Goal: Information Seeking & Learning: Find specific fact

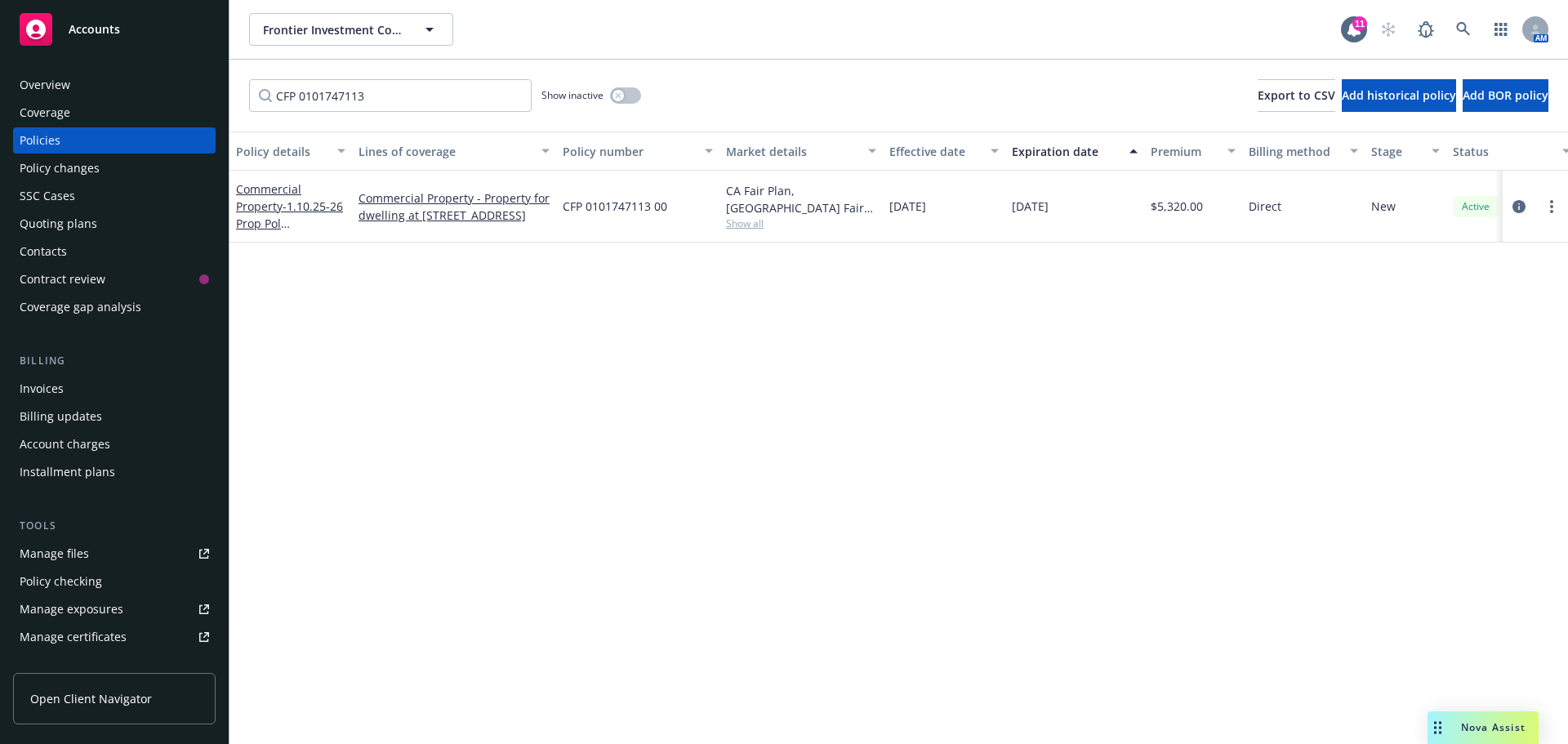
click at [89, 30] on span "Accounts" at bounding box center [94, 29] width 52 height 13
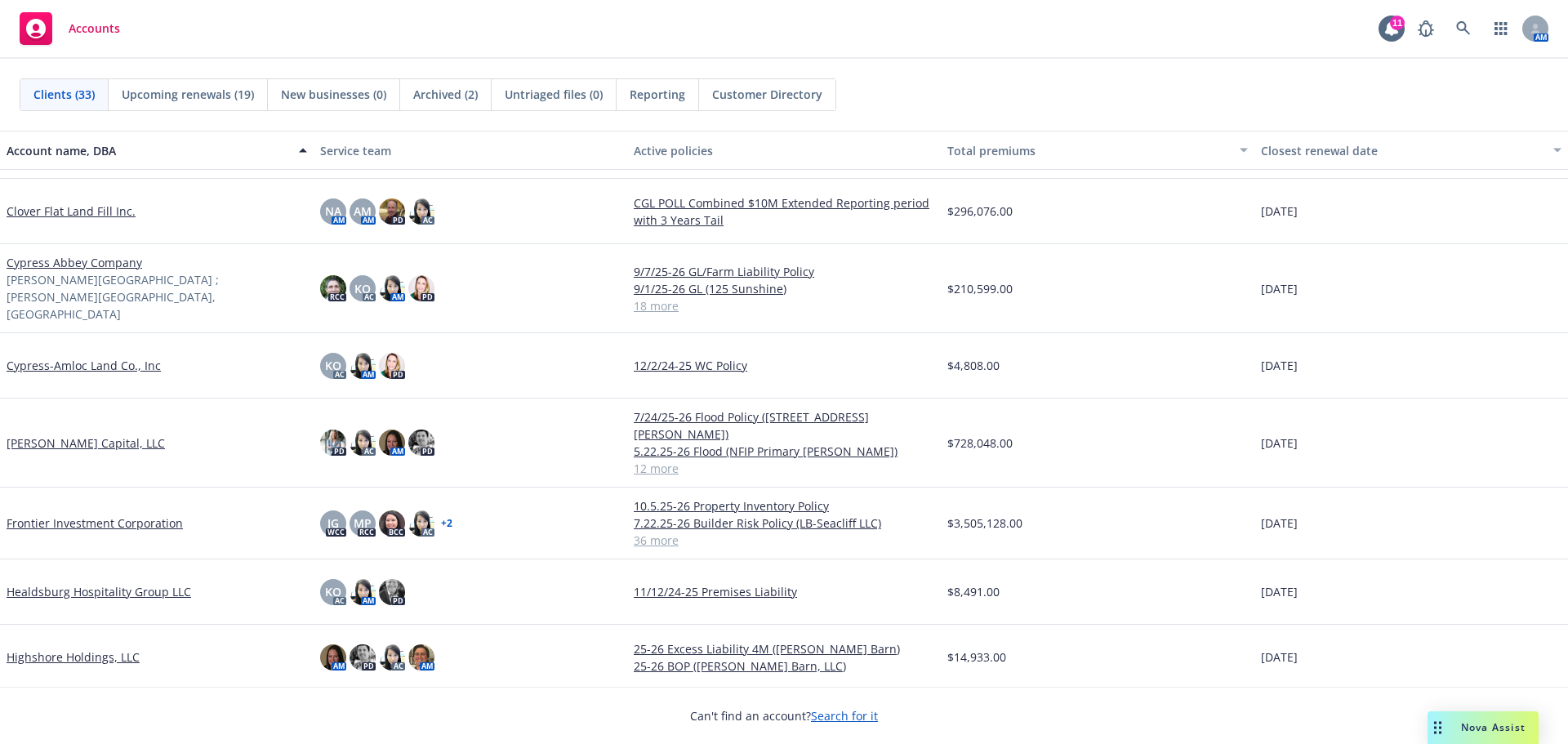
scroll to position [654, 0]
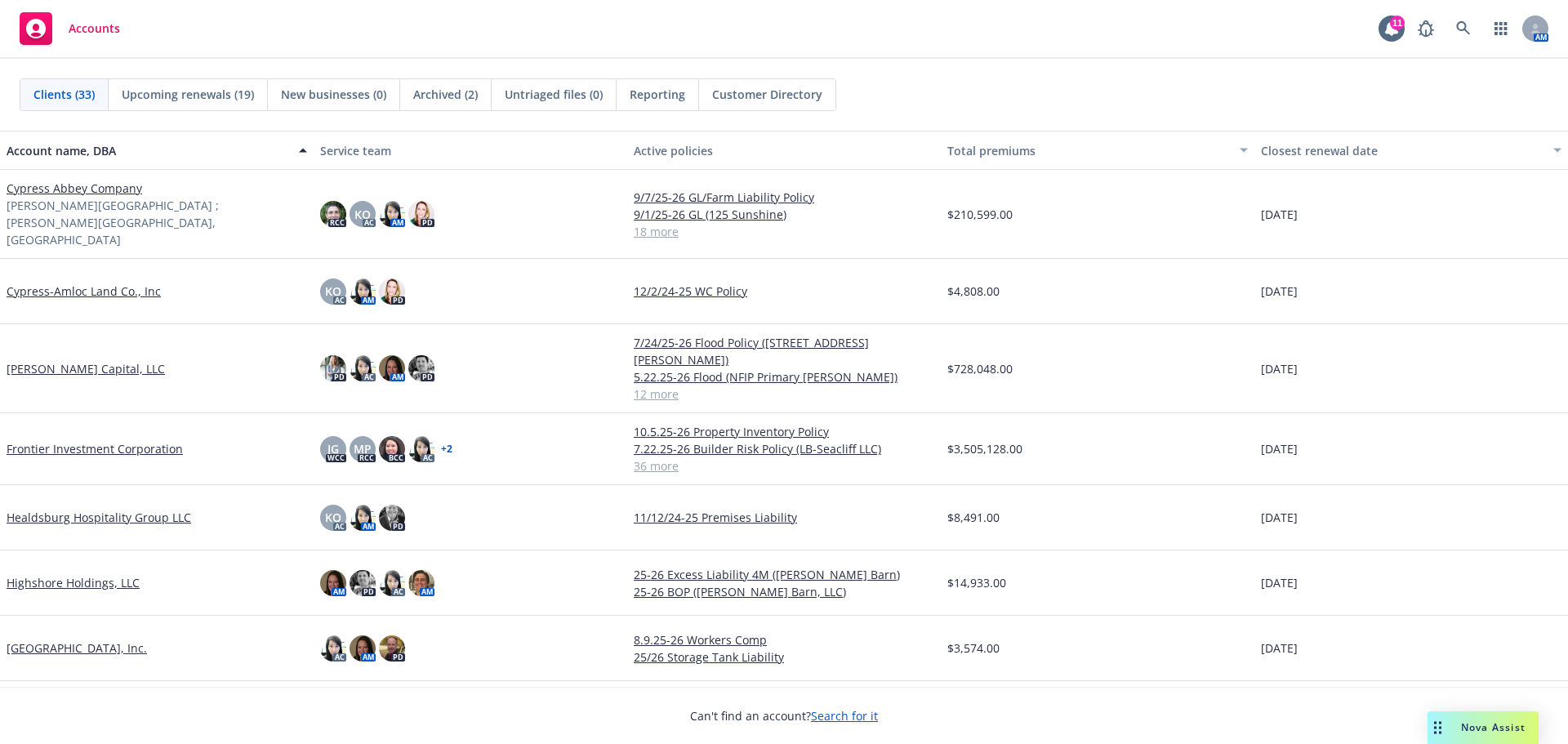
click at [89, 440] on link "Frontier Investment Corporation" at bounding box center [94, 448] width 176 height 17
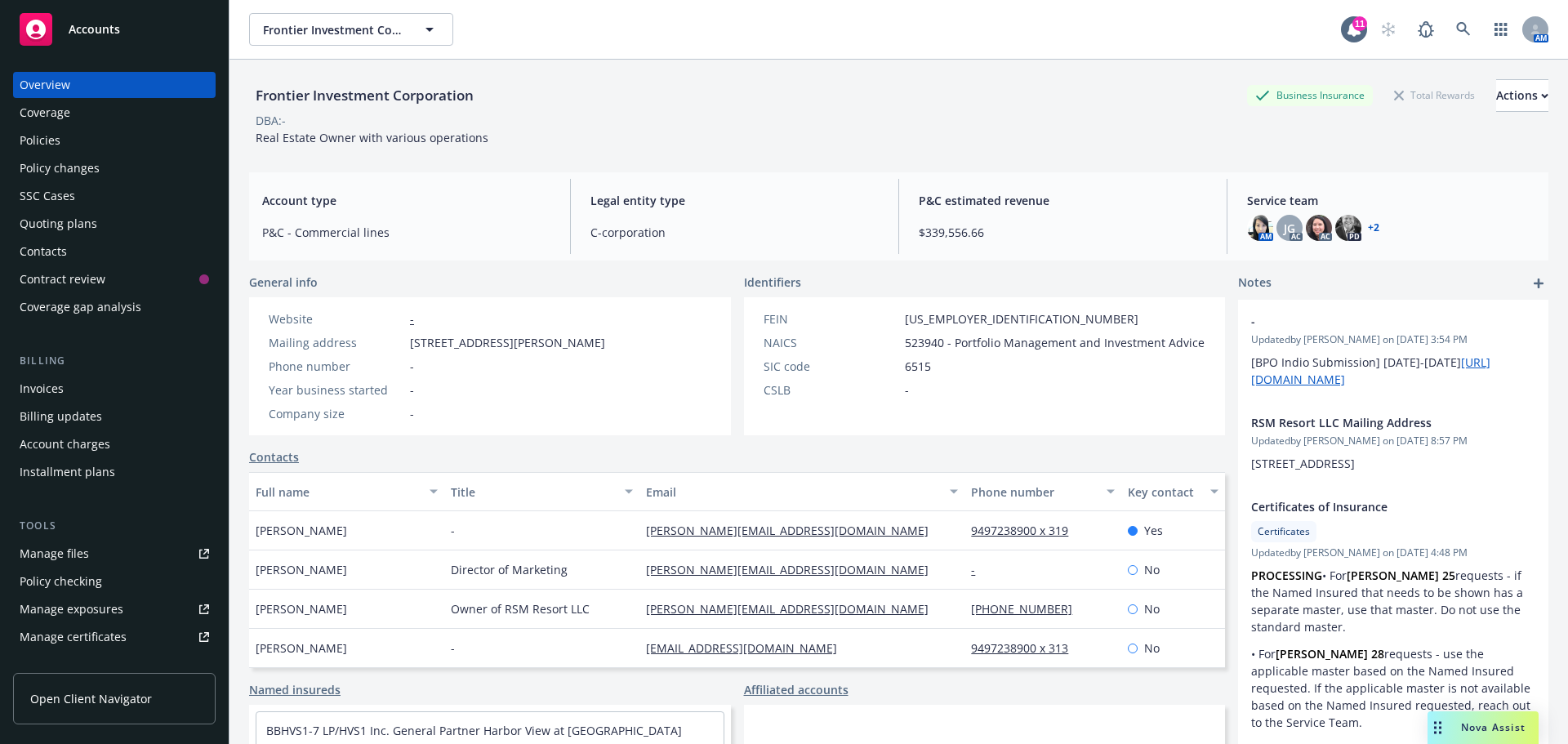
click at [58, 221] on div "Quoting plans" at bounding box center [59, 223] width 78 height 26
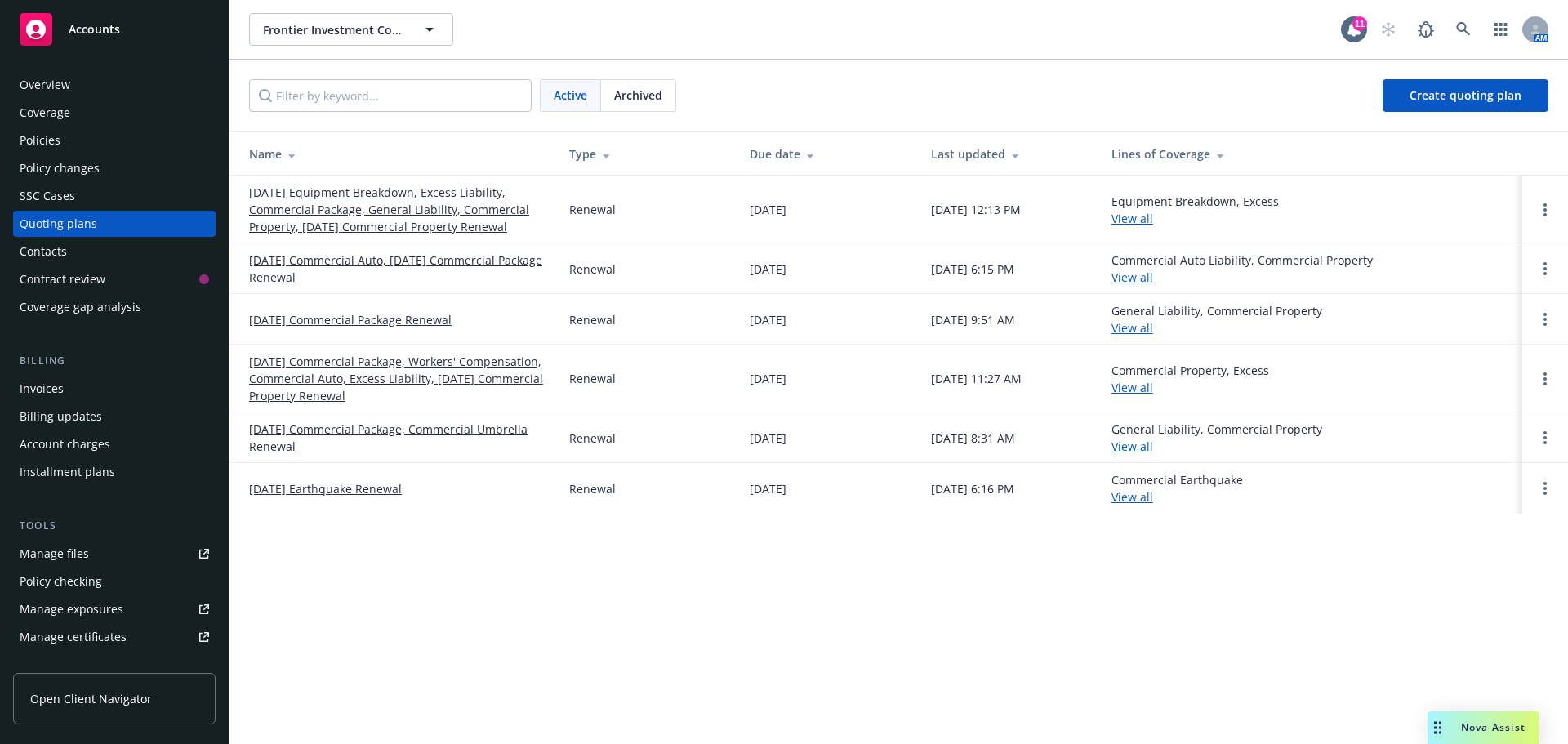
click at [309, 381] on link "[DATE] Commercial Package, Workers' Compensation, Commercial Auto, Excess Liabi…" at bounding box center [396, 378] width 294 height 52
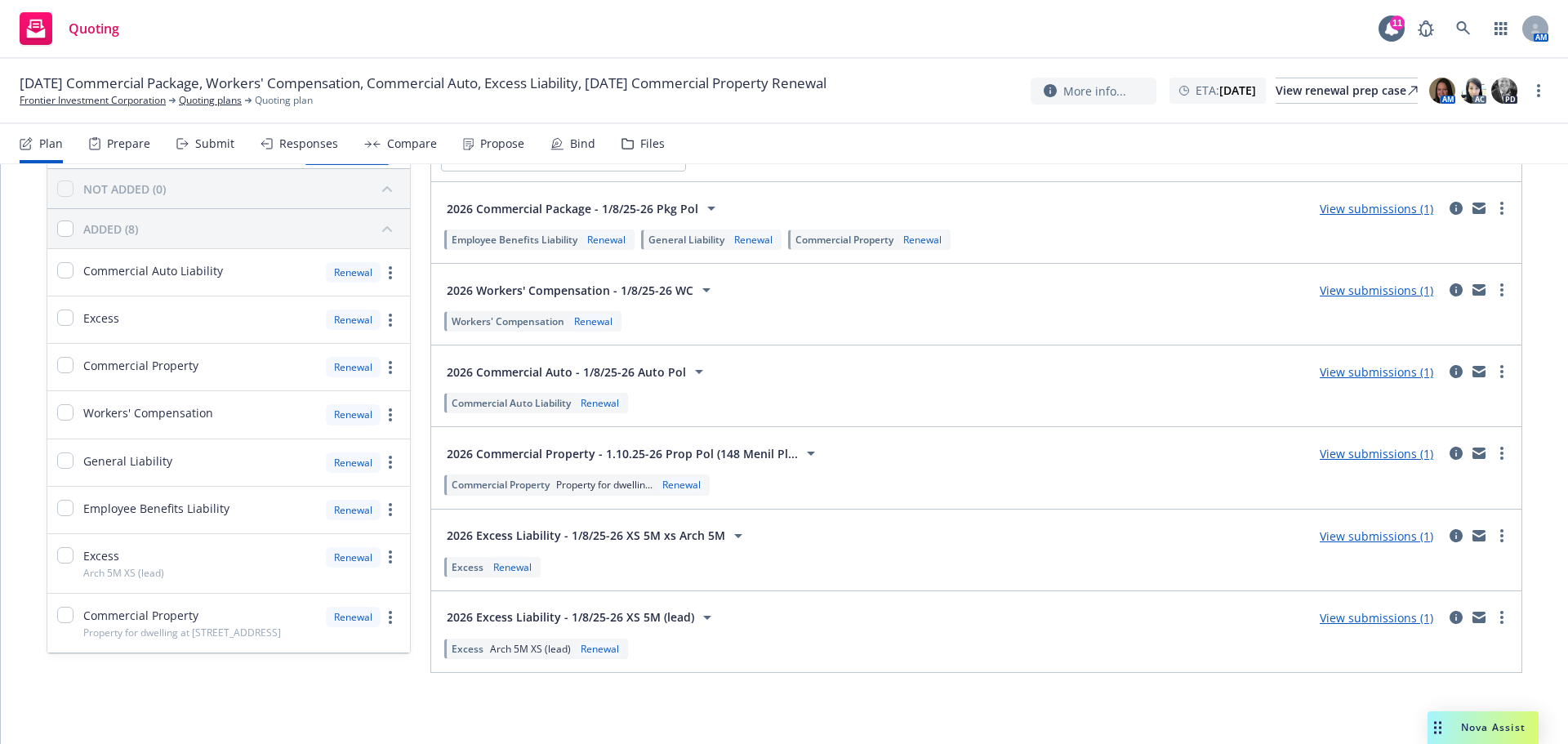
scroll to position [106, 0]
click at [1410, 457] on link "View submissions (1)" at bounding box center [1376, 452] width 114 height 15
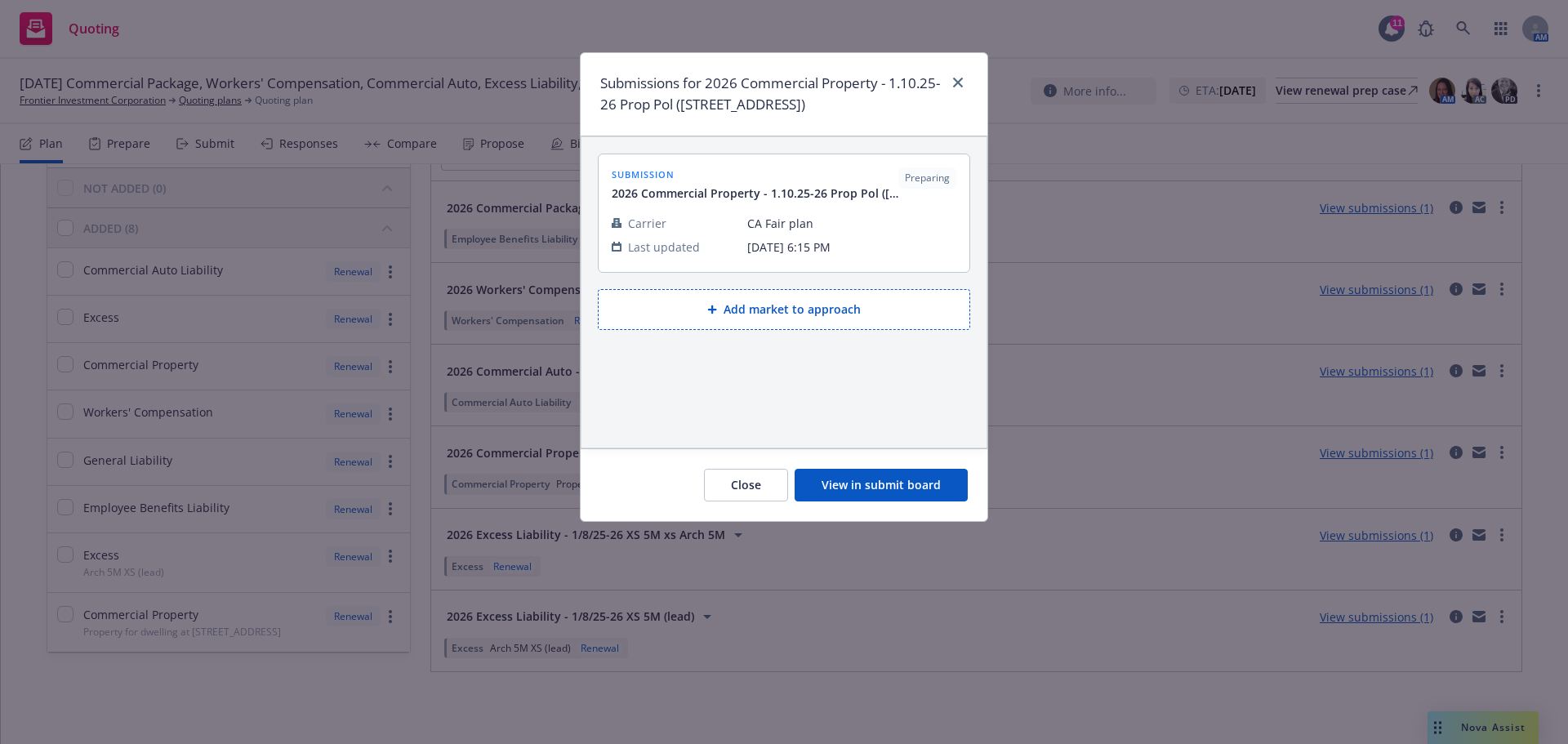
click at [915, 486] on button "View in submit board" at bounding box center [881, 485] width 174 height 33
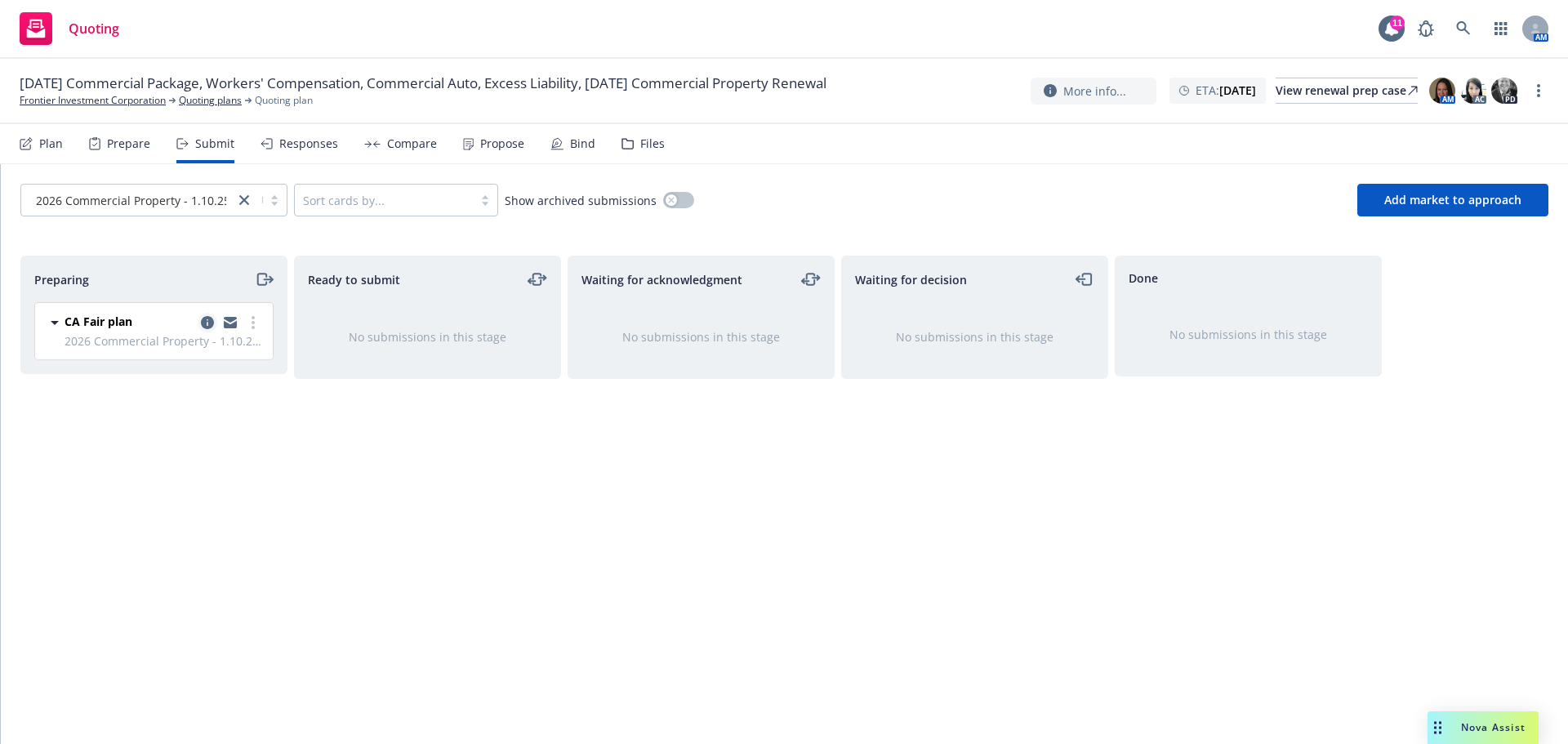
click at [202, 325] on icon "copy logging email" at bounding box center [207, 323] width 13 height 13
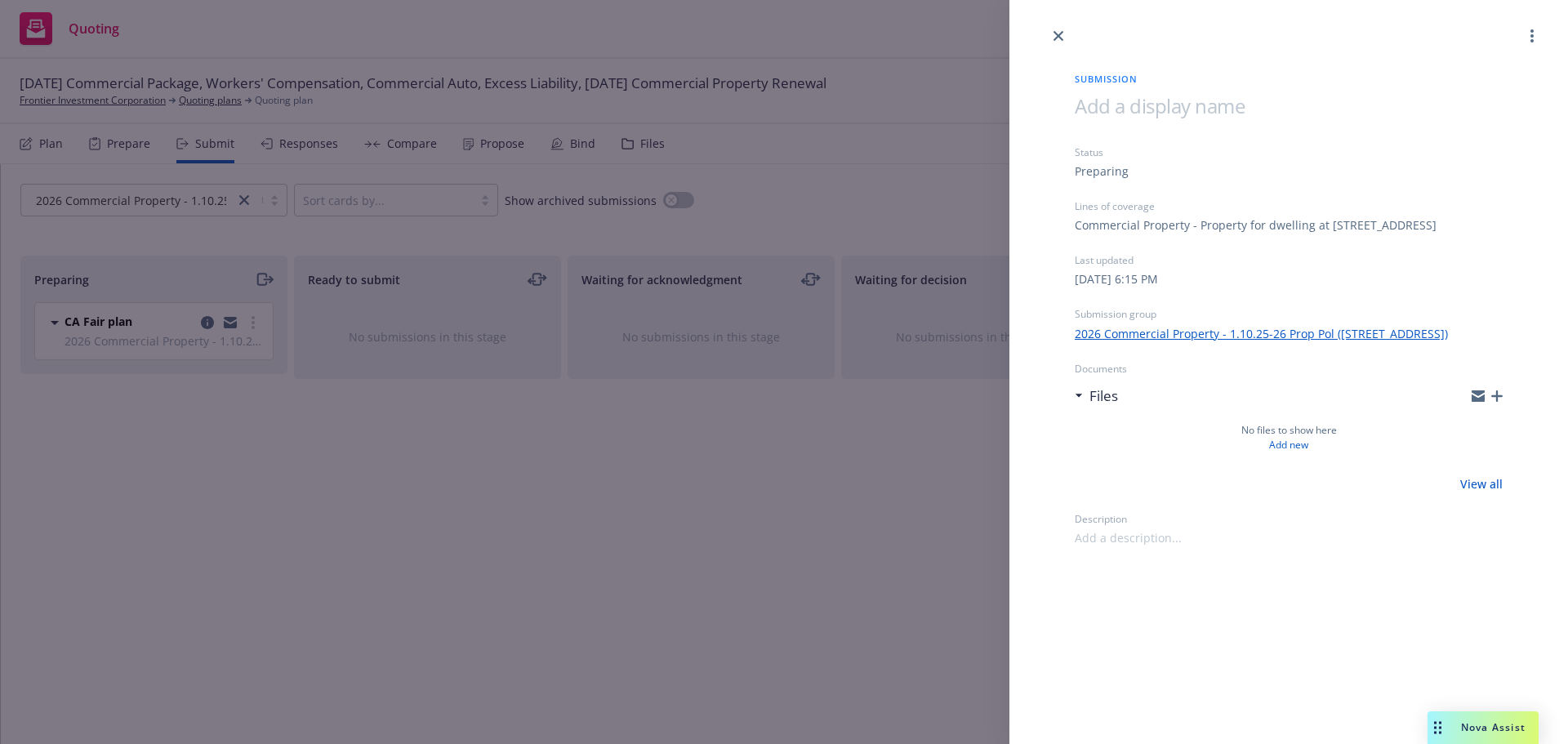
click at [1498, 402] on icon "button" at bounding box center [1497, 396] width 12 height 12
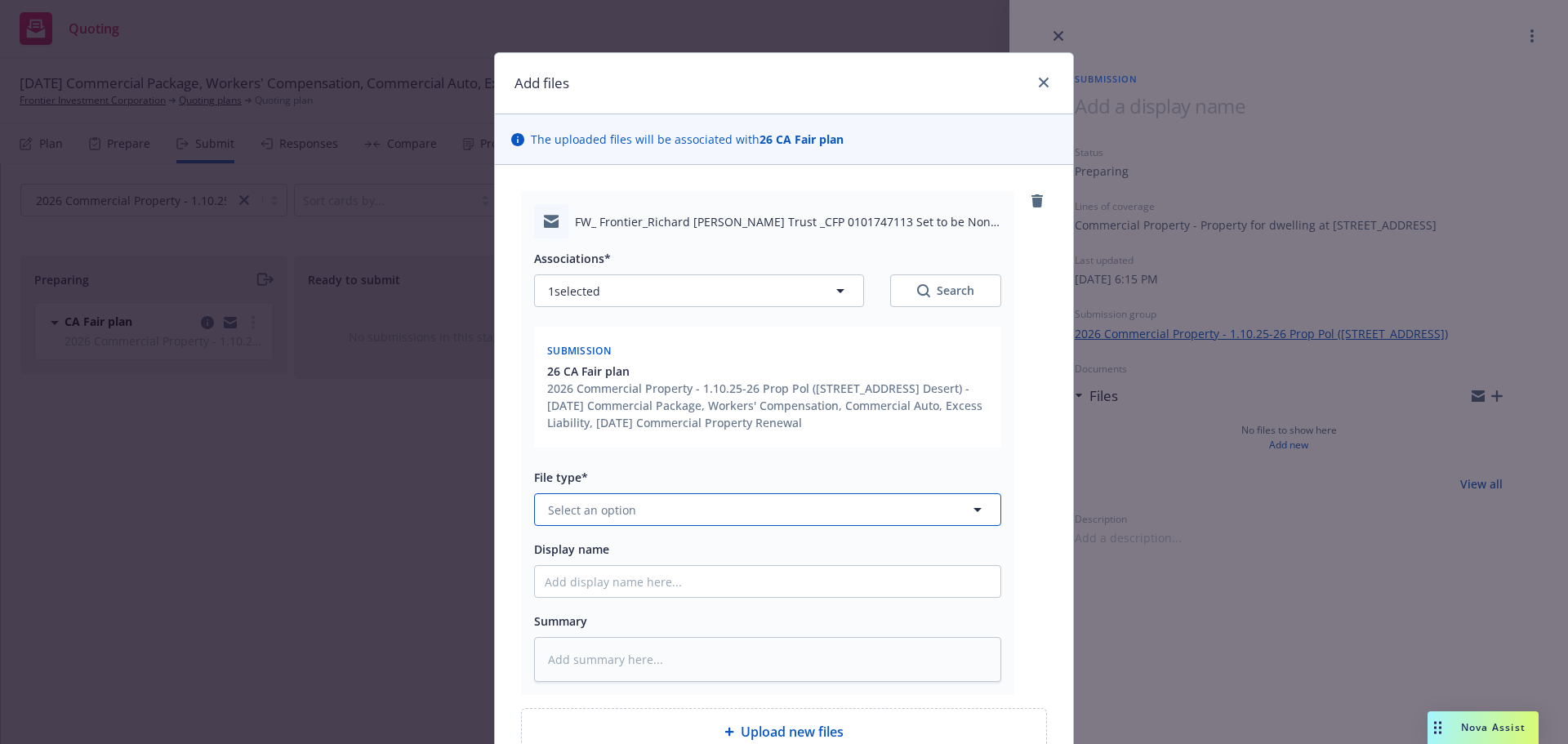
click at [567, 517] on span "Select an option" at bounding box center [592, 510] width 89 height 17
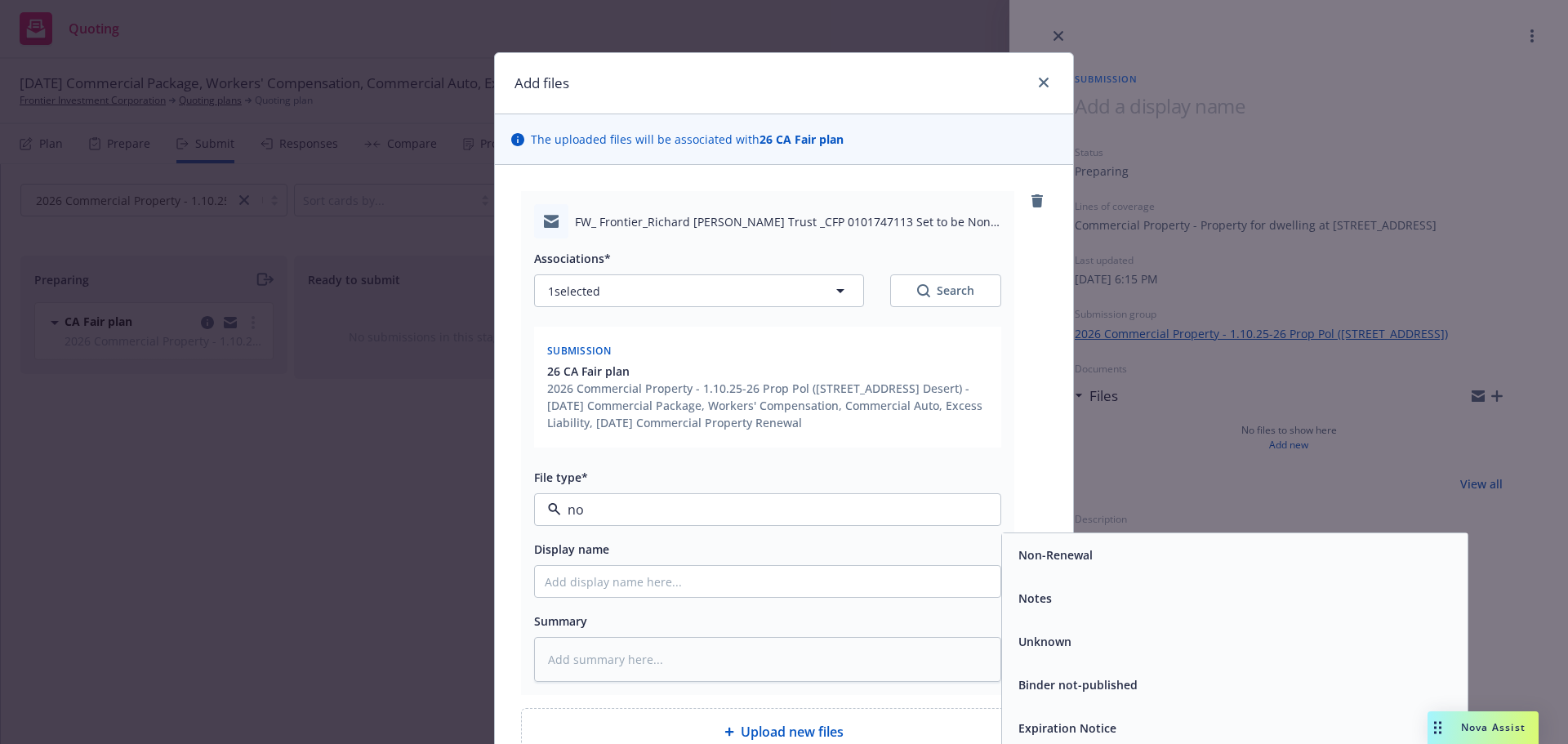
type input "non"
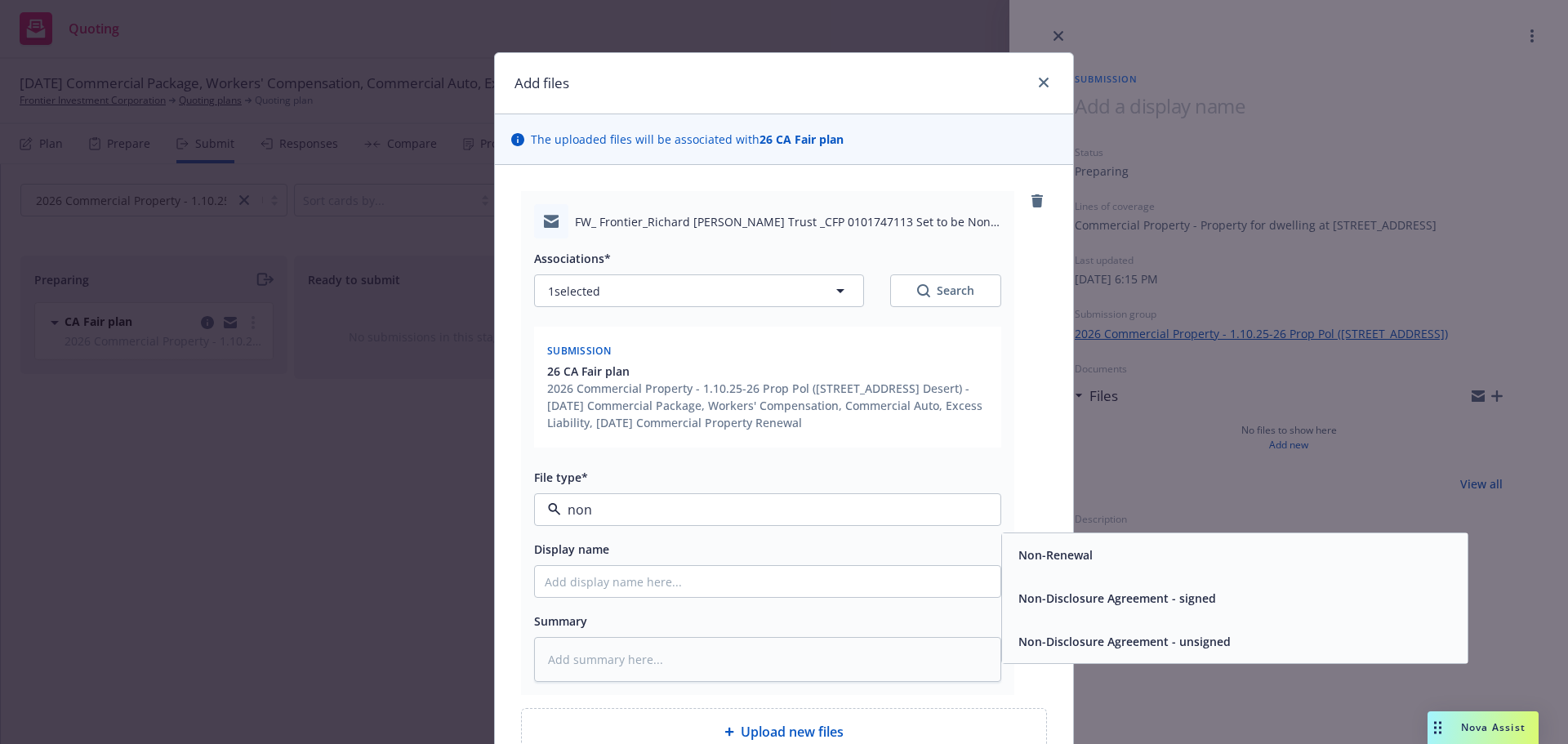
drag, startPoint x: 1102, startPoint y: 569, endPoint x: 853, endPoint y: 601, distance: 251.0
click at [1099, 569] on div "Non-Renewal" at bounding box center [1235, 555] width 465 height 43
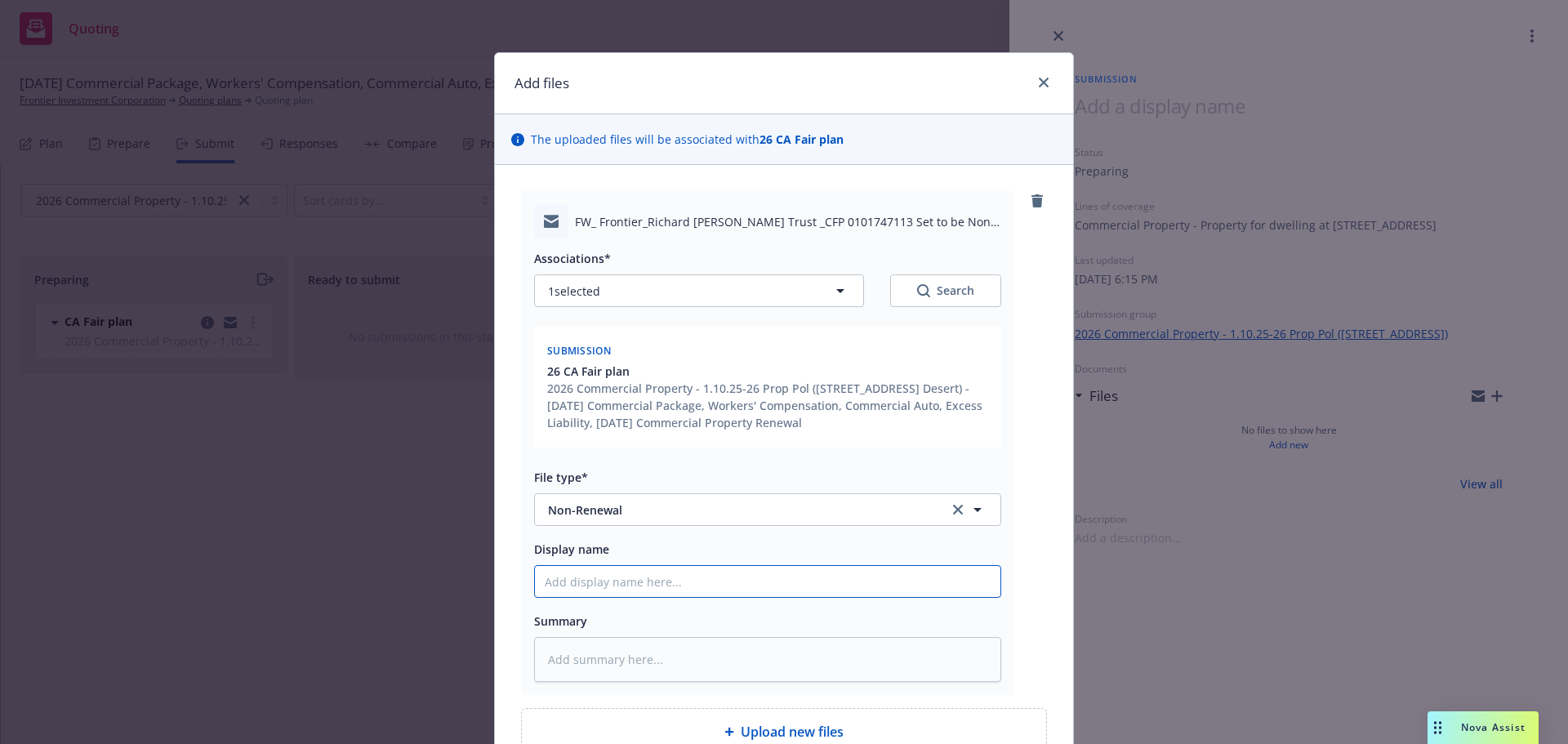
click at [714, 588] on input "Display name" at bounding box center [767, 581] width 465 height 31
type textarea "x"
type input "C"
type textarea "x"
type input "CF"
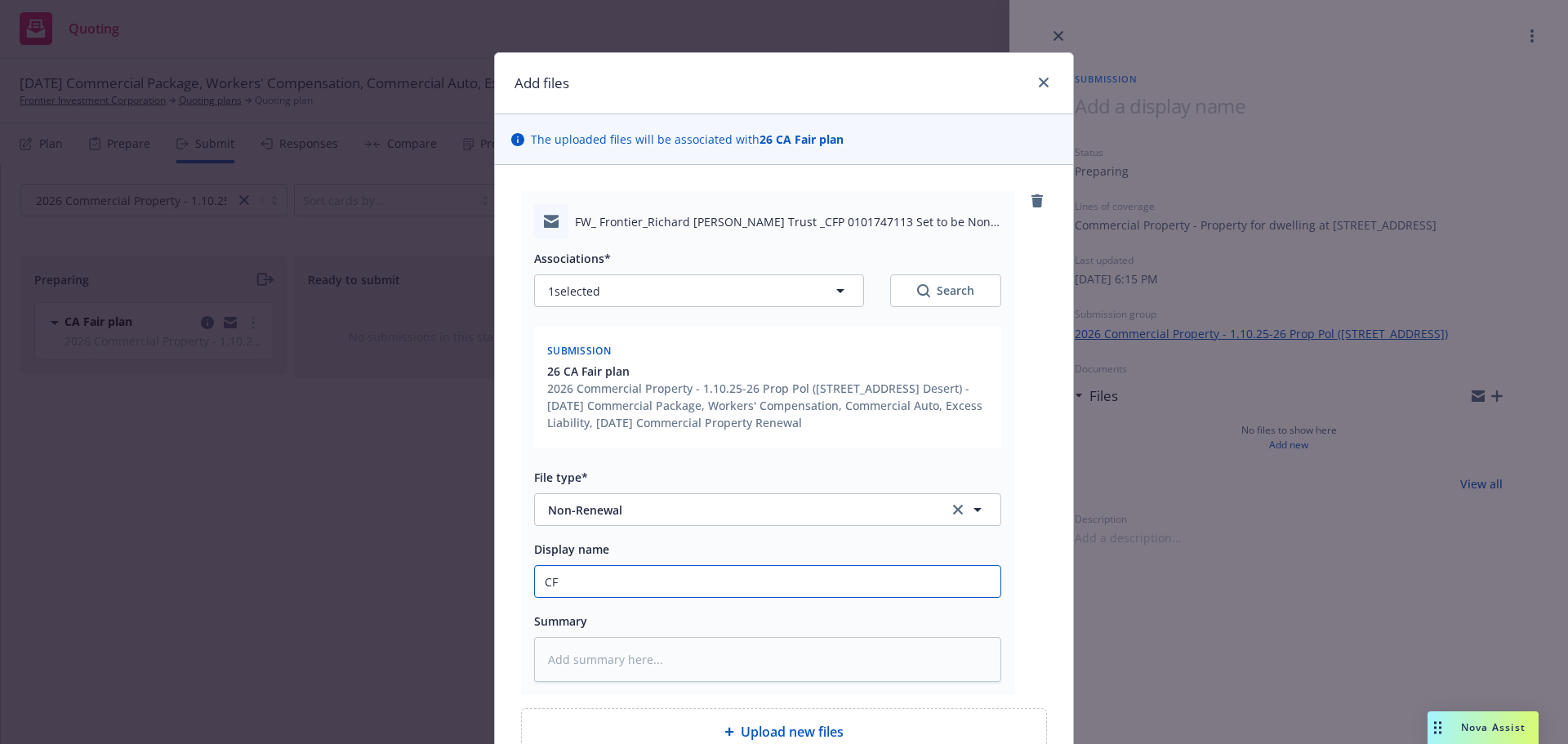
type textarea "x"
type input "CFP"
type textarea "x"
type input "CFP"
type textarea "x"
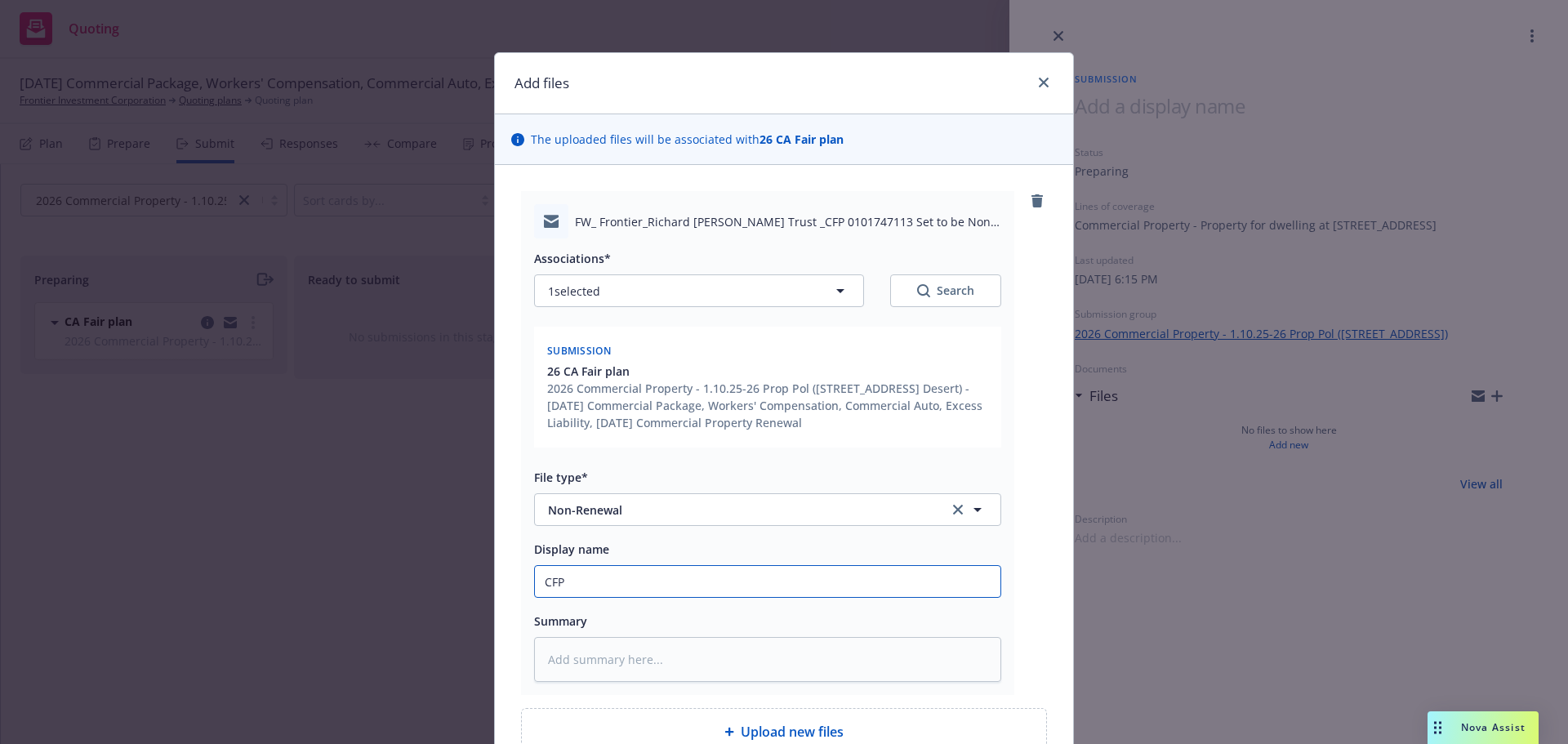
type input "CFP n"
type textarea "x"
type input "CFP no"
type textarea "x"
type input "CFP non"
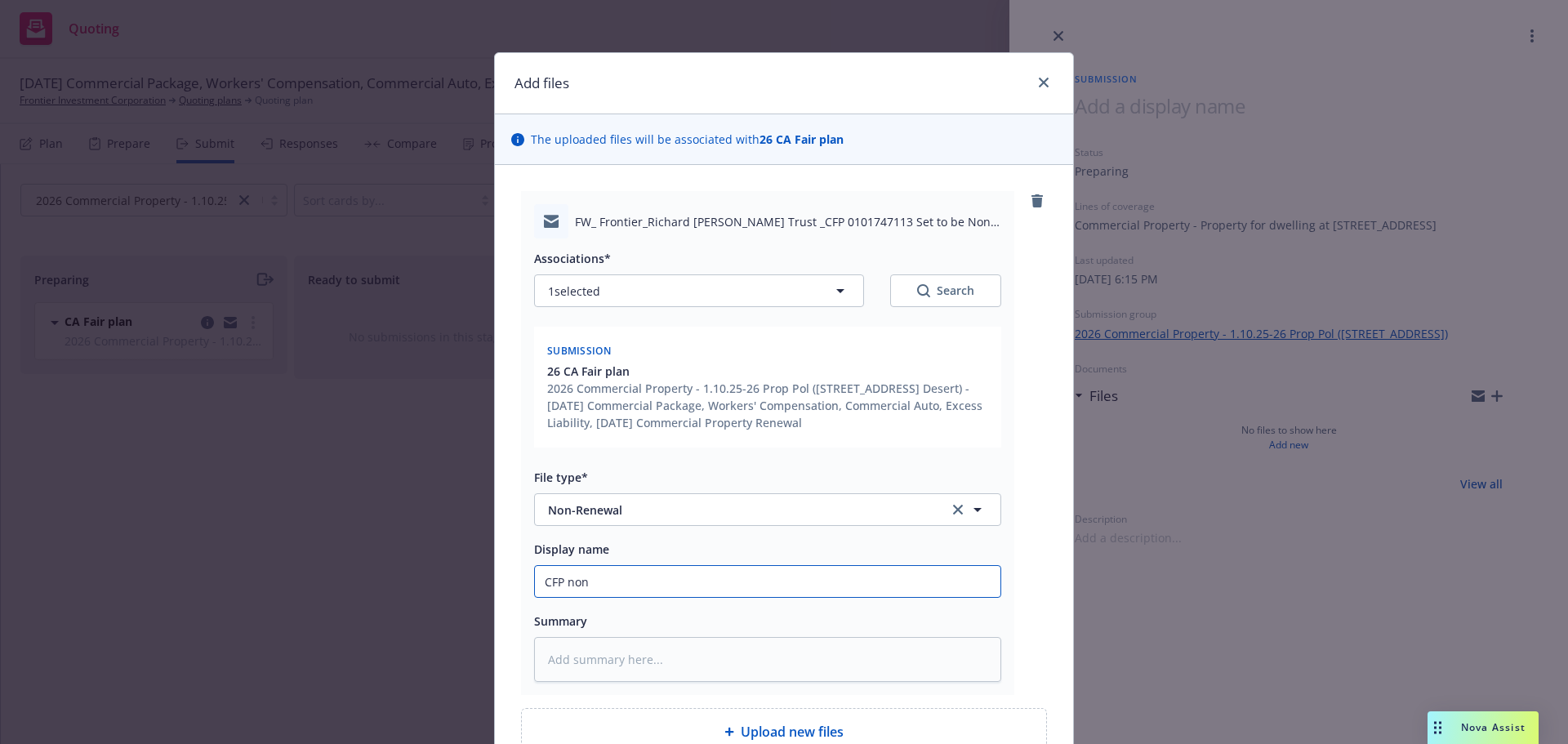
type textarea "x"
type input "CFP non-"
type textarea "x"
type input "CFP non-r"
type textarea "x"
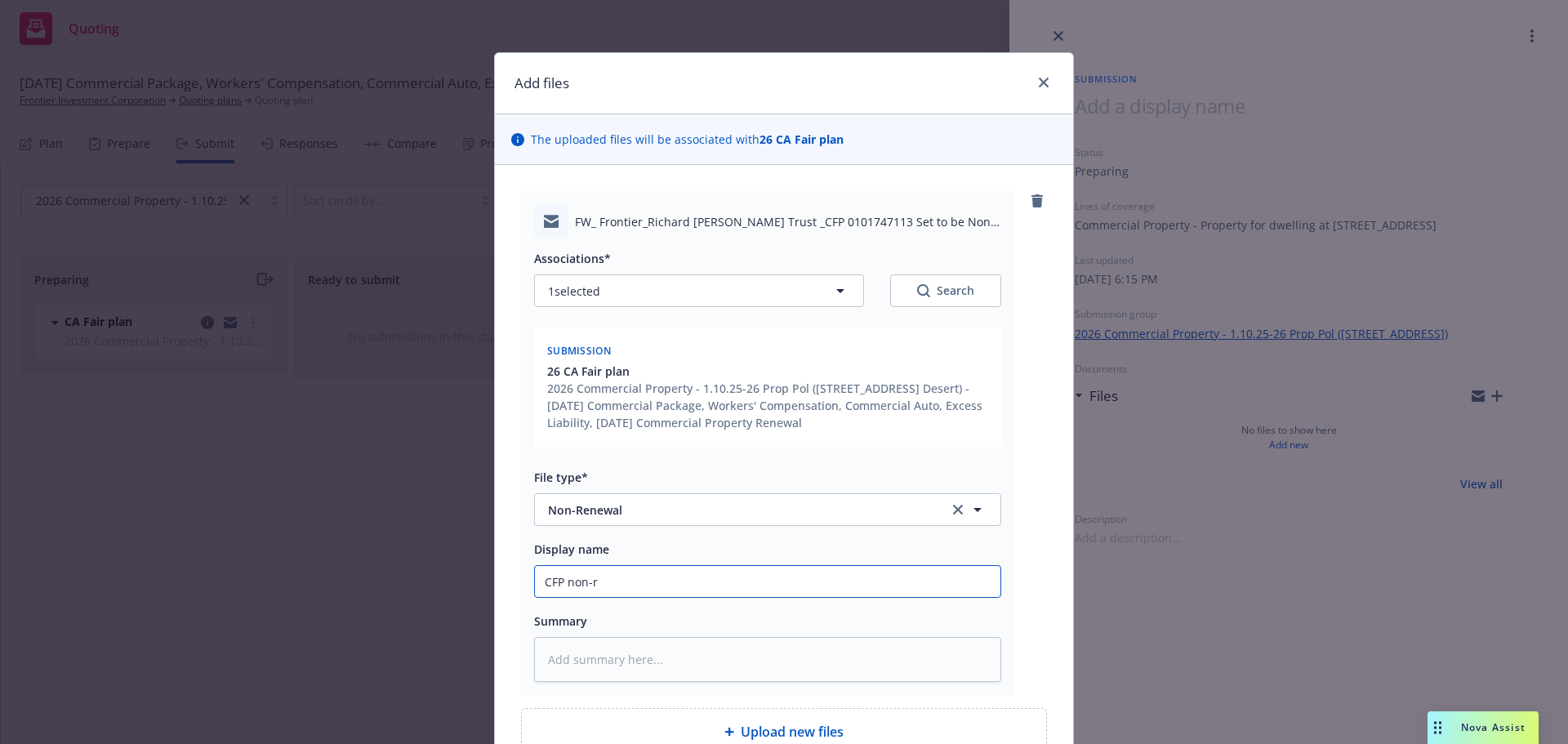
type input "CFP non-re"
type textarea "x"
type input "CFP non-ren"
type textarea "x"
type input "CFP non-rene"
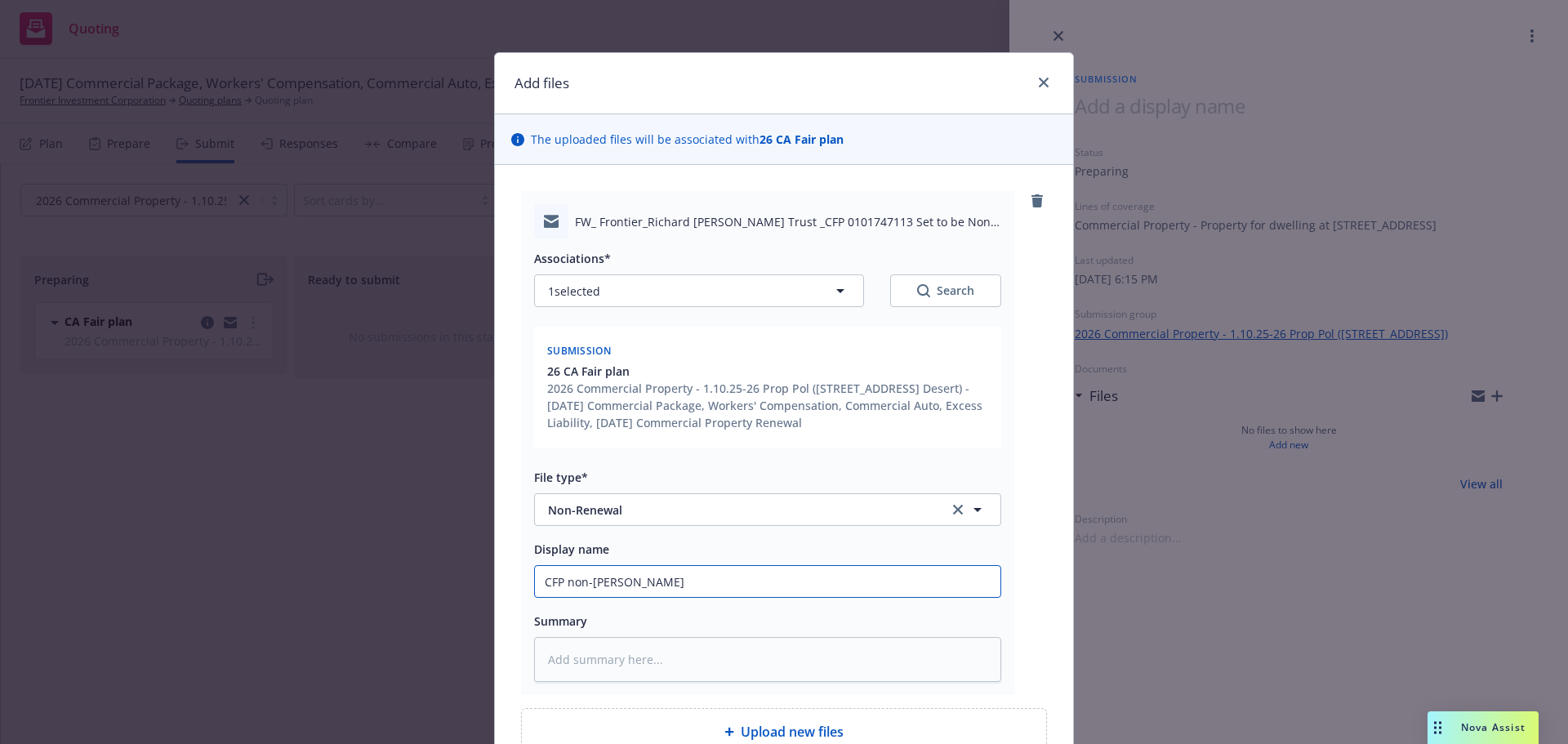
type textarea "x"
type input "CFP non-renew"
type textarea "x"
type input "CFP non-renewa"
type textarea "x"
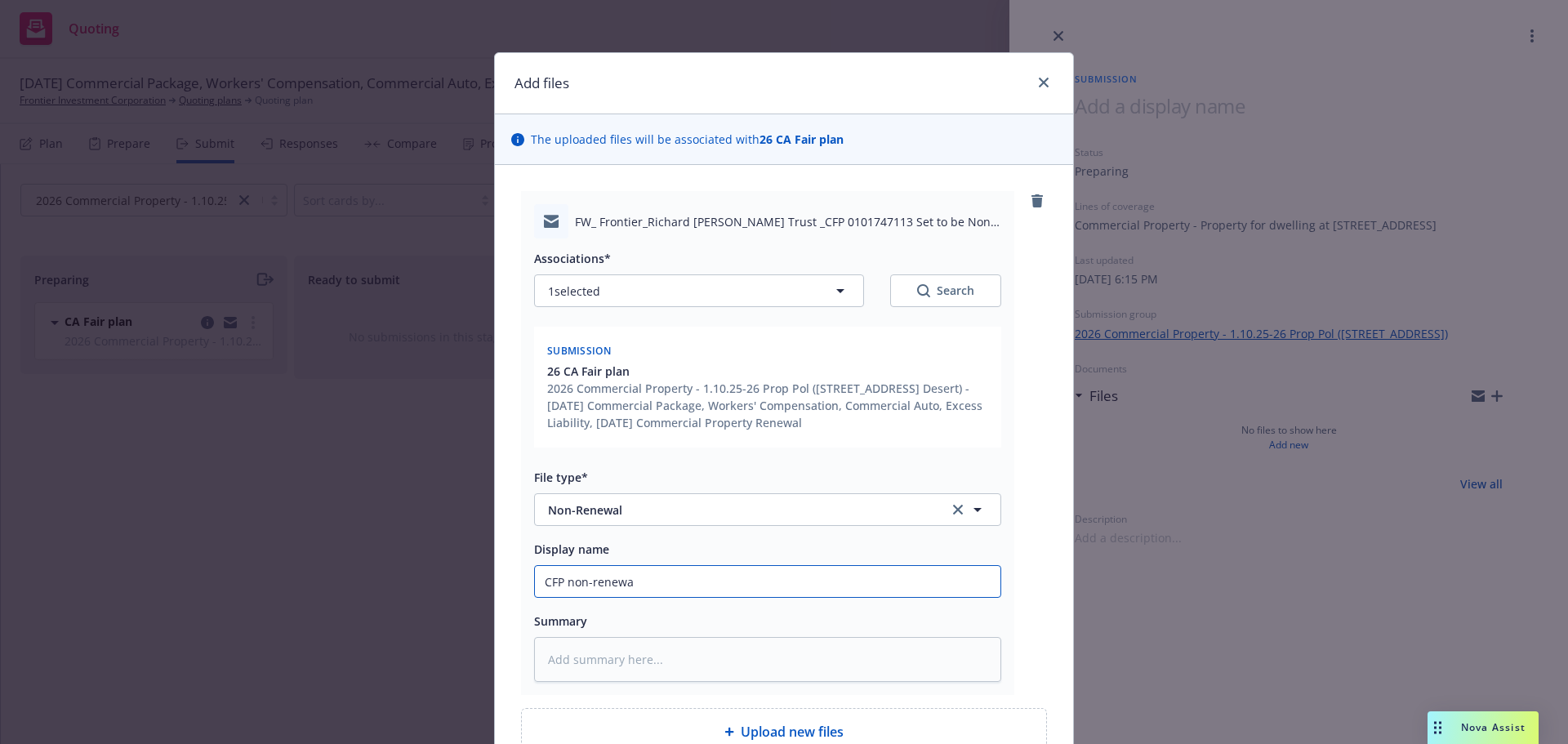
type input "CFP non-renewal"
type textarea "x"
type input "CFP non-renewal"
type textarea "x"
type input "CFP non-renewal e"
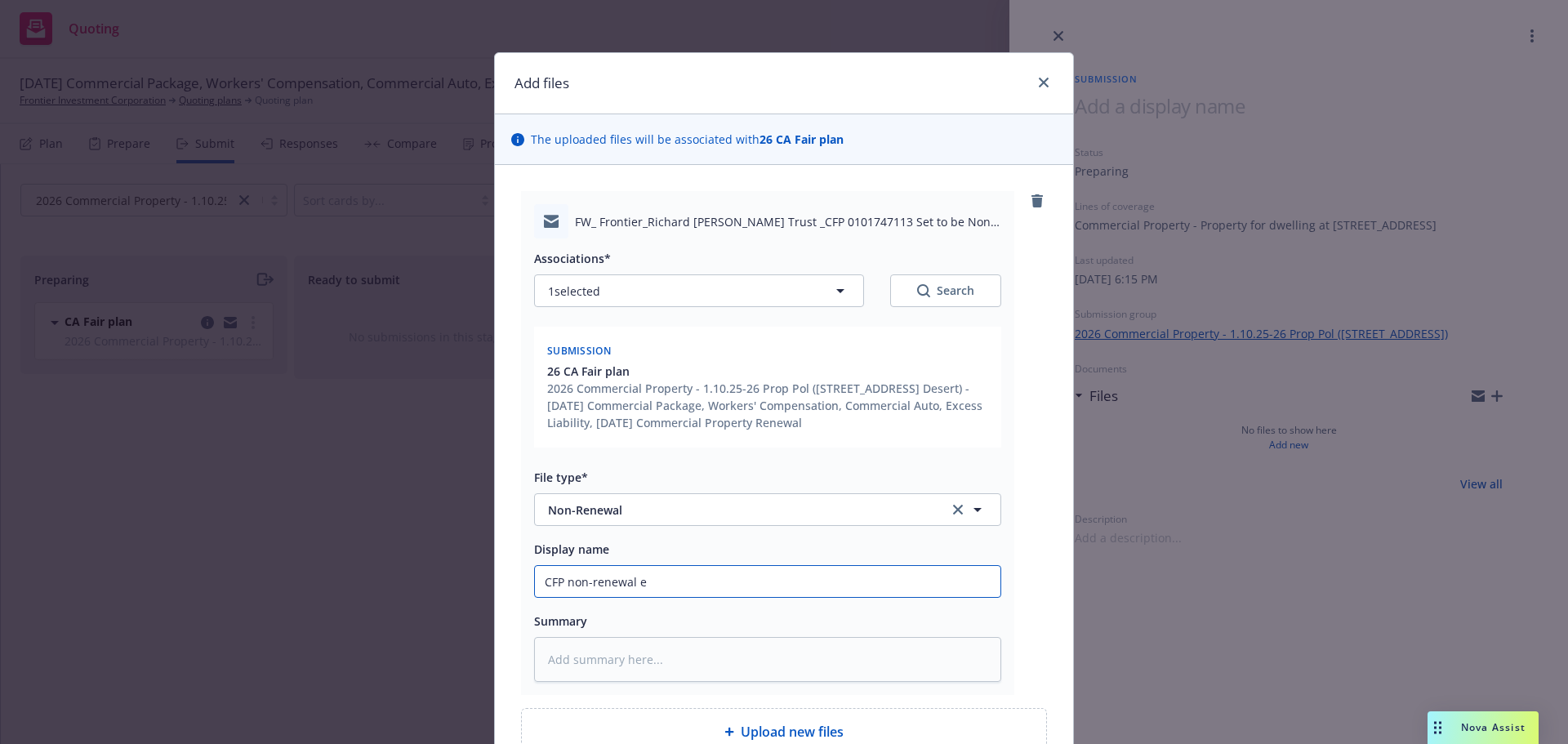
type textarea "x"
type input "CFP non-renewal ef"
type textarea "x"
type input "CFP non-renewal eff"
type textarea "x"
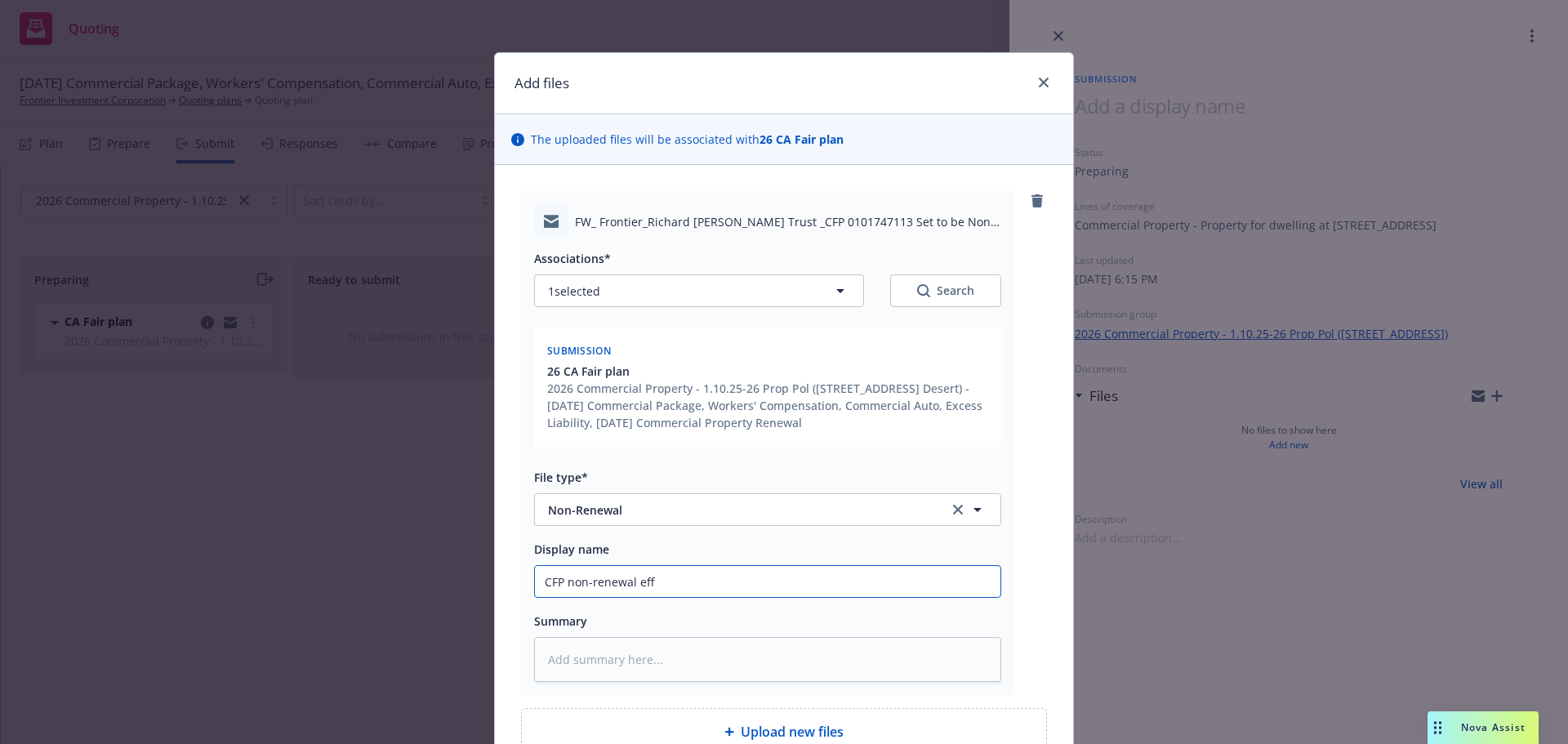
type input "CFP non-renewal effe"
type textarea "x"
type input "CFP non-renewal effe"
type textarea "x"
type input "CFP non-renewal effe 1"
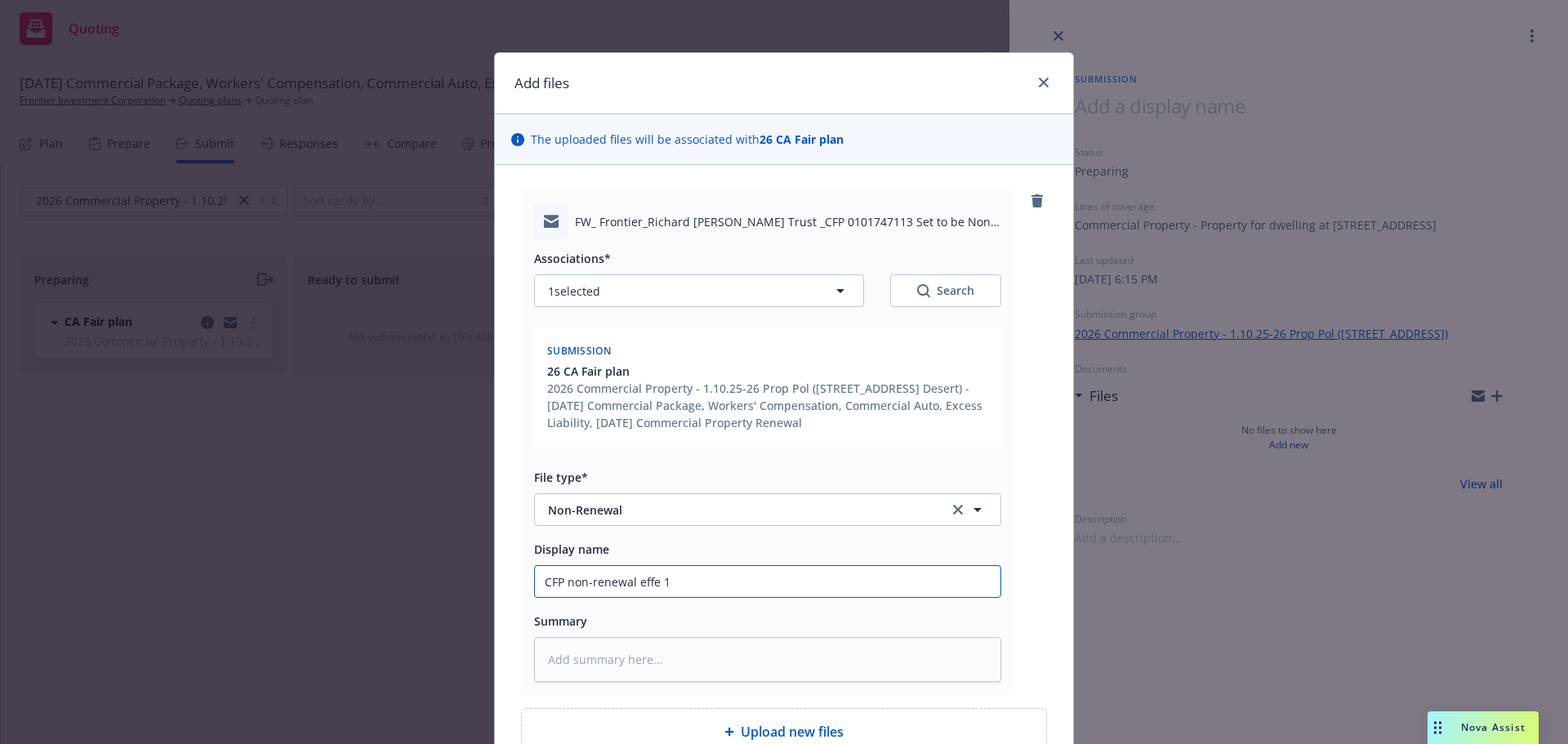
type textarea "x"
type input "CFP non-renewal effe 10"
type textarea "x"
type input "CFP non-renewal effe 1"
type textarea "x"
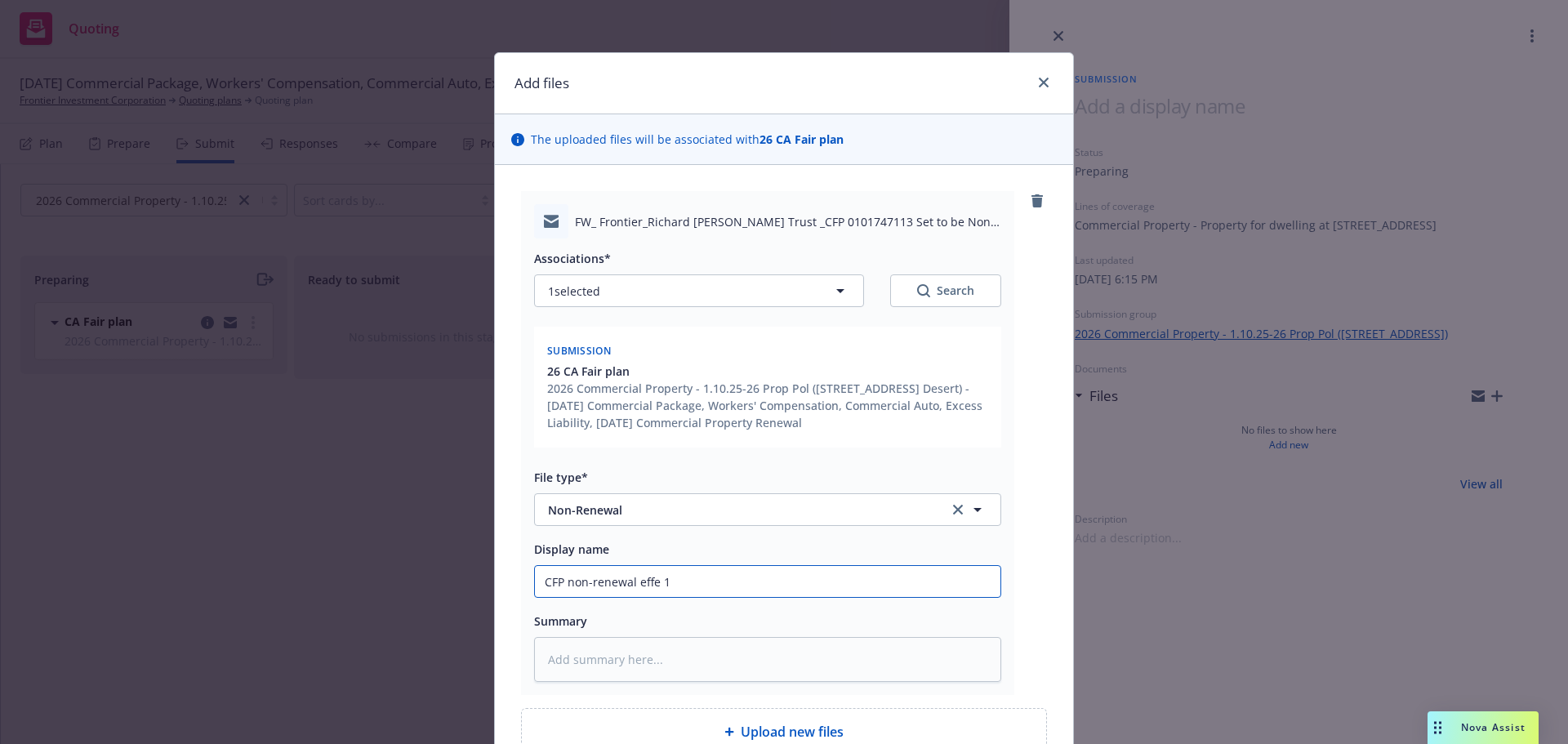
type input "CFP non-renewal effe 1/"
type textarea "x"
type input "CFP non-renewal effe 1/1"
type textarea "x"
type input "CFP non-renewal effe 1/10"
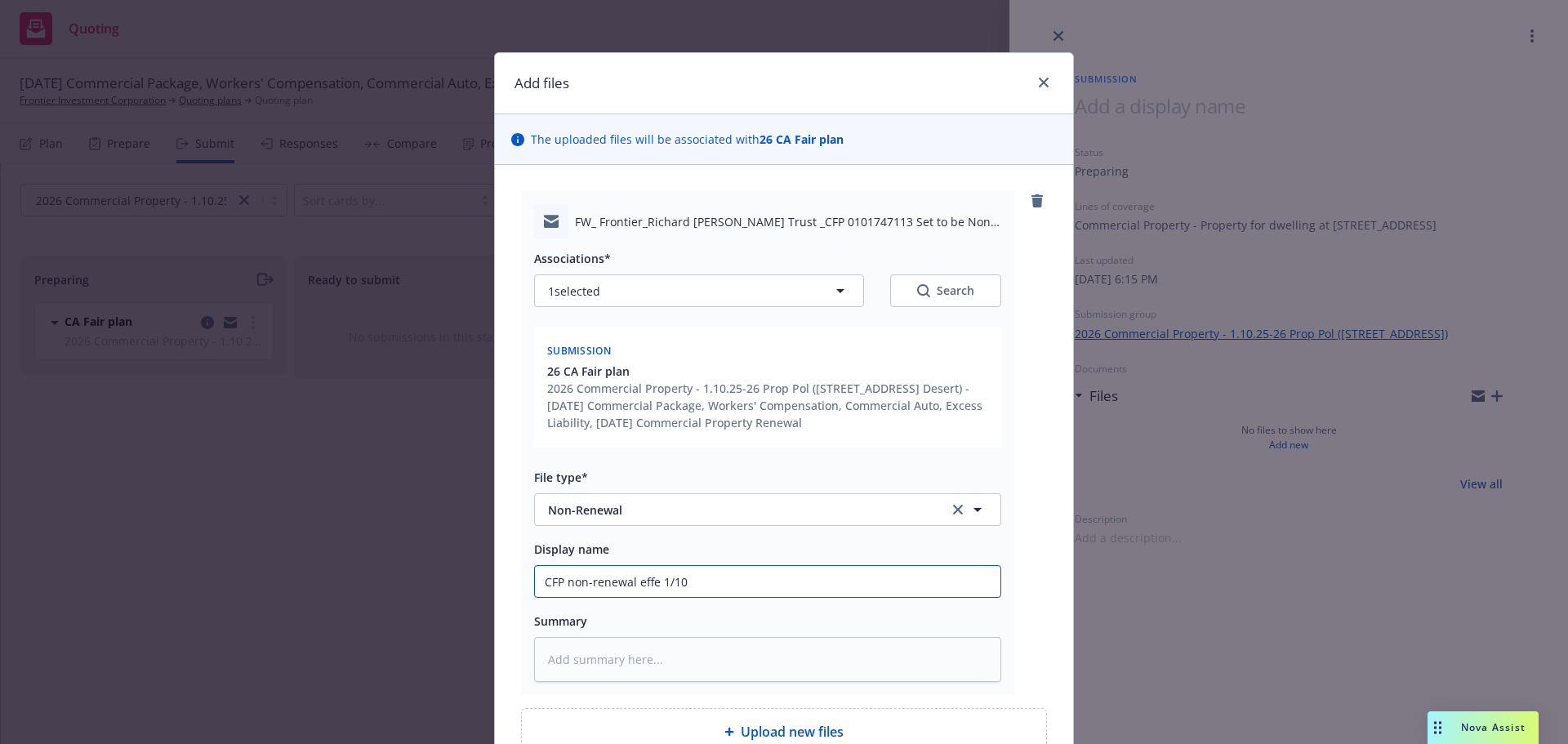
type textarea "x"
type input "CFP non-renewal effe 1/10/"
type textarea "x"
type input "CFP non-renewal effe 1/10/2"
type textarea "x"
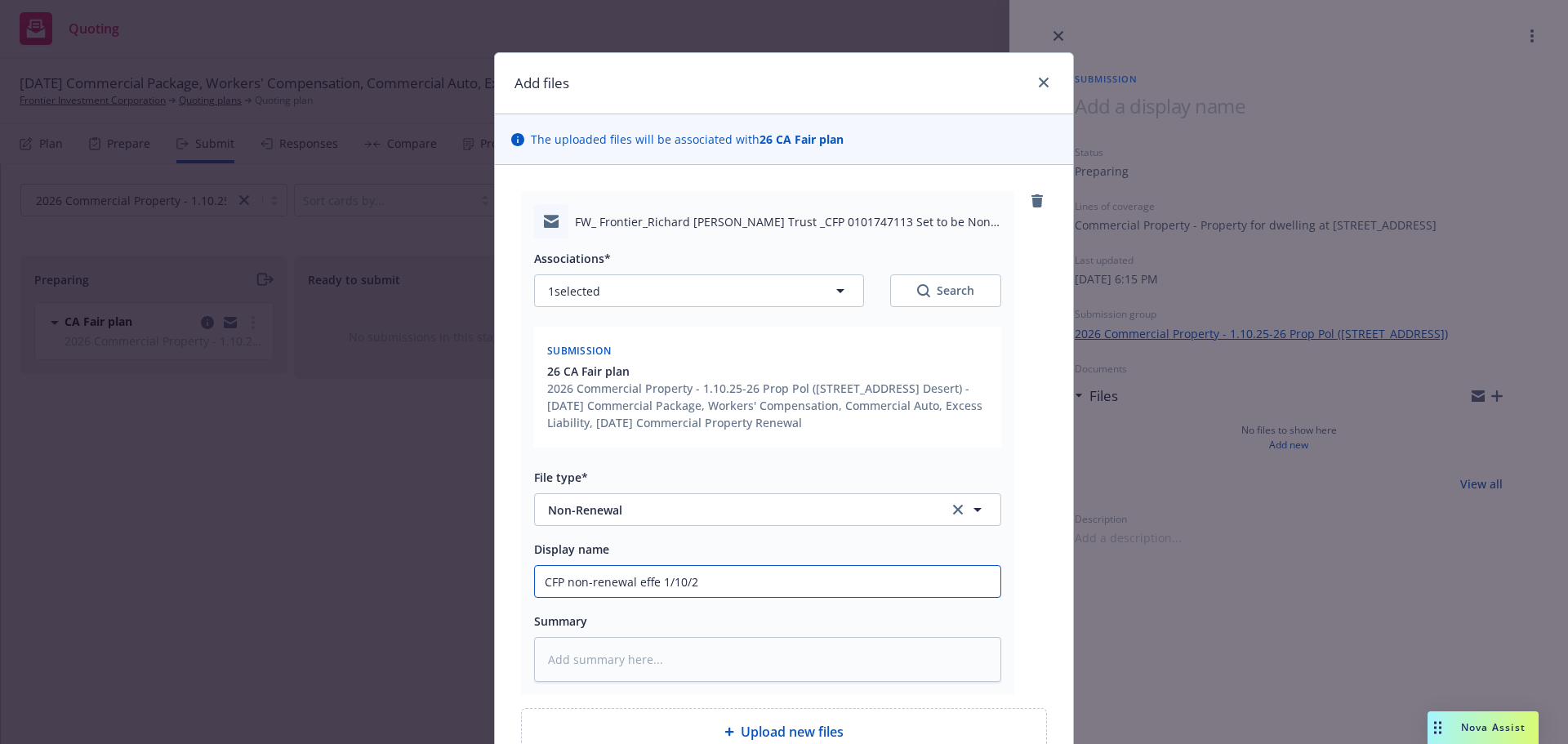
type input "CFP non-renewal effe 1/10/26"
type textarea "x"
type input "CFP non-renewal effe 1/10/26"
type textarea "x"
type input "CFP non-renewal effe 1/10/26 v"
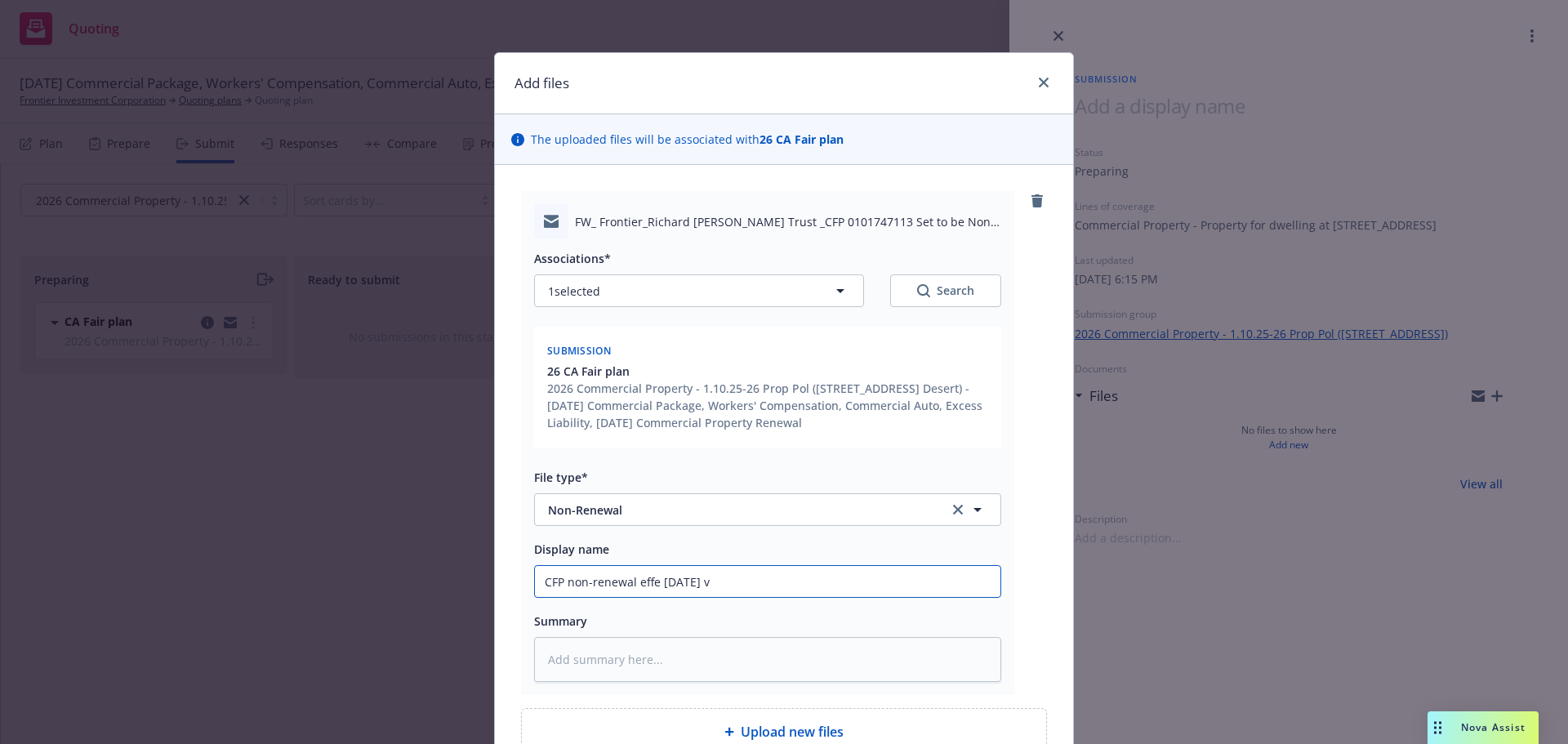
type textarea "x"
type input "CFP non-renewal effe 1/10/26 va"
type textarea "x"
type input "CFP non-renewal effe 1/10/26 vac"
type textarea "x"
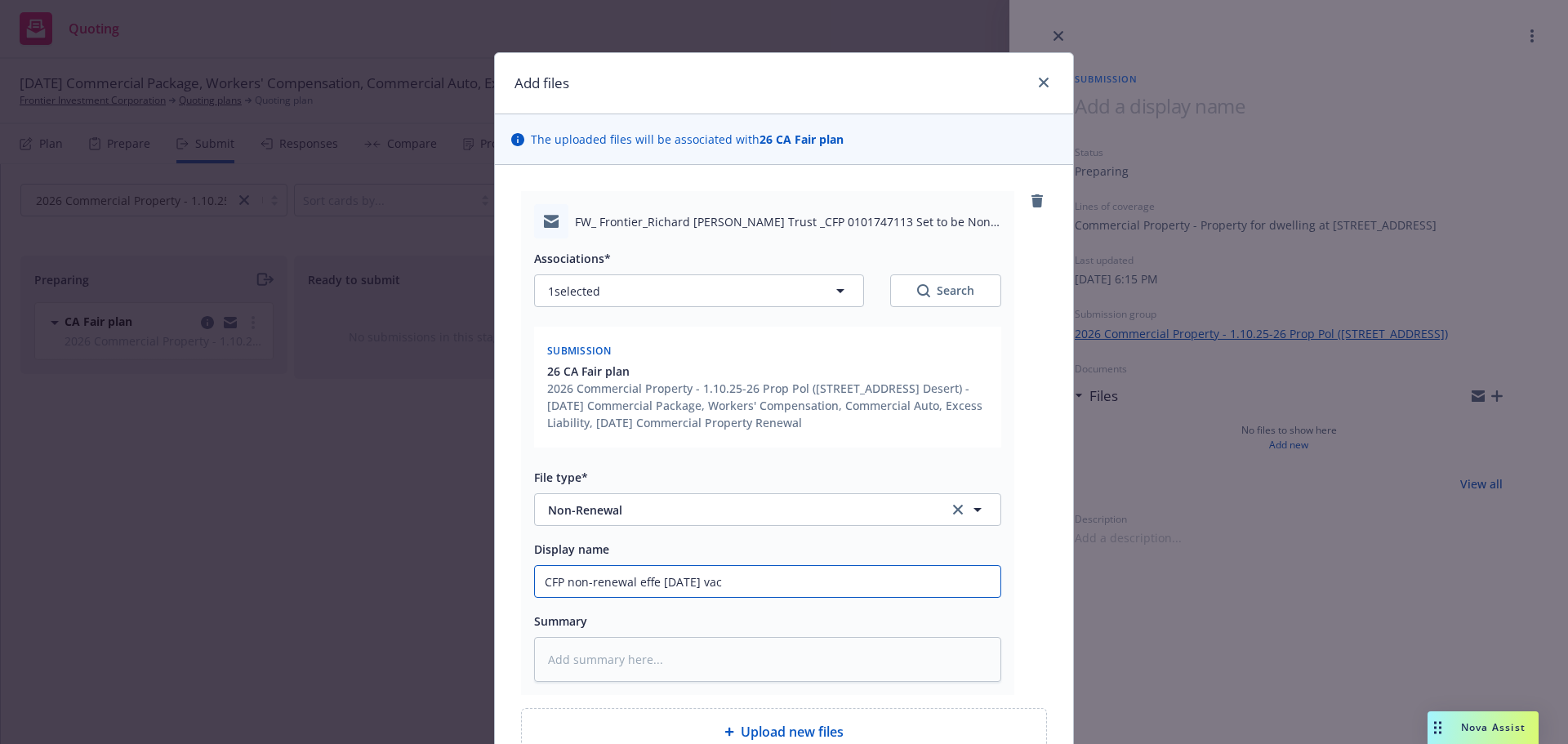
type input "CFP non-renewal effe 1/10/26 vaca"
type textarea "x"
type input "CFP non-renewal effe 1/10/26 vacan"
type textarea "x"
type input "CFP non-renewal effe 1/10/26 vacanc"
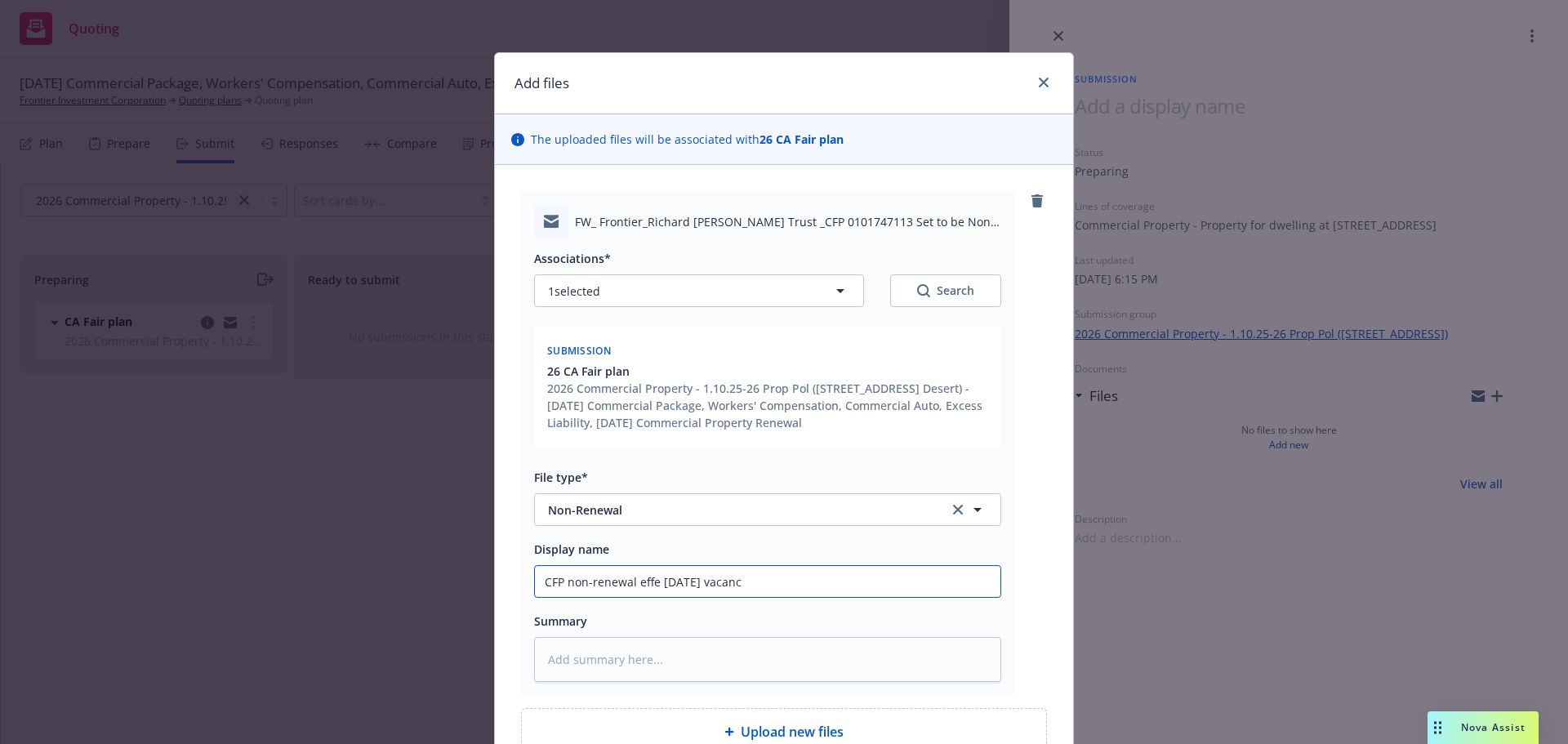
type textarea "x"
type input "CFP non-renewal effe 1/10/26 vacancy"
type textarea "x"
type input "CFP non-renewal effe 1/10/26 vacancy"
type textarea "x"
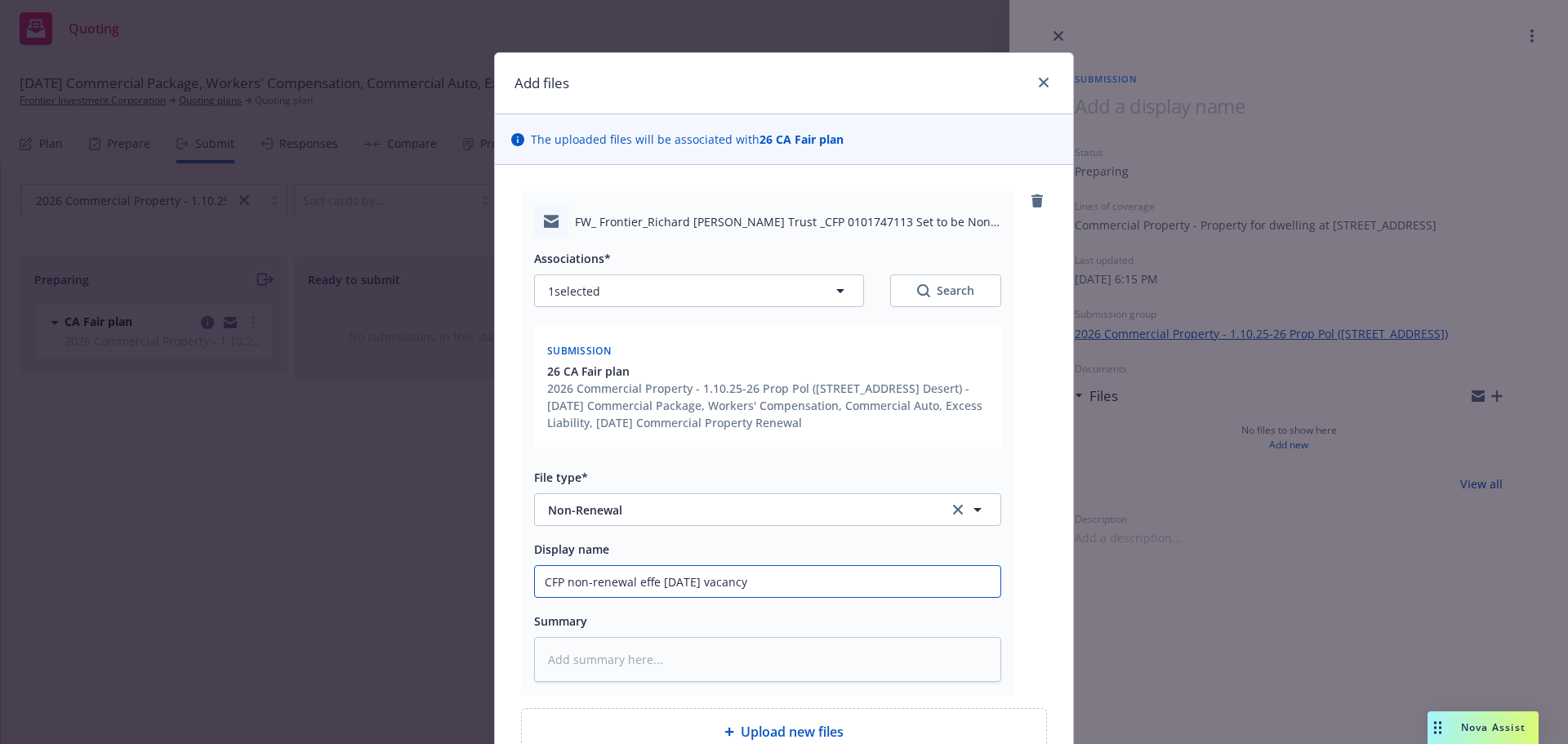
type input "CFP non-renewal effe 1/10/26 vacancy o"
type textarea "x"
type input "CFP non-renewal effe 1/10/26 vacancy ov"
type textarea "x"
type input "CFP non-renewal effe 1/10/26 vacancy ove"
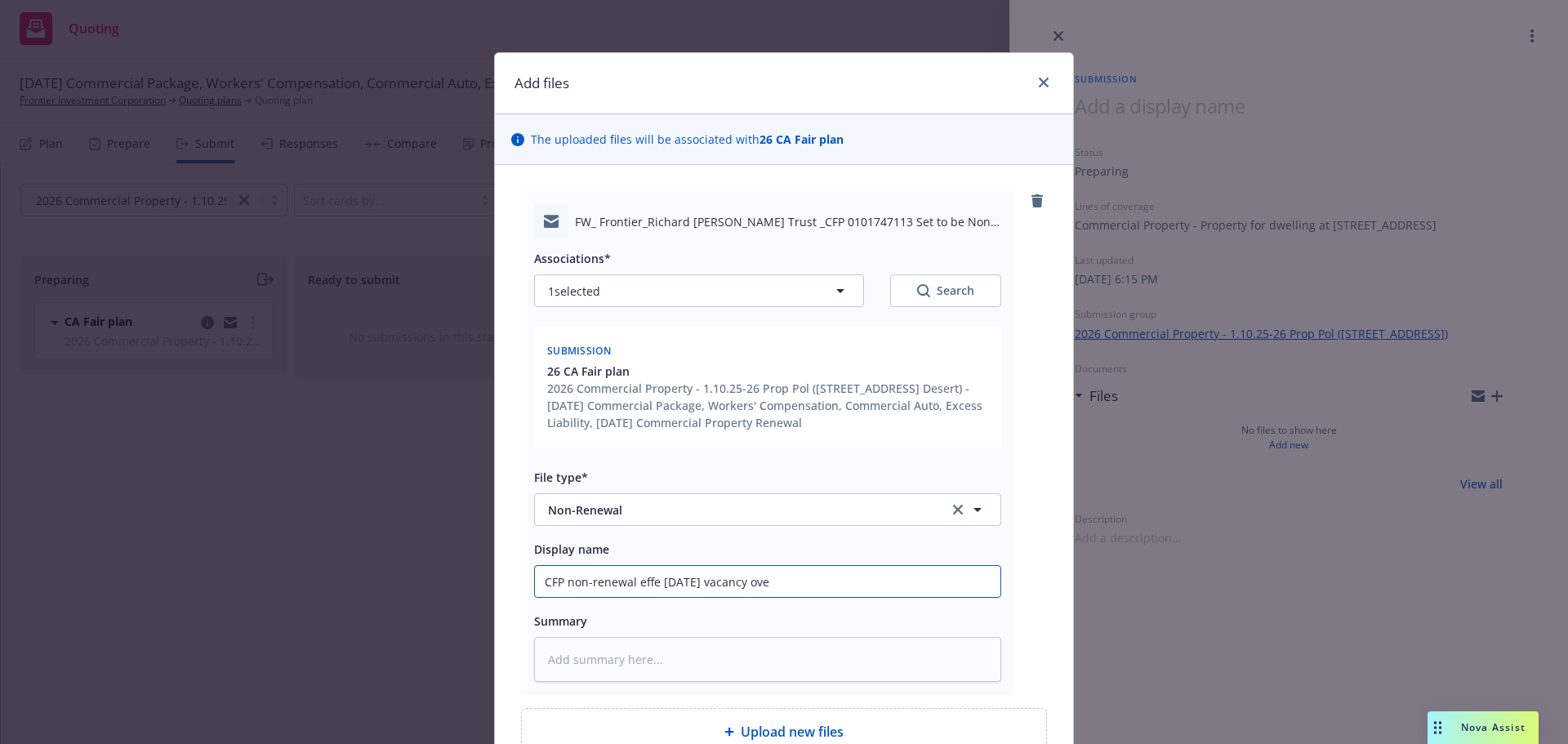
type textarea "x"
type input "CFP non-renewal effe 1/10/26 vacancy over"
type textarea "x"
type input "CFP non-renewal effe 1/10/26 vacancy over"
type textarea "x"
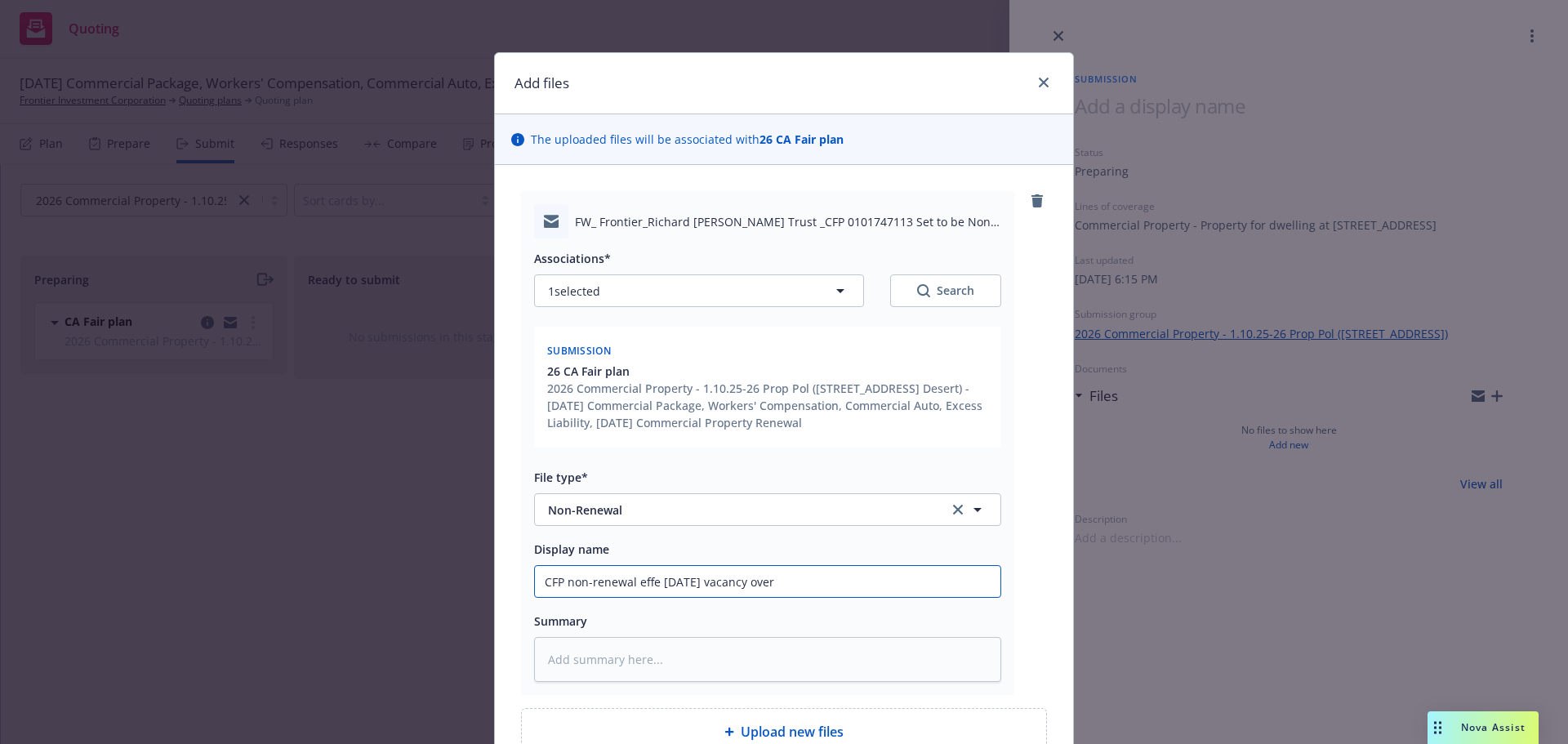
type input "CFP non-renewal effe 1/10/26 vacancy over 1"
type textarea "x"
type input "CFP non-renewal effe 1/10/26 vacancy over 12"
type textarea "x"
type input "CFP non-renewal effe 1/10/26 vacancy over 12"
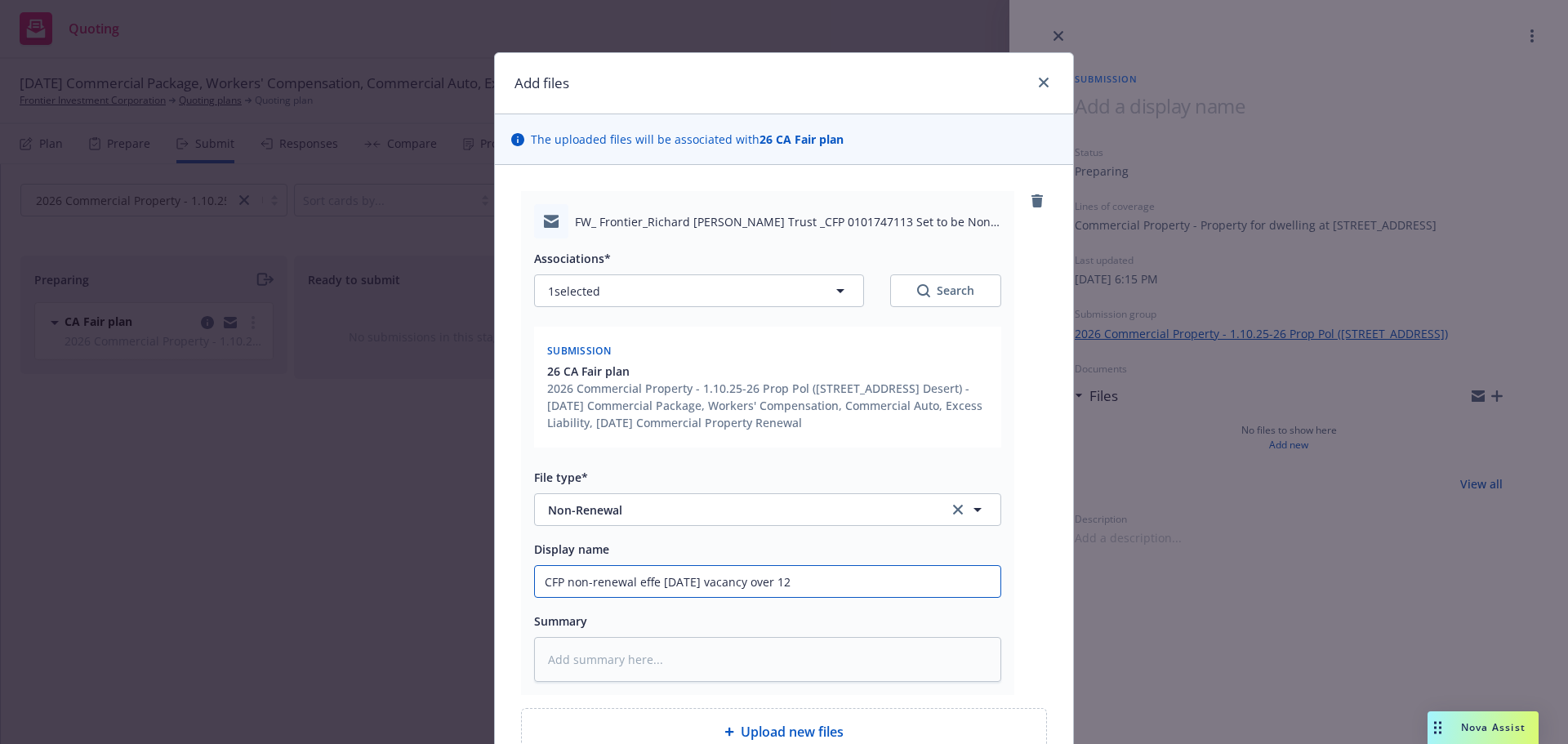
type textarea "x"
type input "CFP non-renewal effe 1/10/26 vacancy over 12 m"
type textarea "x"
type input "CFP non-renewal effe 1/10/26 vacancy over 12 mo"
type textarea "x"
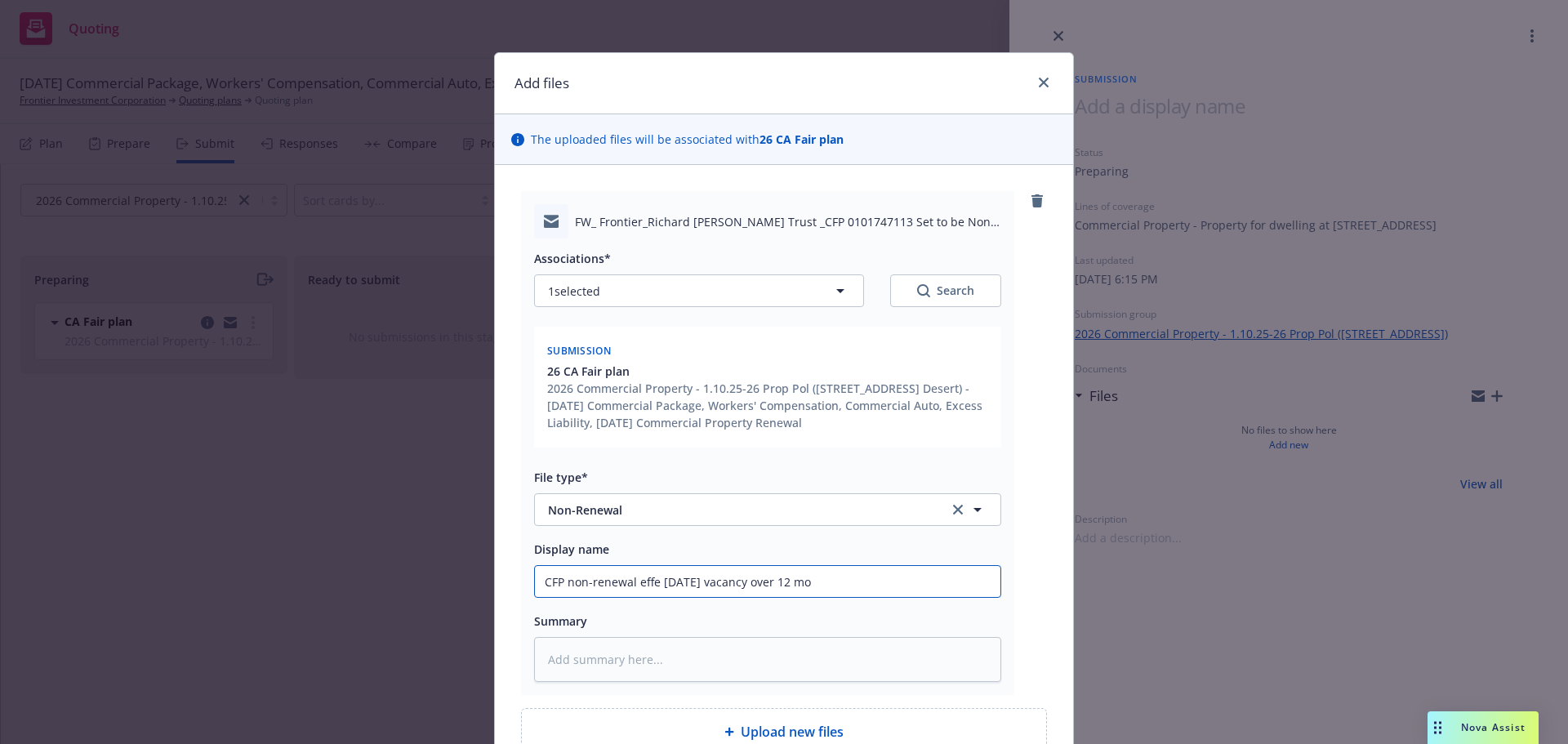
type input "CFP non-renewal effe 1/10/26 vacancy over 12 mon"
type textarea "x"
type input "CFP non-renewal effe 1/10/26 vacancy over 12 mons"
type textarea "x"
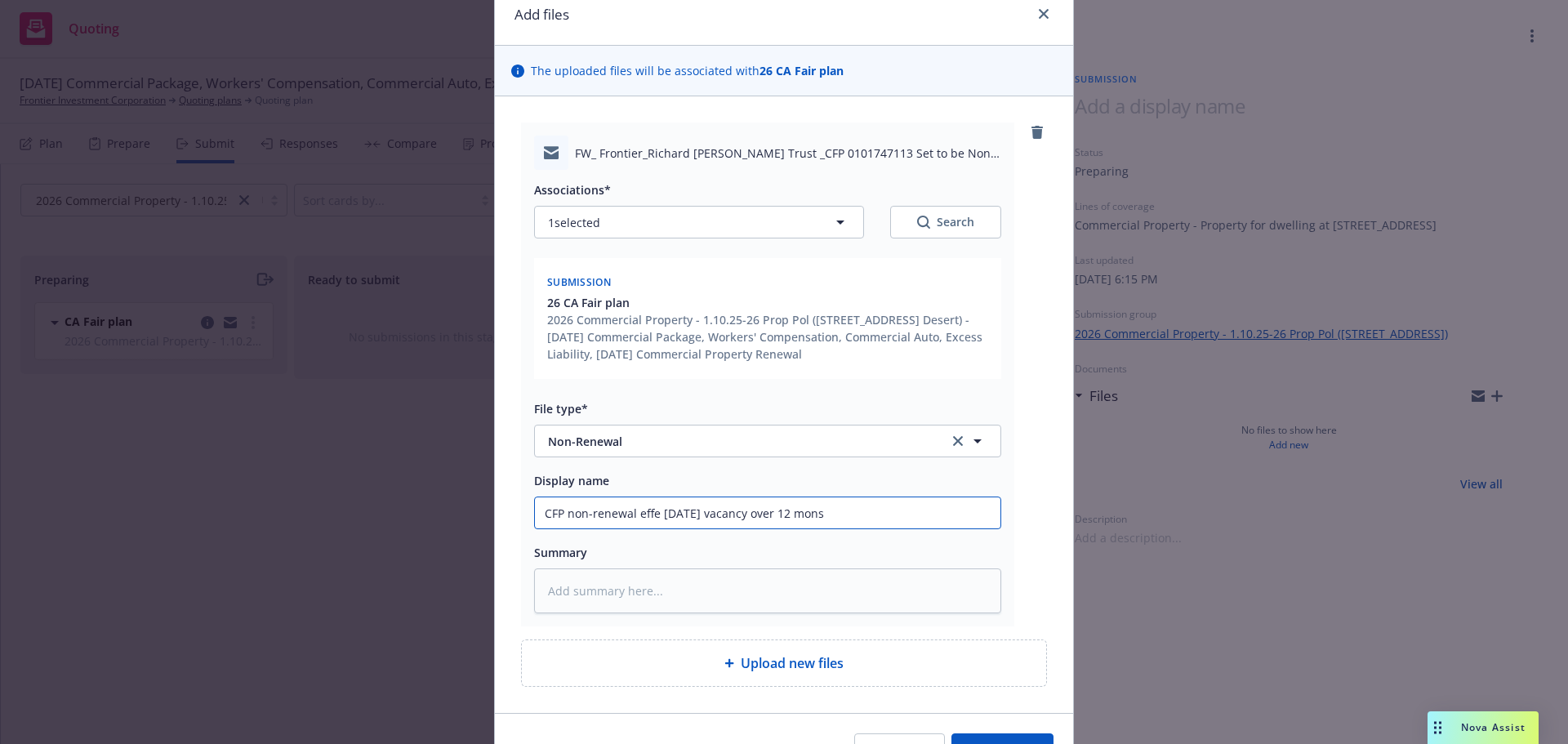
scroll to position [164, 0]
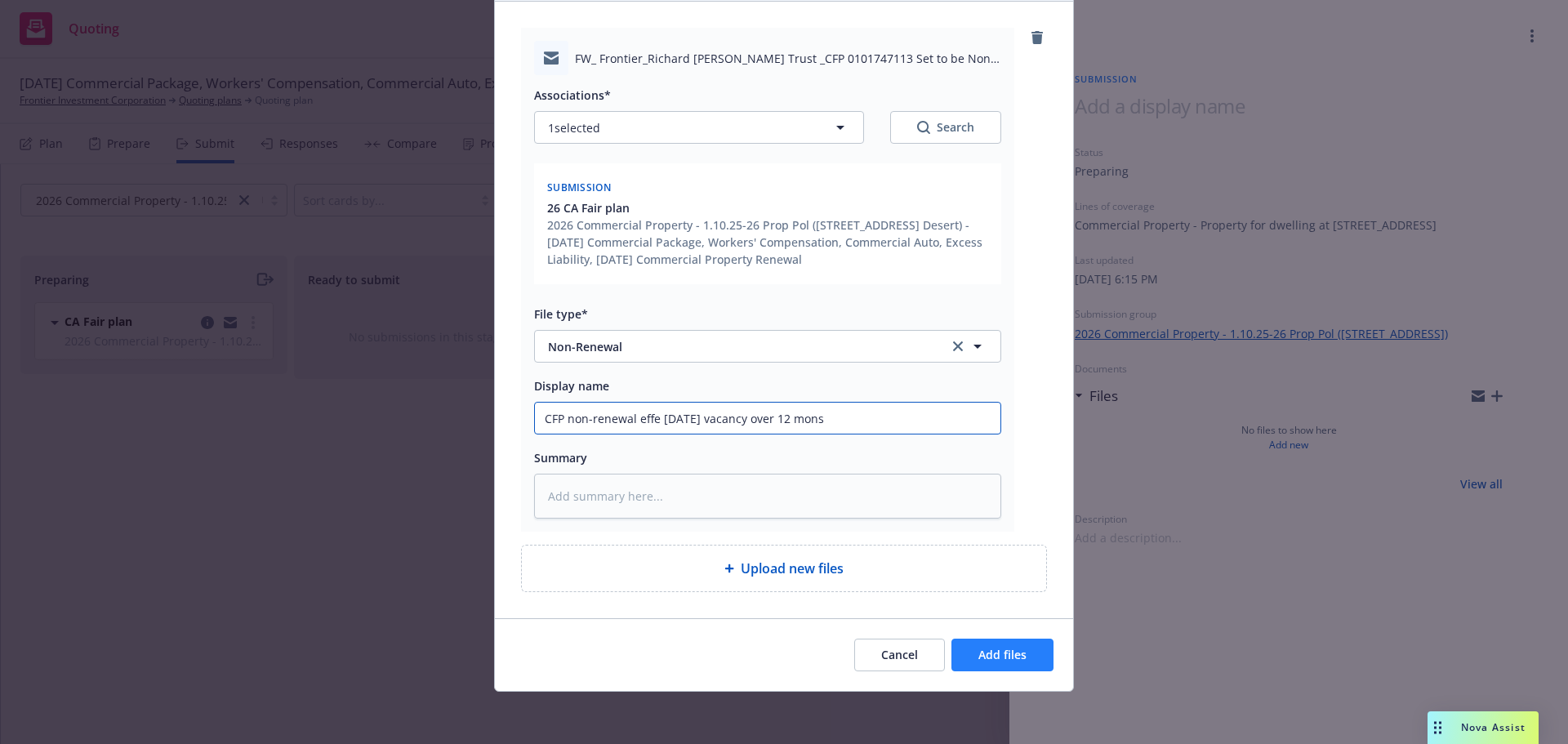
type input "CFP non-renewal effe 1/10/26 vacancy over 12 mons"
click at [991, 657] on span "Add files" at bounding box center [1001, 655] width 48 height 15
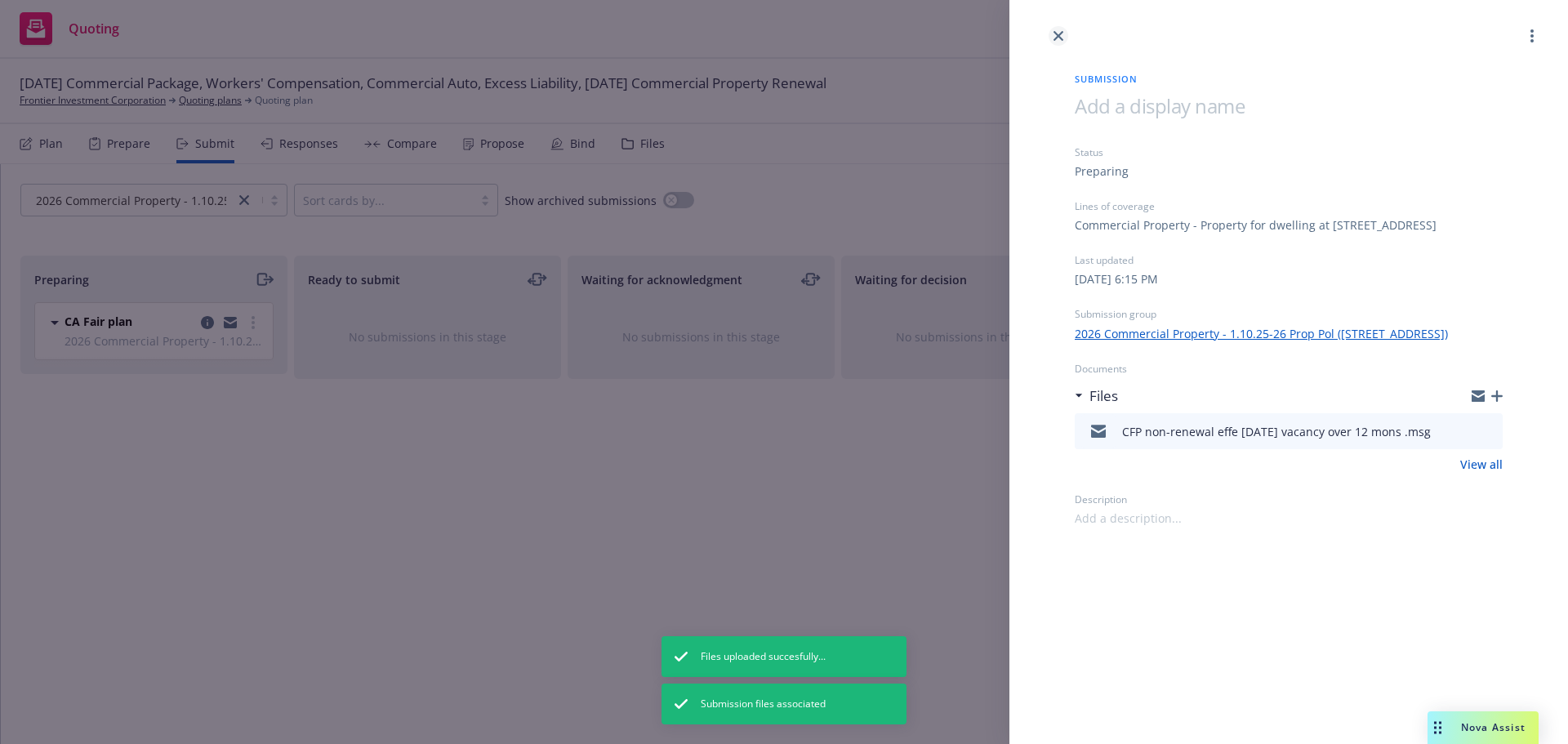
click at [1059, 42] on link "close" at bounding box center [1058, 36] width 20 height 20
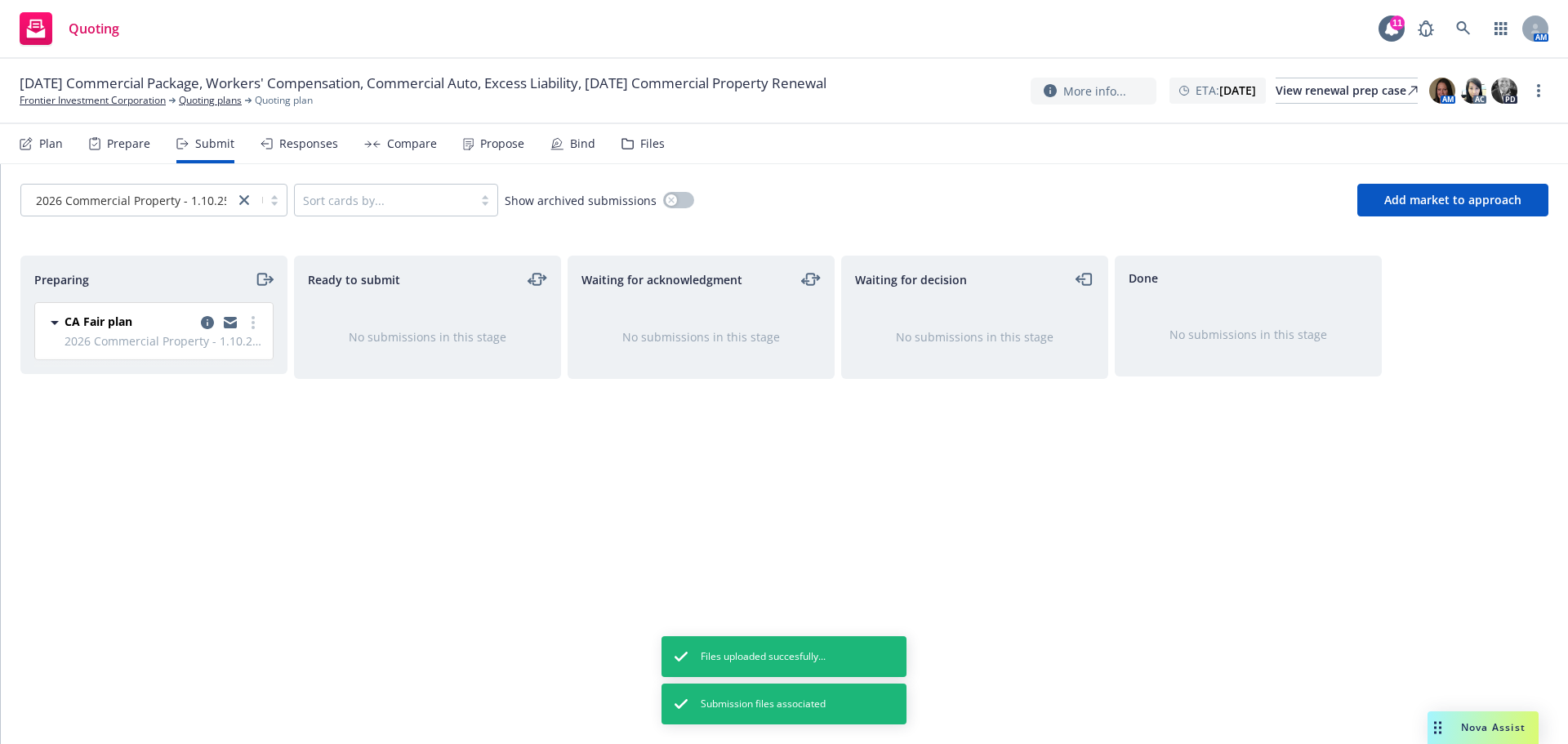
click at [643, 142] on div "Files" at bounding box center [652, 144] width 24 height 13
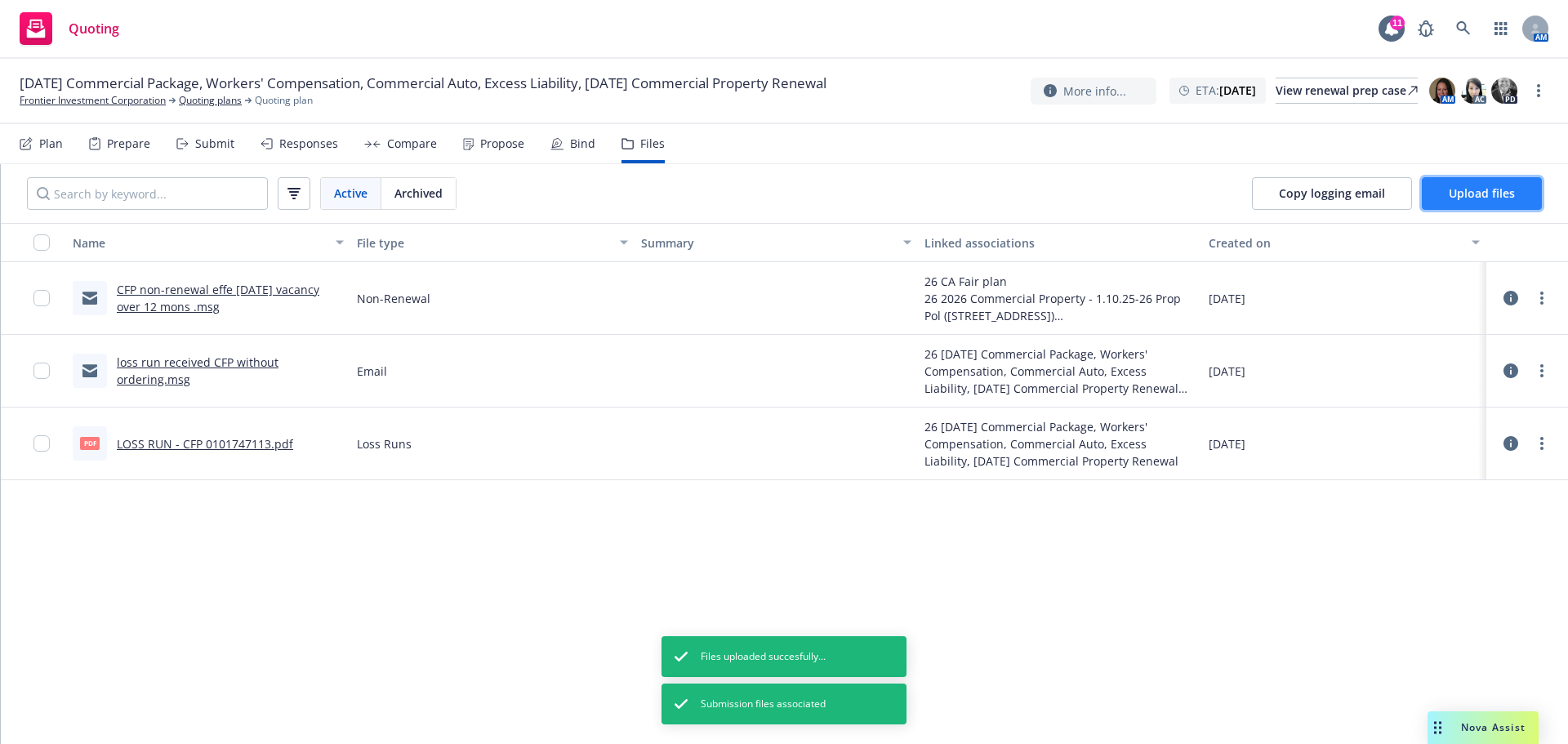
click at [1493, 188] on span "Upload files" at bounding box center [1481, 193] width 66 height 15
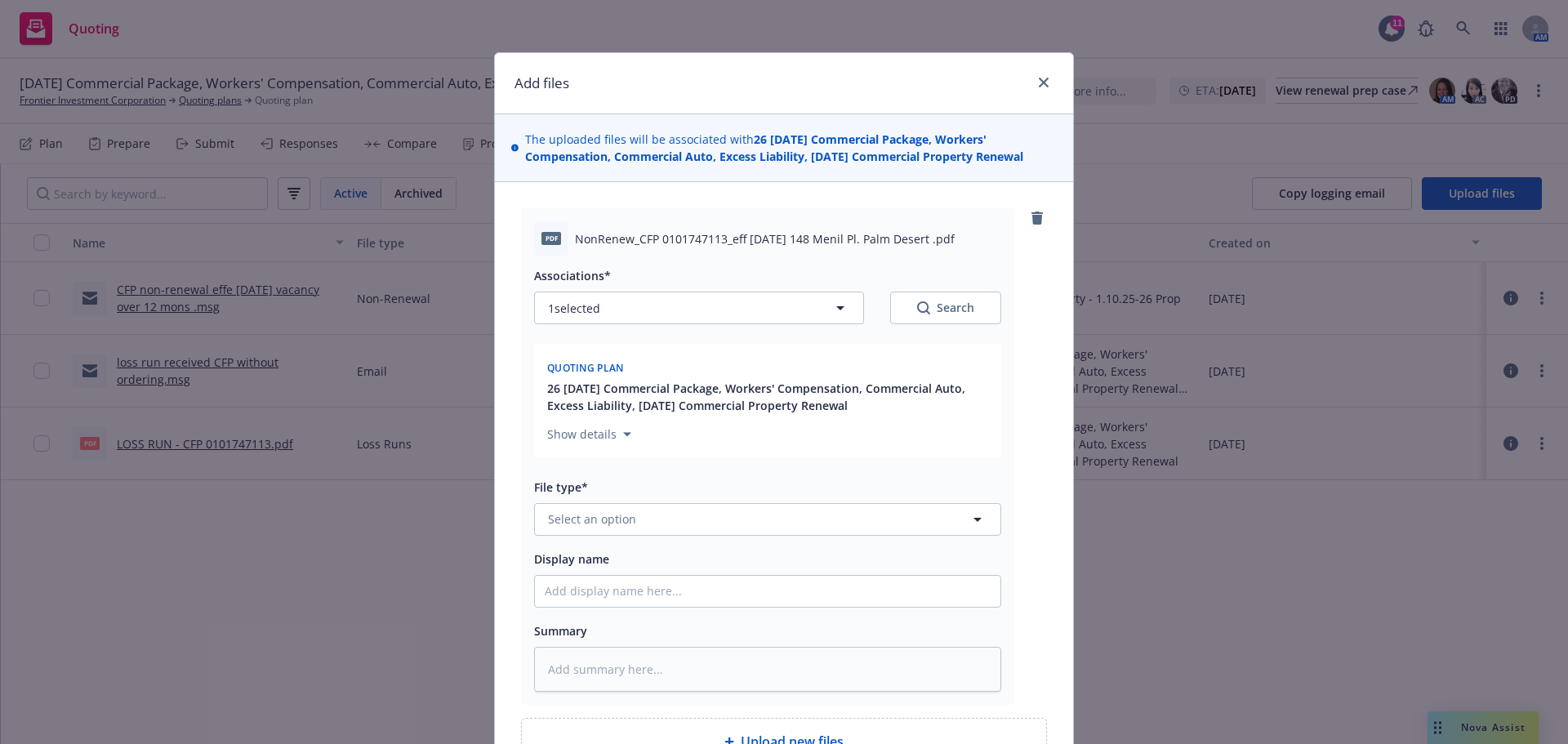
type textarea "x"
click at [639, 516] on button "Select an option" at bounding box center [767, 520] width 467 height 33
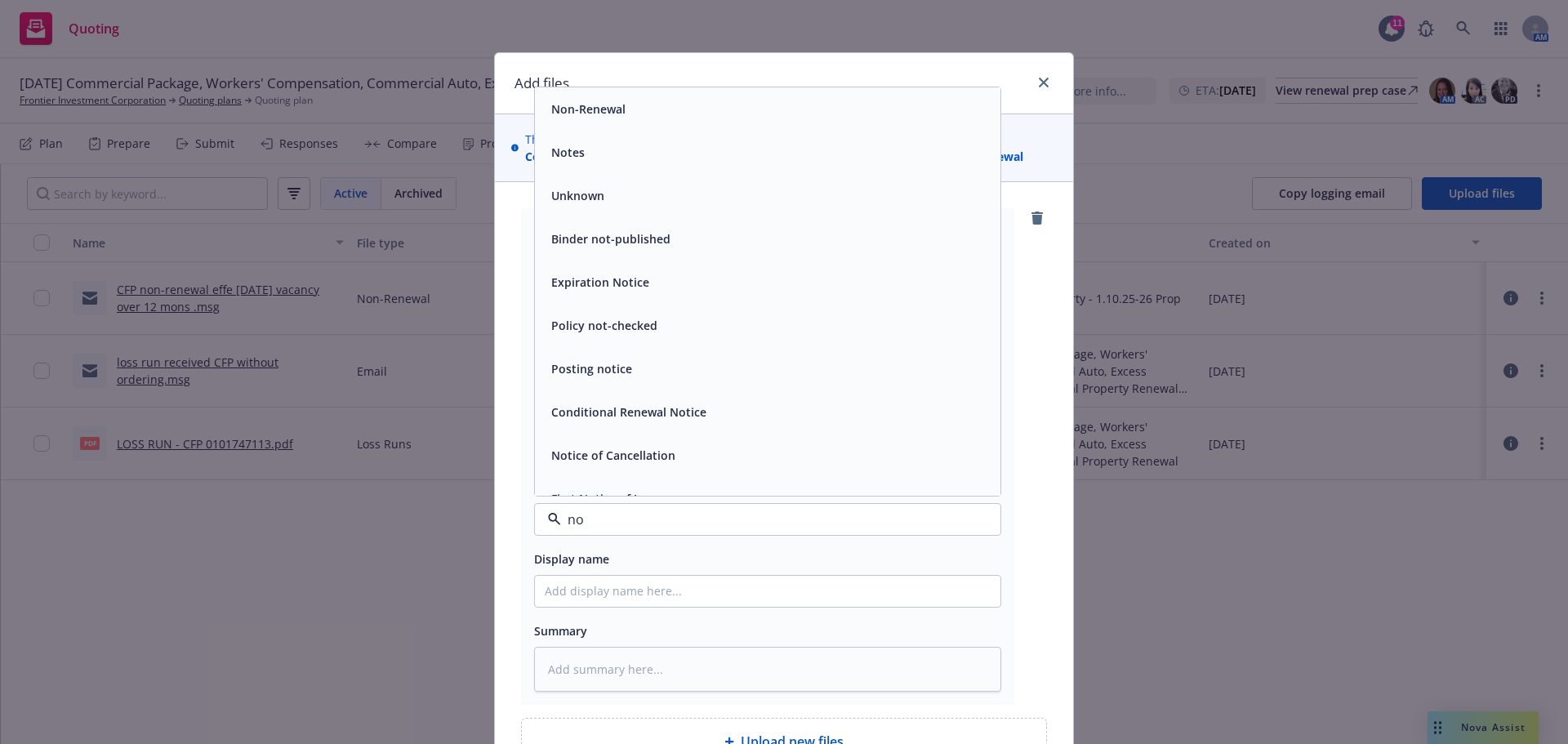
type input "non"
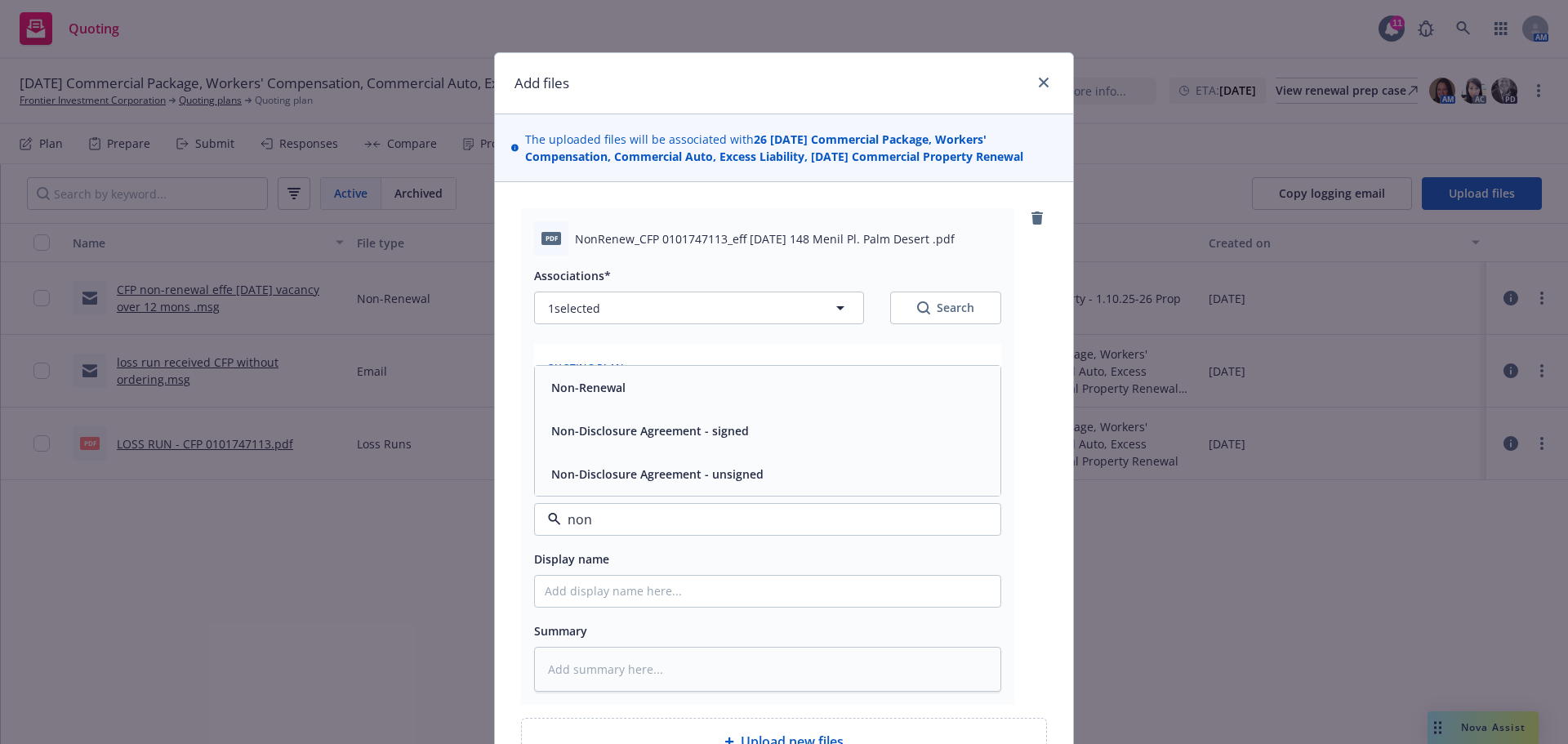
click at [648, 400] on div "Non-Renewal" at bounding box center [767, 388] width 465 height 43
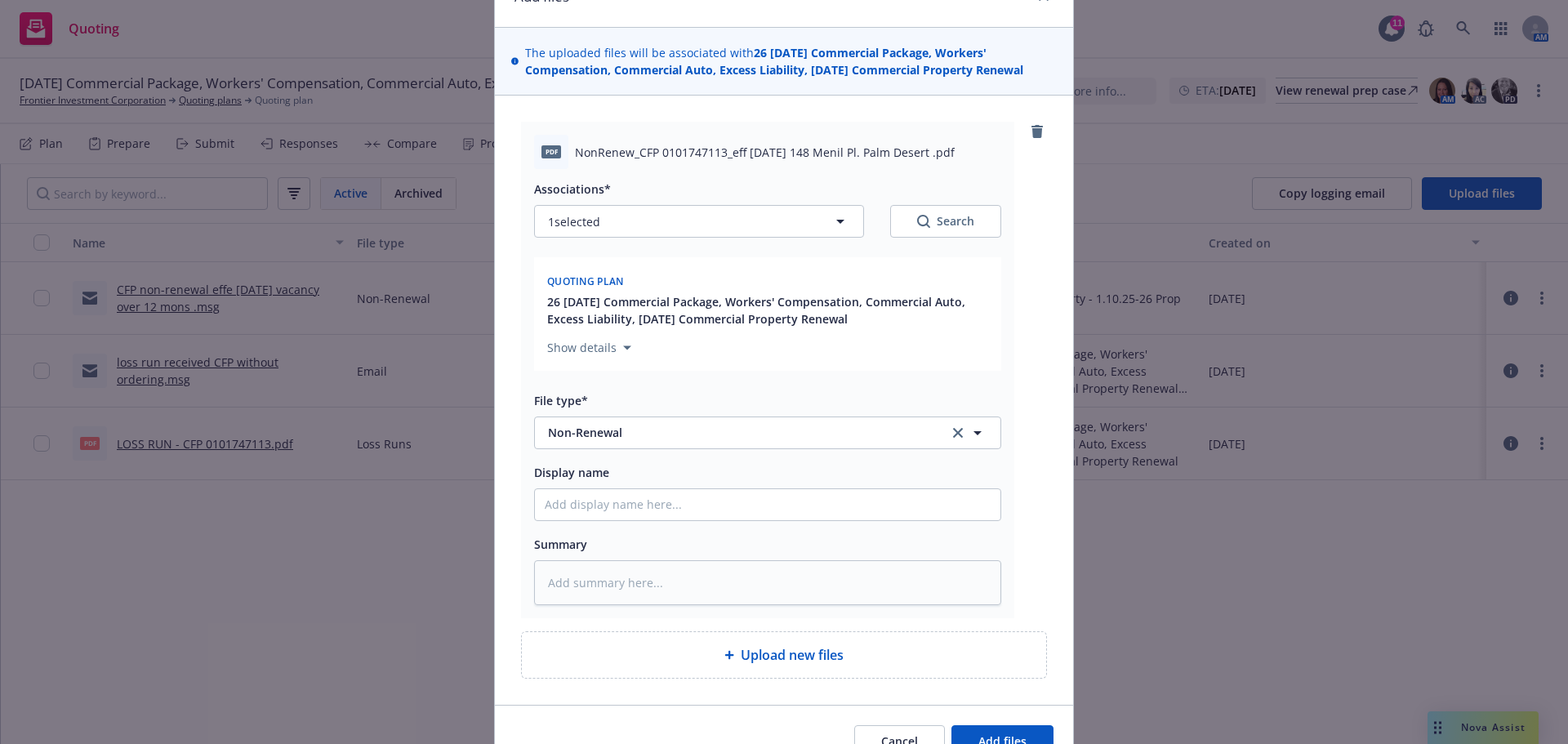
scroll to position [164, 0]
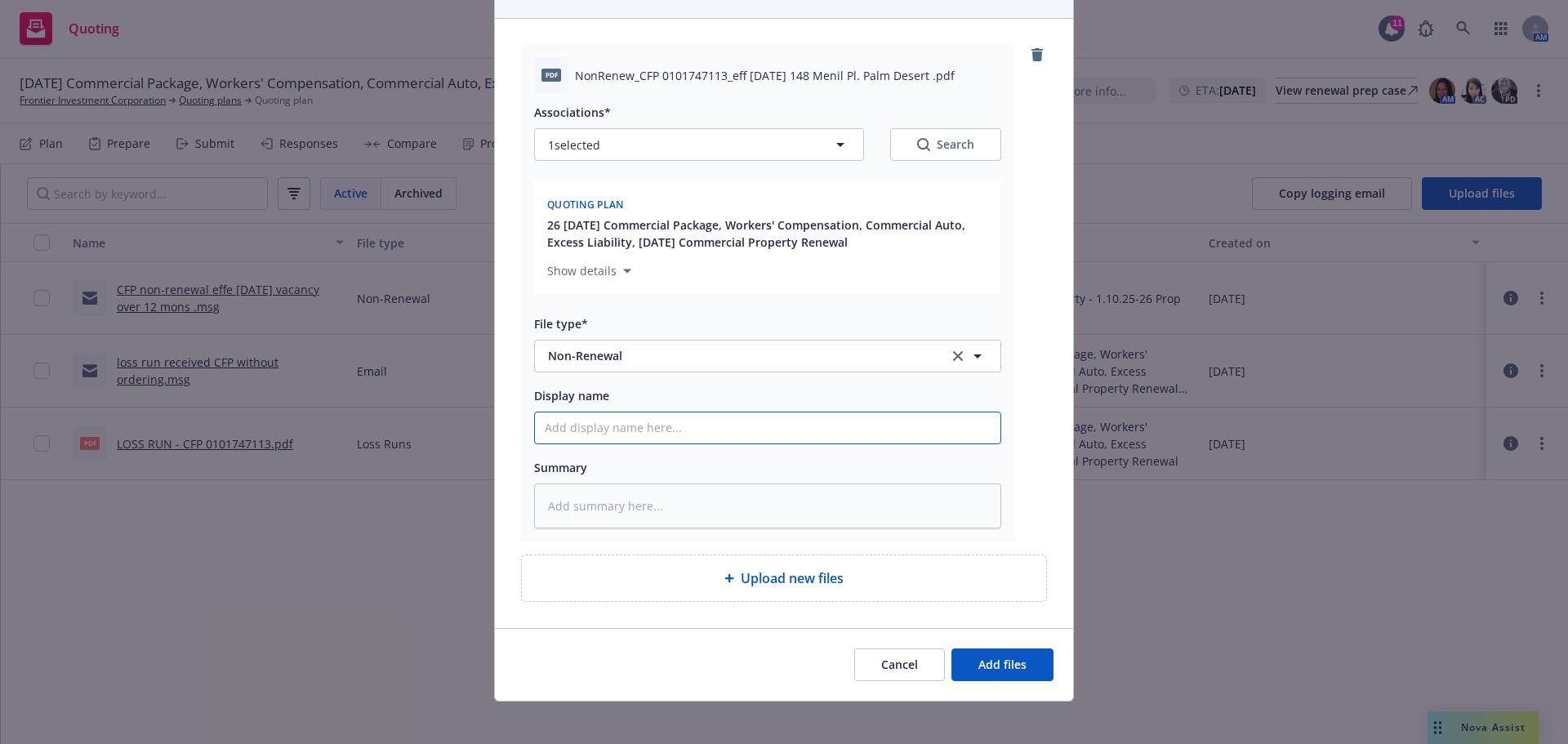
click at [610, 439] on input "Display name" at bounding box center [767, 428] width 465 height 31
type textarea "x"
type input "C"
type textarea "x"
type input "CF"
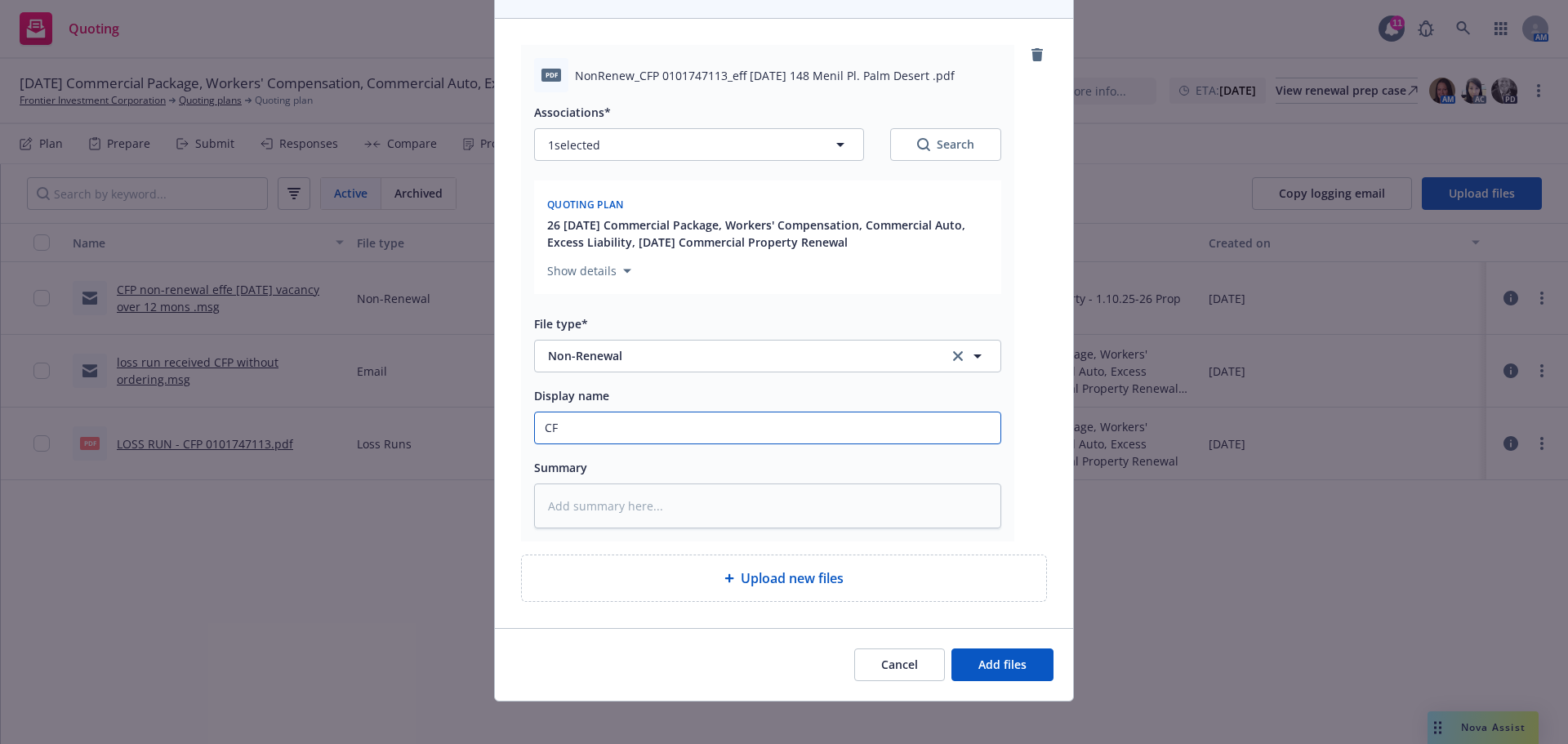
type textarea "x"
type input "CFP"
type textarea "x"
type input "CFP"
type textarea "x"
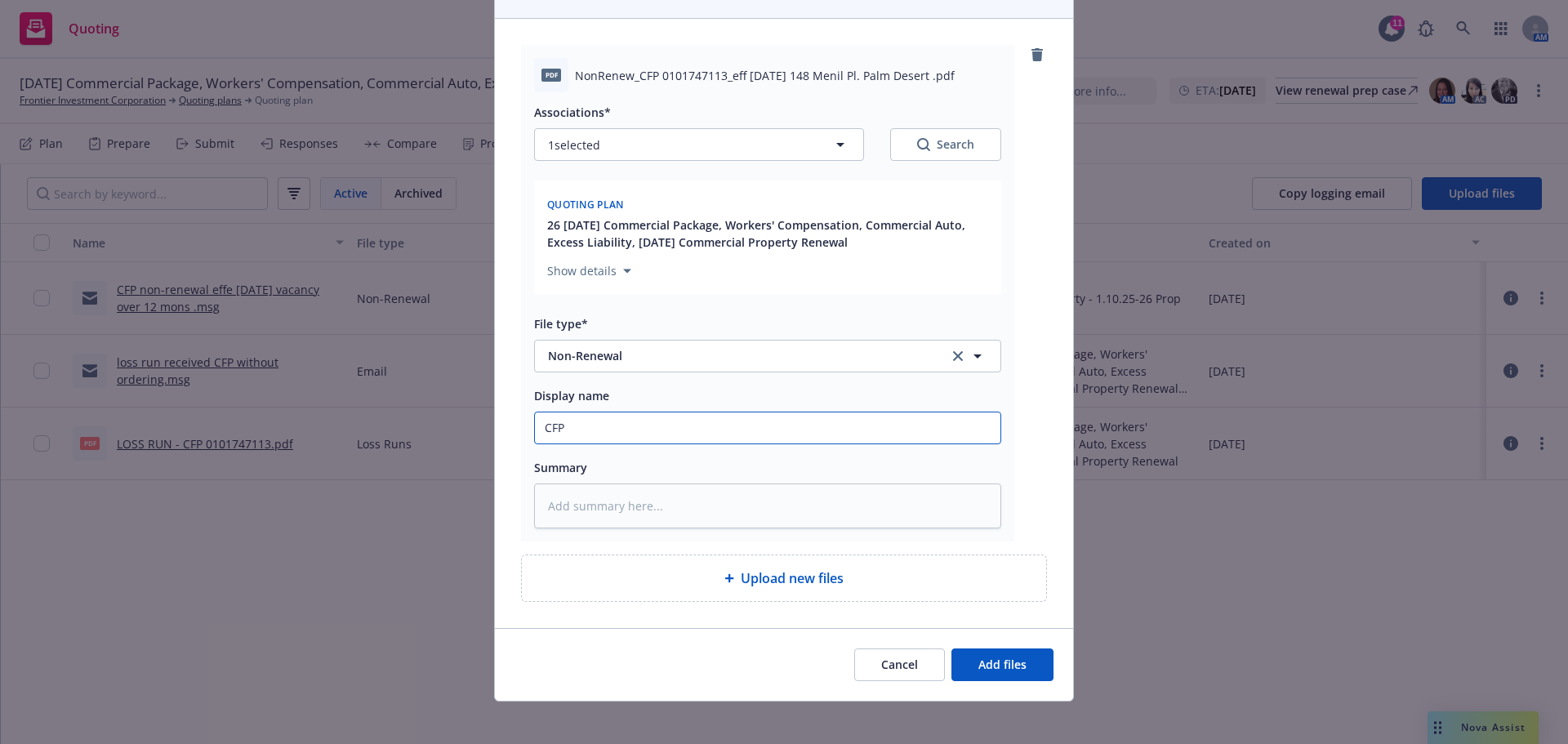
type input "CFP"
type textarea "x"
type input "CF"
type textarea "x"
type input "C"
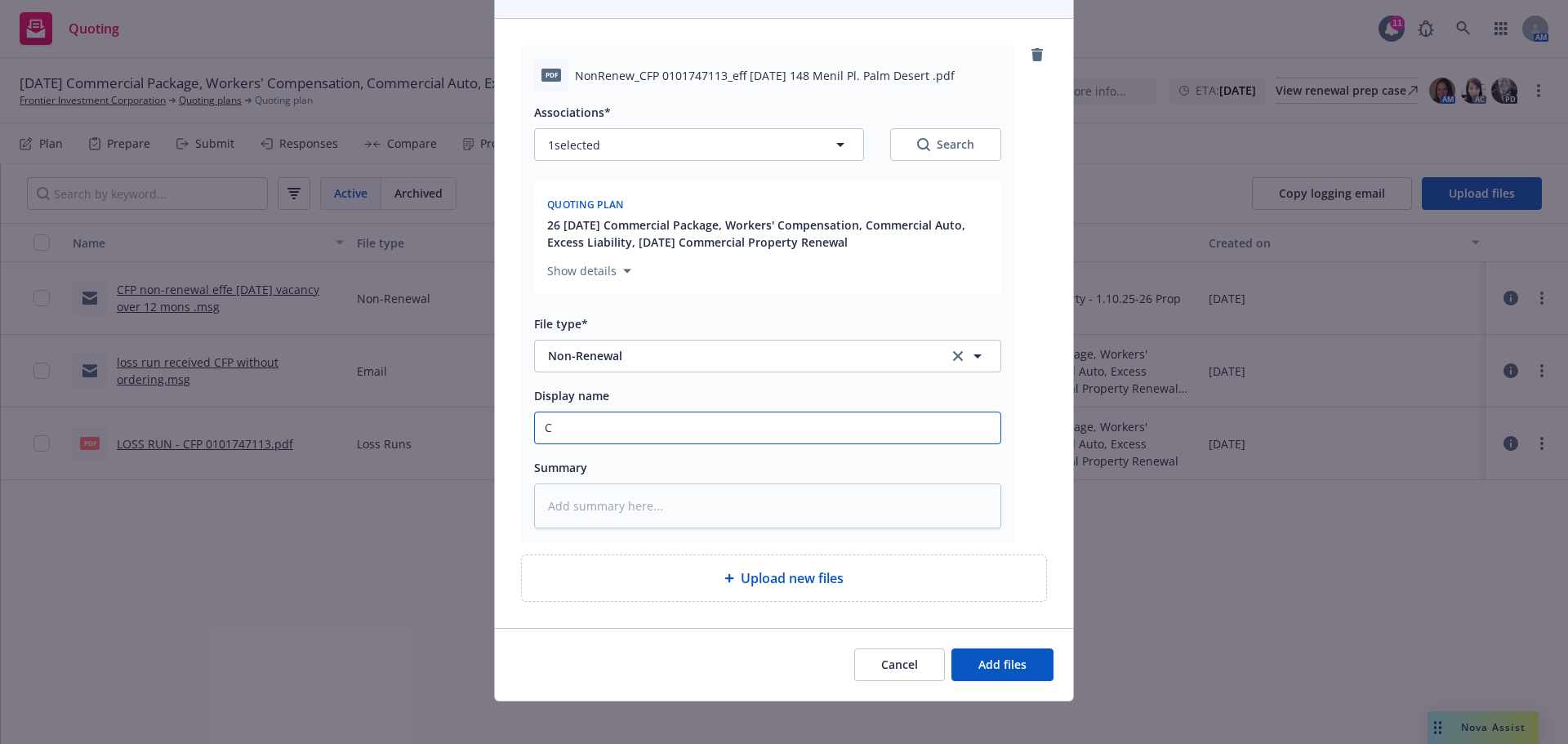
type textarea "x"
type input "CF"
type textarea "x"
type input "CFP"
type textarea "x"
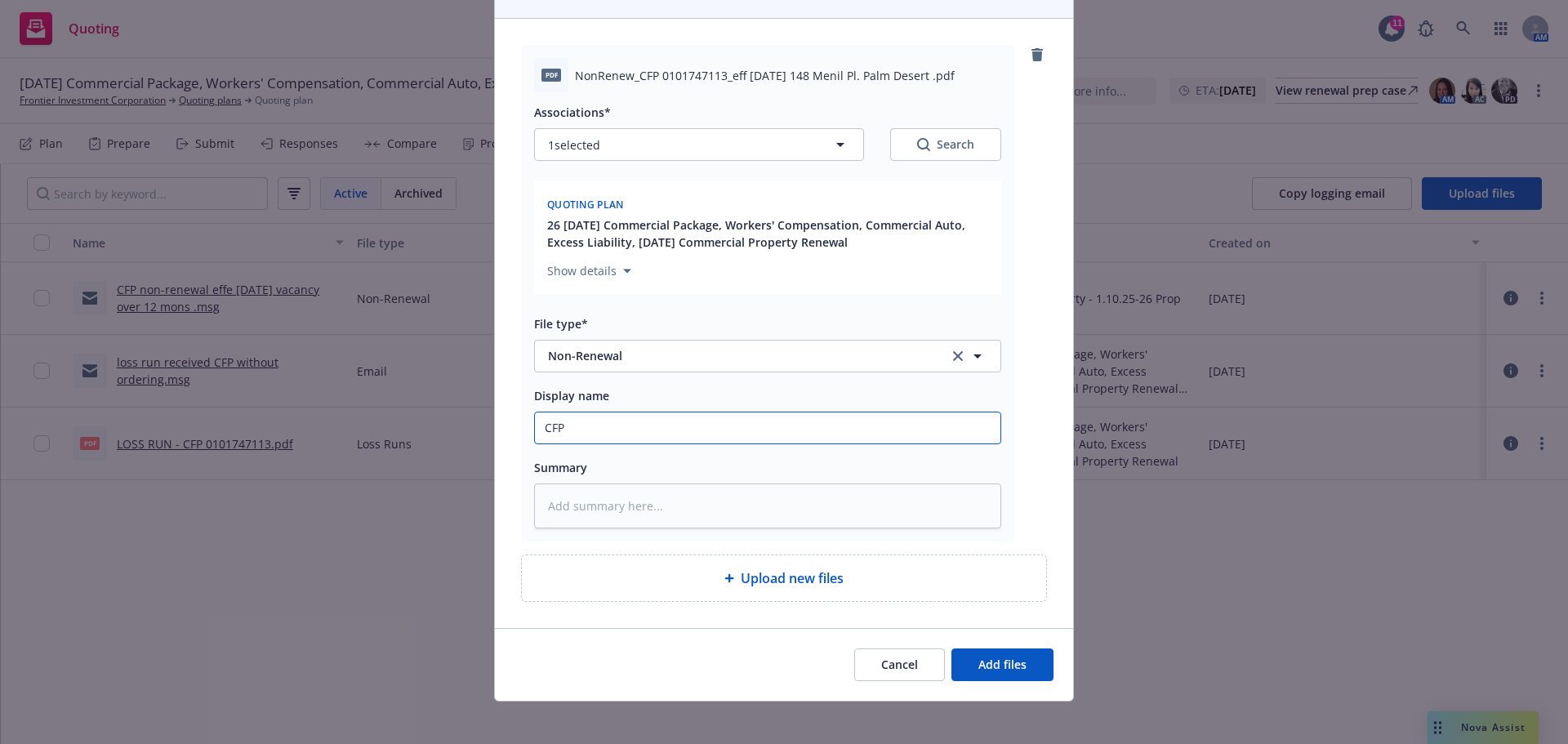
type input "CFP"
type textarea "x"
type input "CFP P"
type textarea "x"
type input "CFP Pr"
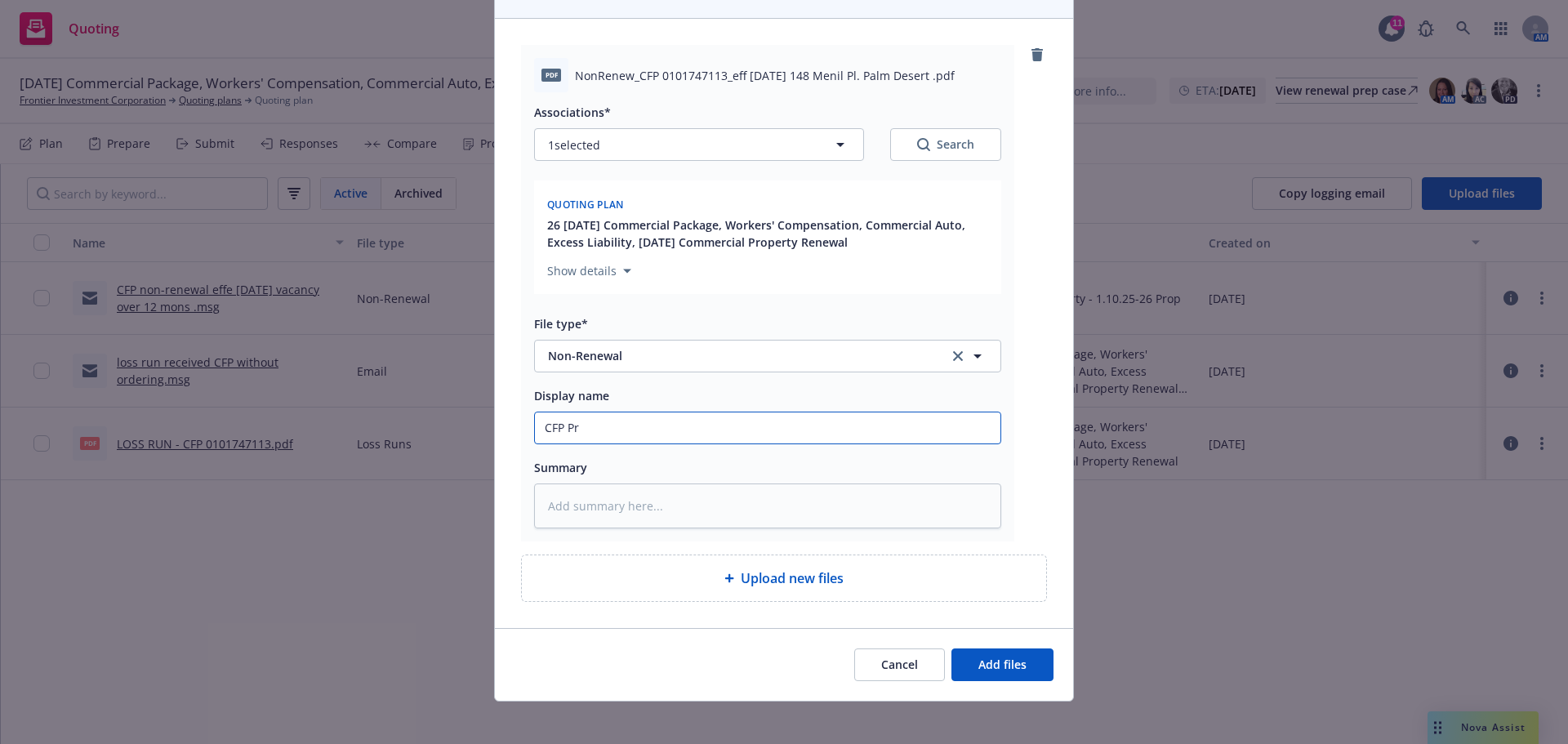
type textarea "x"
type input "CFP Pro"
type textarea "x"
type input "CFP Prop"
type textarea "x"
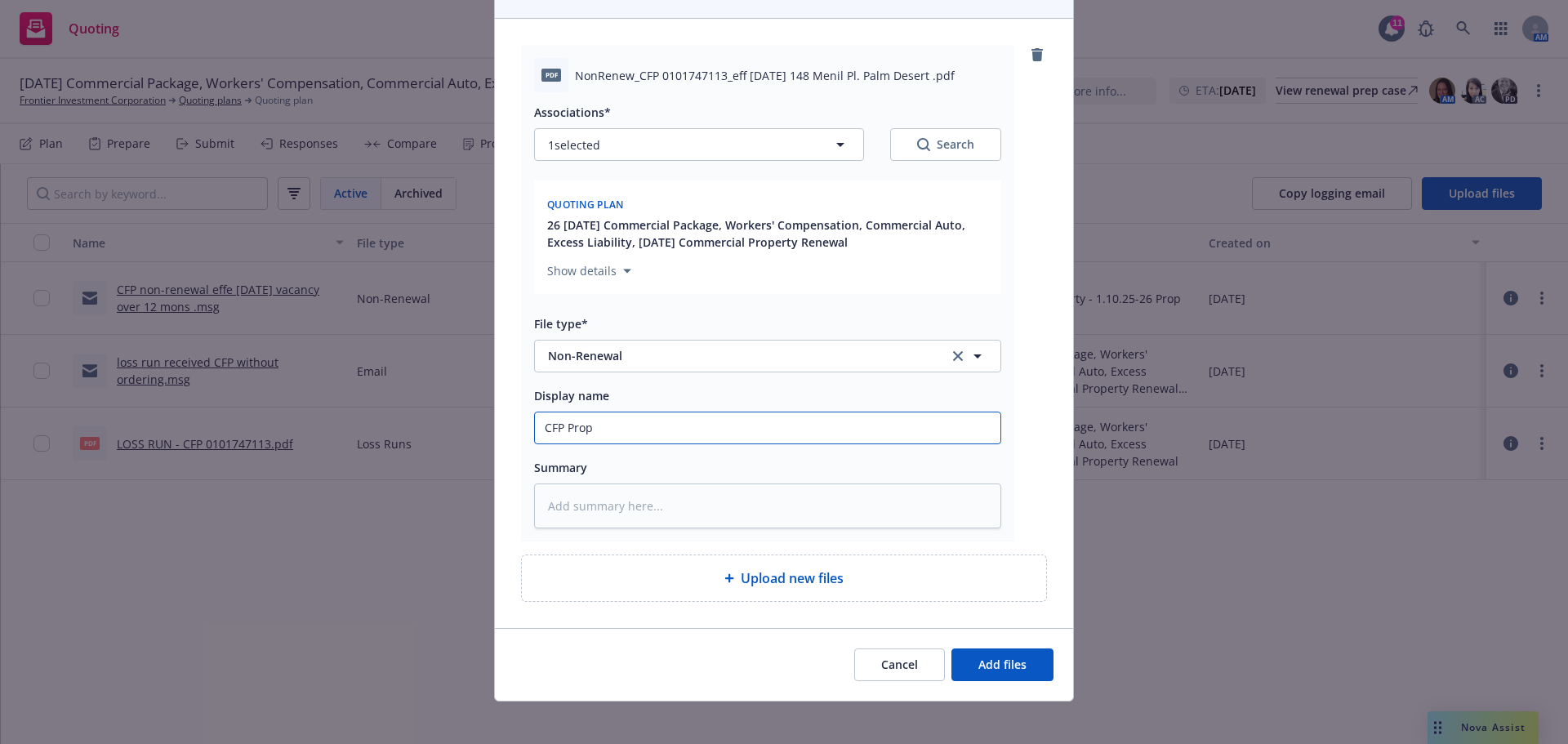
type input "CFP Prop"
type textarea "x"
type input "CFP Prop P"
type textarea "x"
type input "CFP Prop Po"
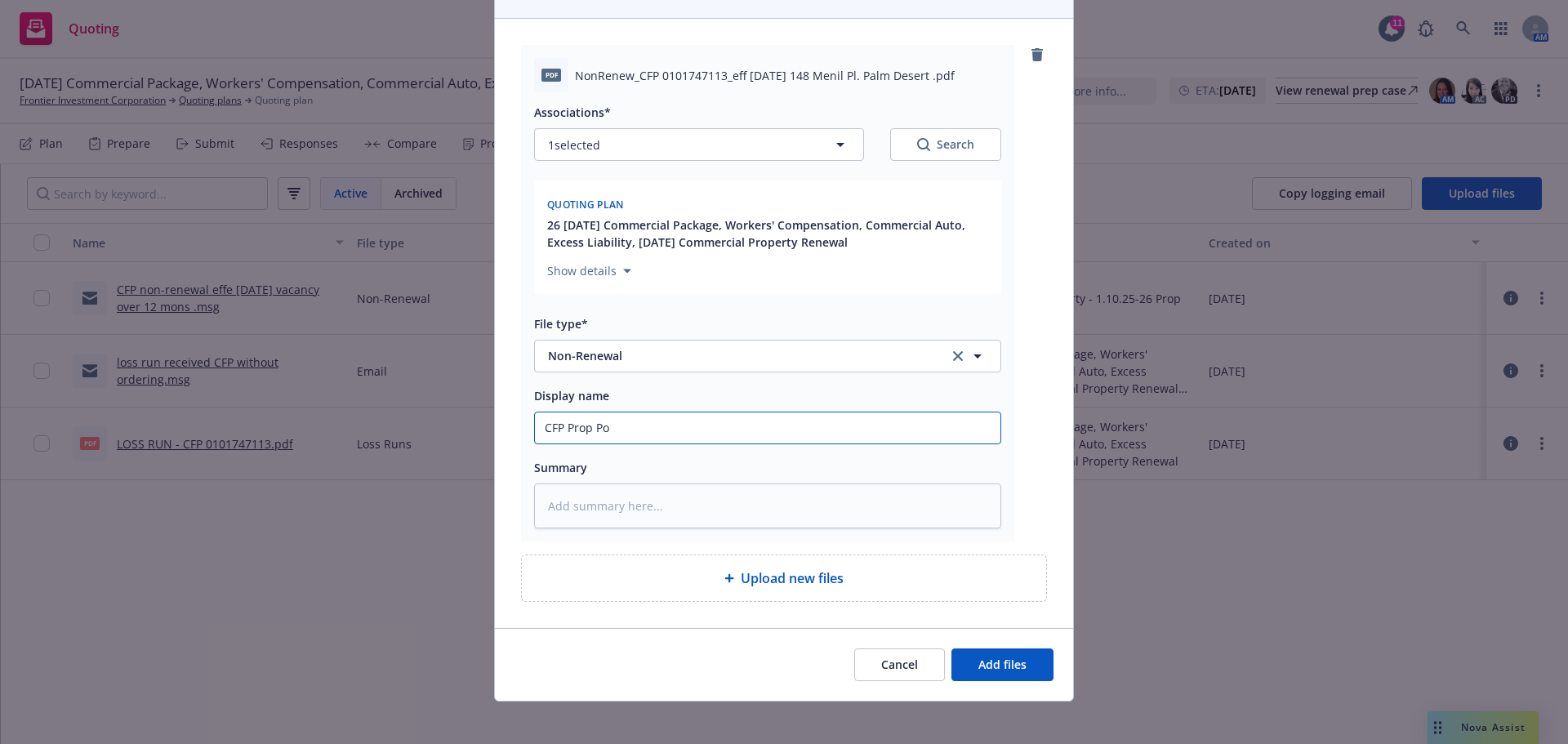
type textarea "x"
type input "CFP Prop Pol"
type textarea "x"
type input "CFP Prop Poli"
type textarea "x"
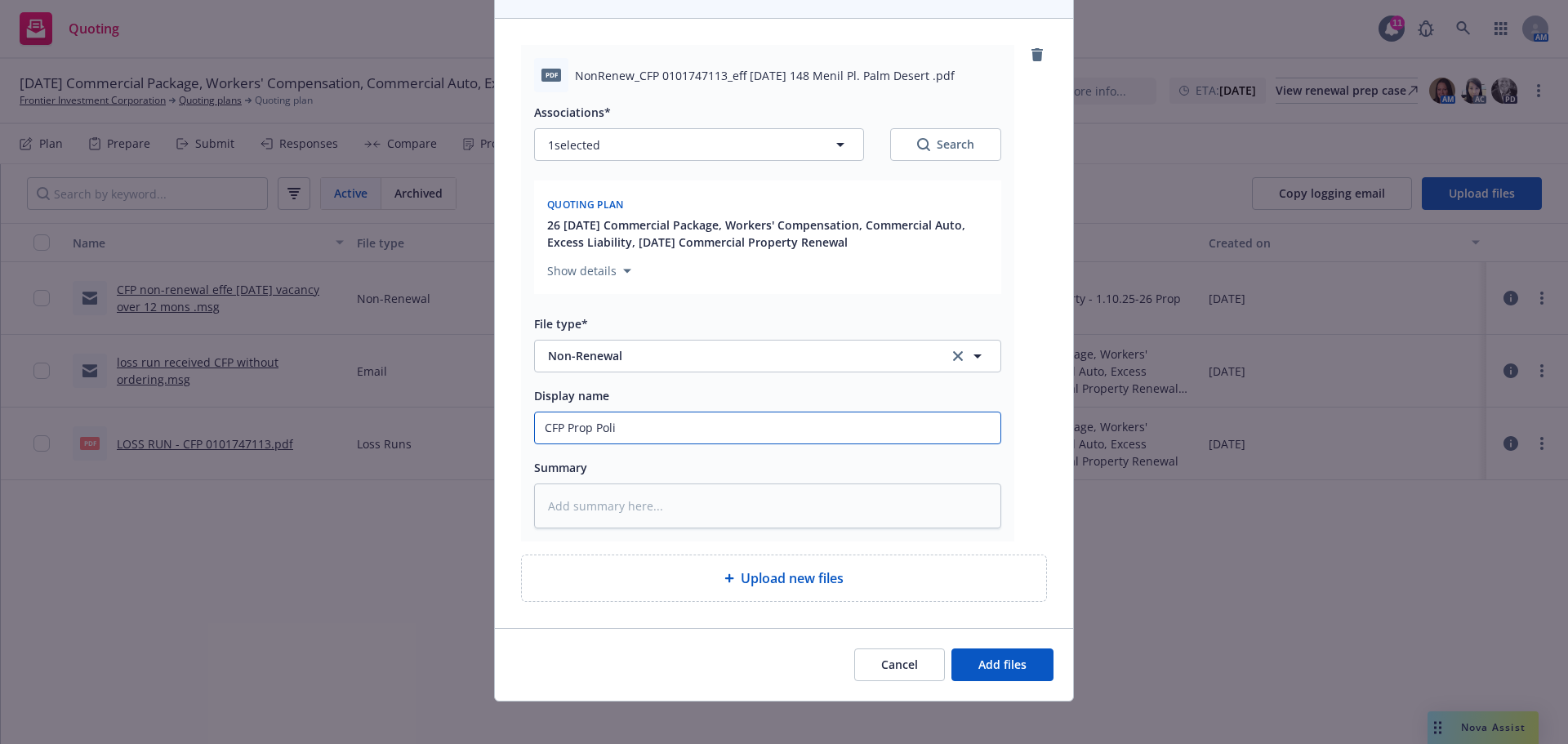
type input "CFP Prop Polic"
type textarea "x"
type input "CFP Prop Policy"
type textarea "x"
type input "CFP Prop Policy"
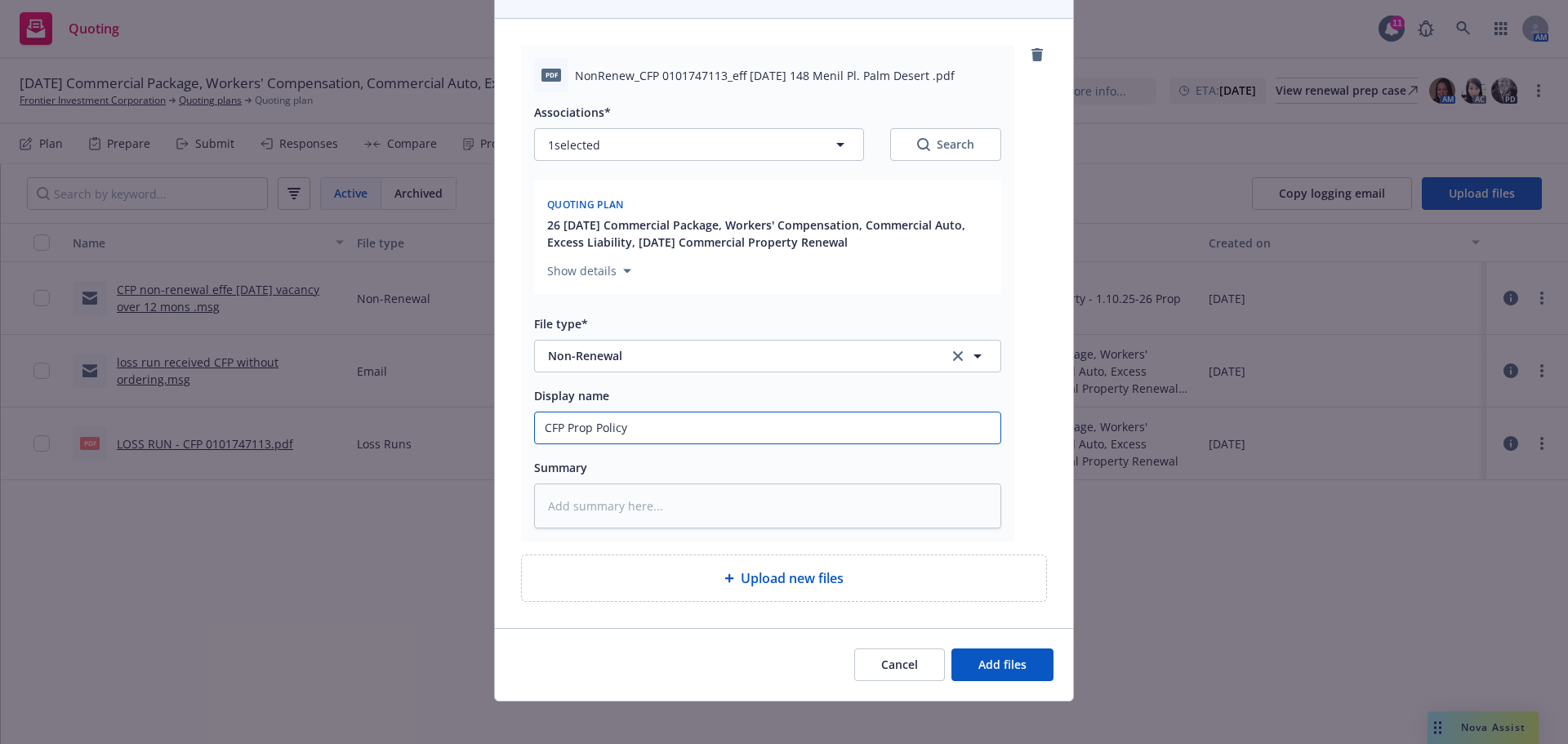
type textarea "x"
type input "CFP Prop Policy n"
type textarea "x"
type input "CFP Prop Policy no"
type textarea "x"
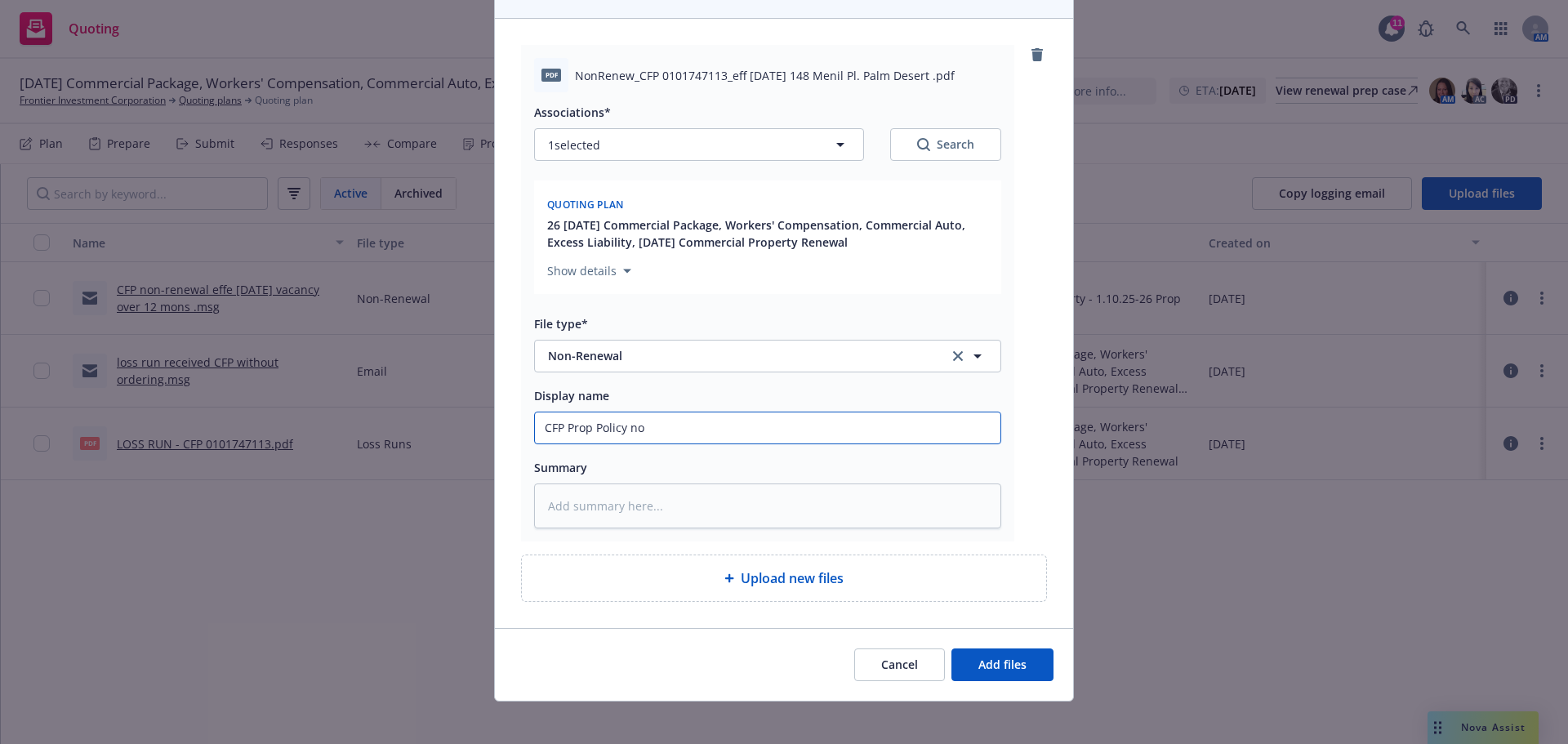
type input "CFP Prop Policy non"
type textarea "x"
type input "CFP Prop Policy non-"
type textarea "x"
type input "CFP Prop Policy non-r"
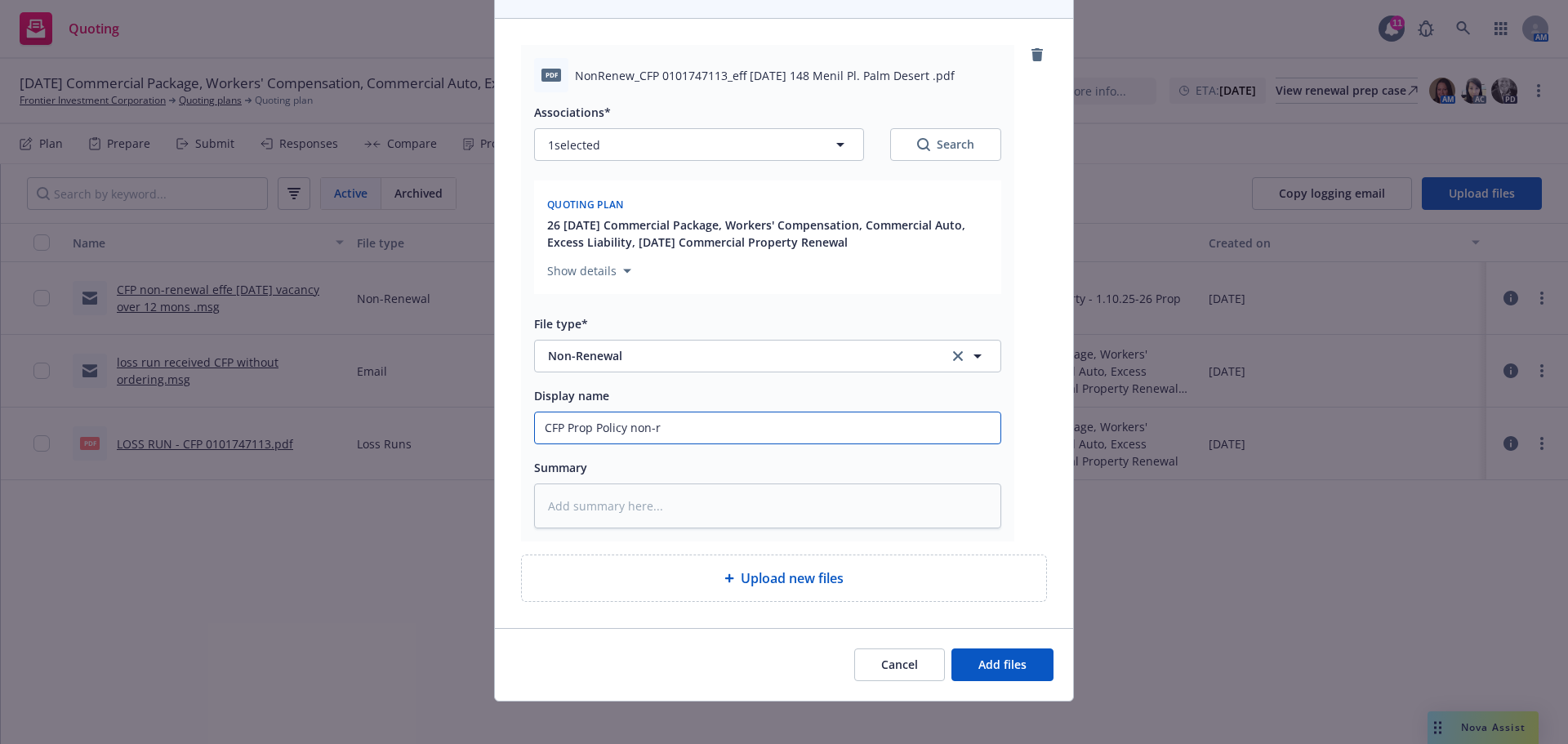
type textarea "x"
type input "CFP Prop Policy non-re"
type textarea "x"
type input "CFP Prop Policy non-ren"
type textarea "x"
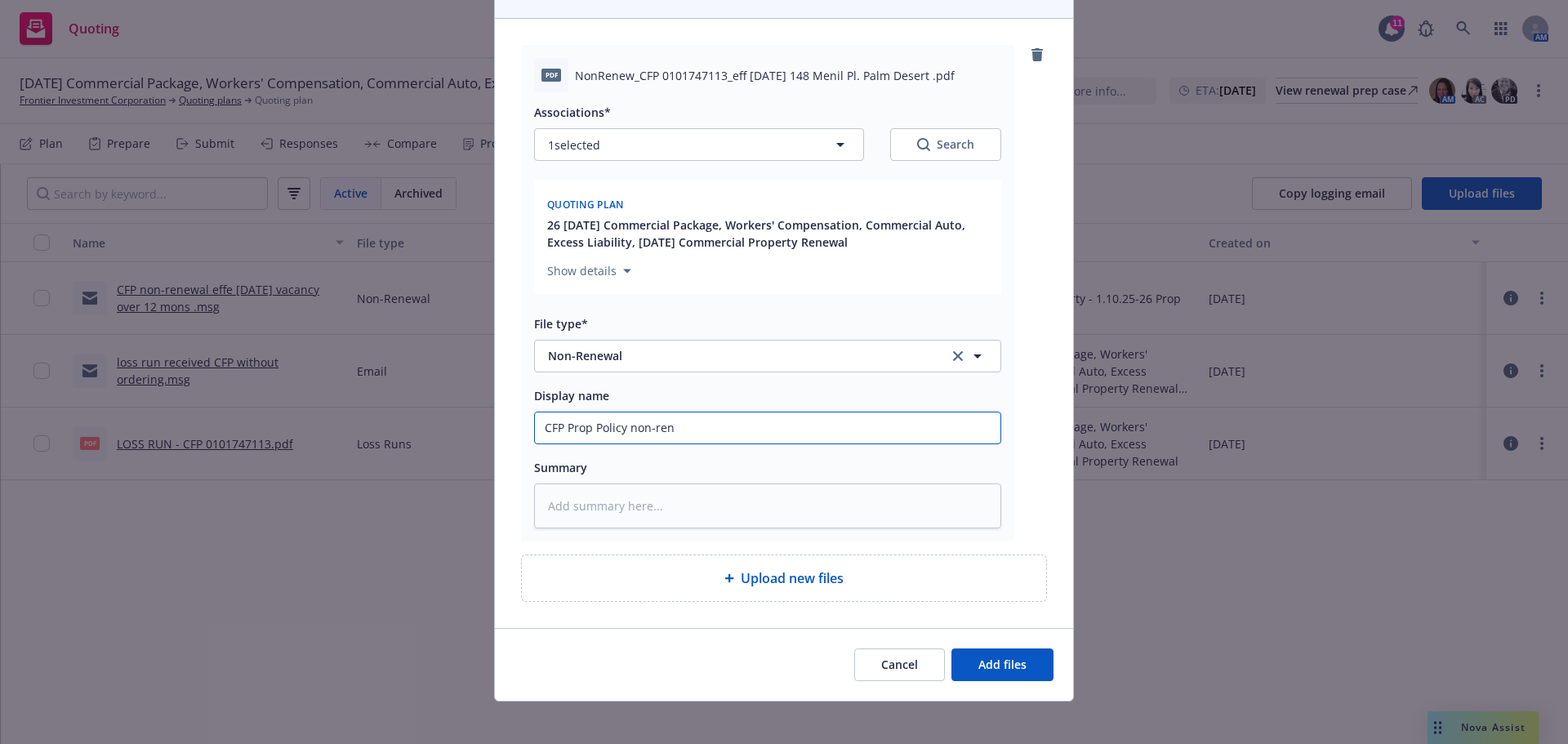
type input "CFP Prop Policy non-rene"
type textarea "x"
type input "CFP Prop Policy non-renew"
type textarea "x"
type input "CFP Prop Policy non-renewl"
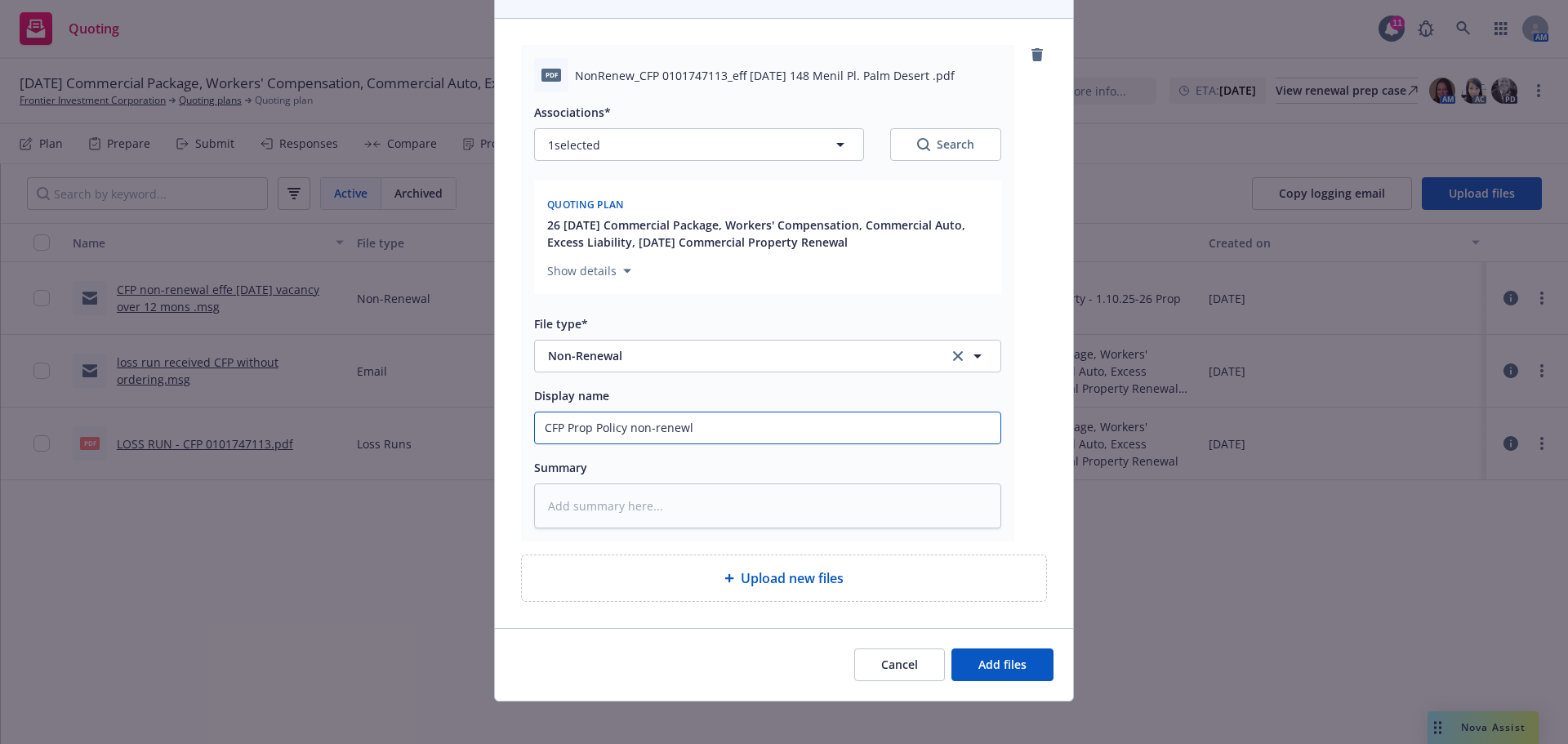
type textarea "x"
type input "CFP Prop Policy non-renewl"
type textarea "x"
type input "CFP Prop Policy non-renewl n"
type textarea "x"
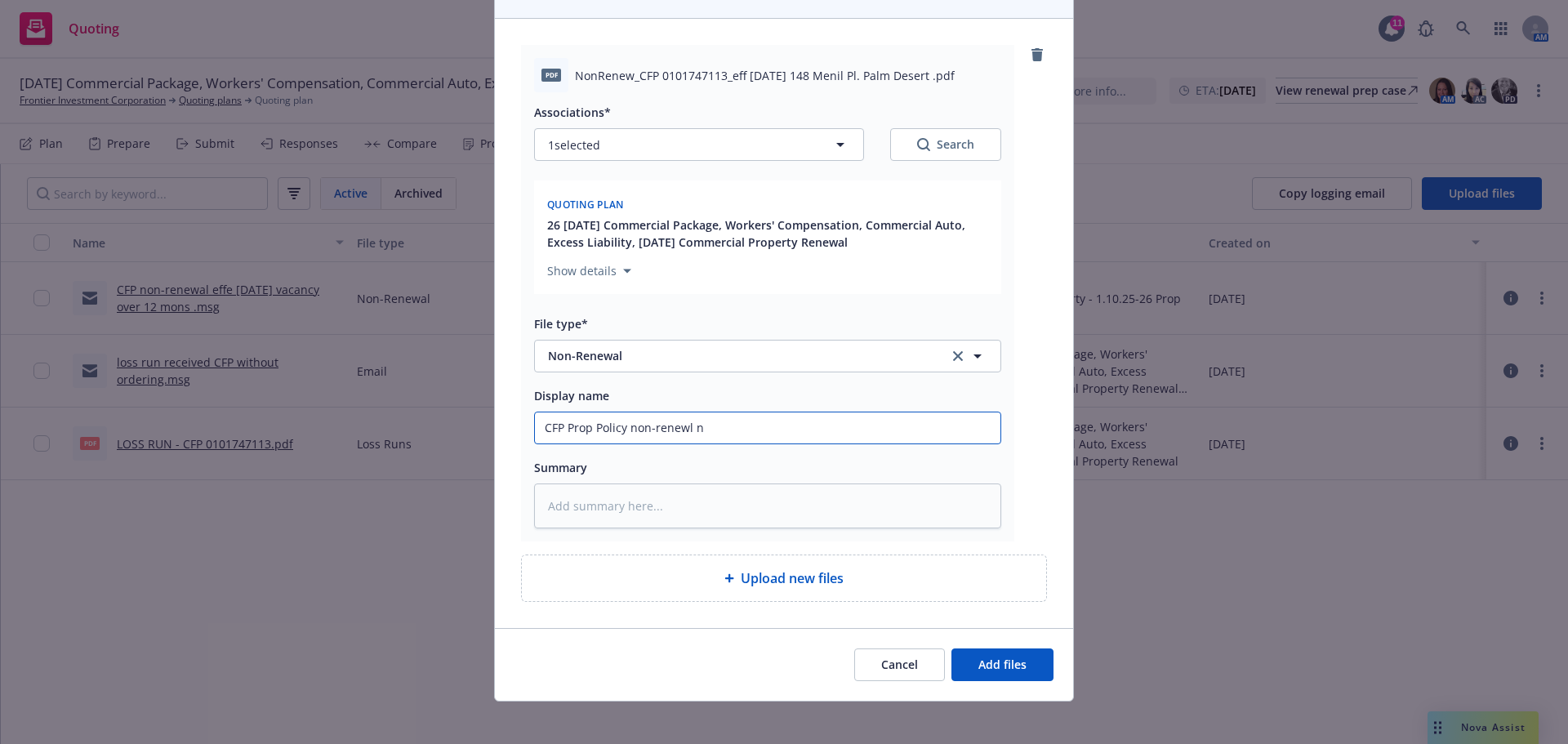
type input "CFP Prop Policy non-renewl"
type textarea "x"
type input "CFP Prop Policy non-renewl"
type textarea "x"
type input "CFP Prop Policy non-renew"
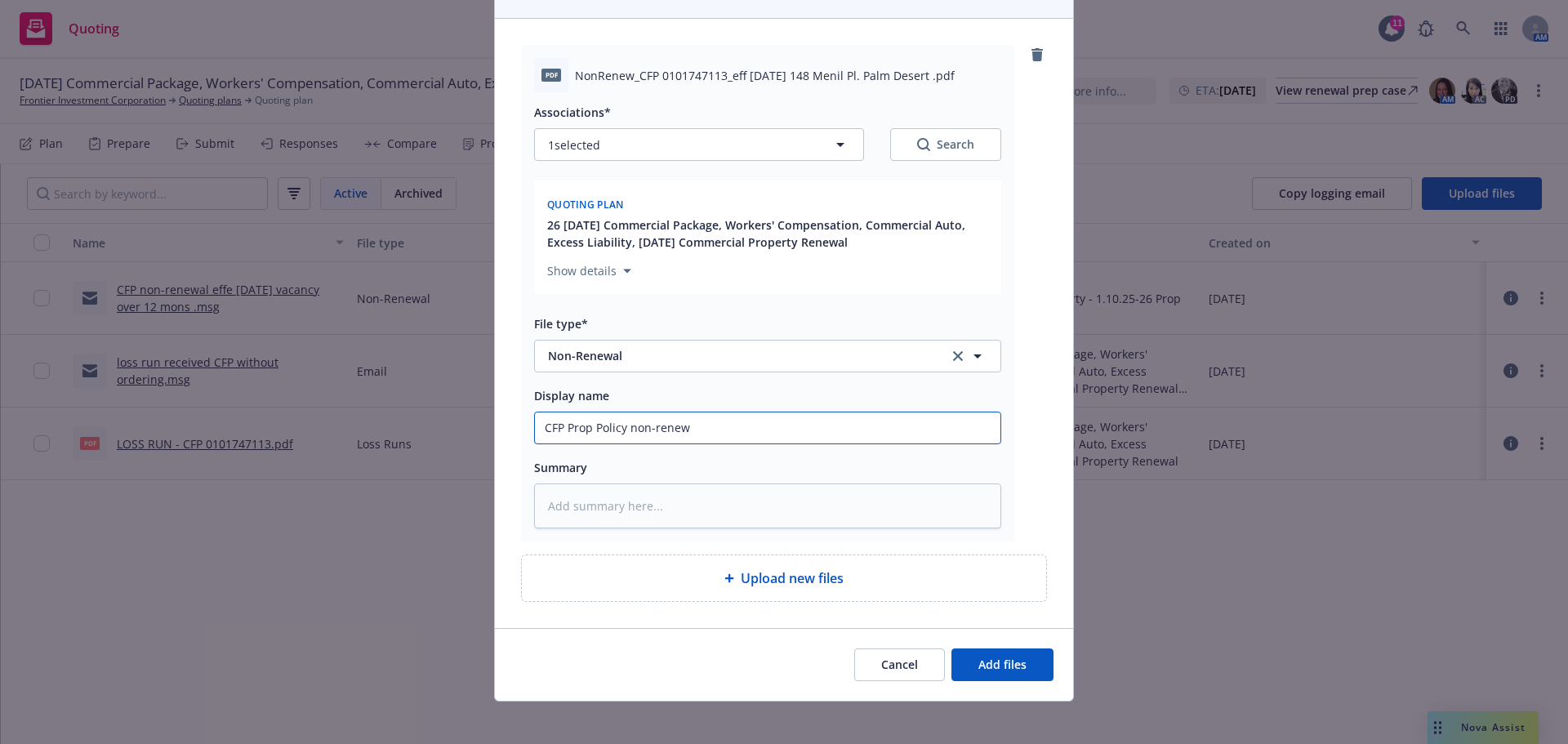
type textarea "x"
type input "CFP Prop Policy non-renewa"
type textarea "x"
type input "CFP Prop Policy non-renewal"
type textarea "x"
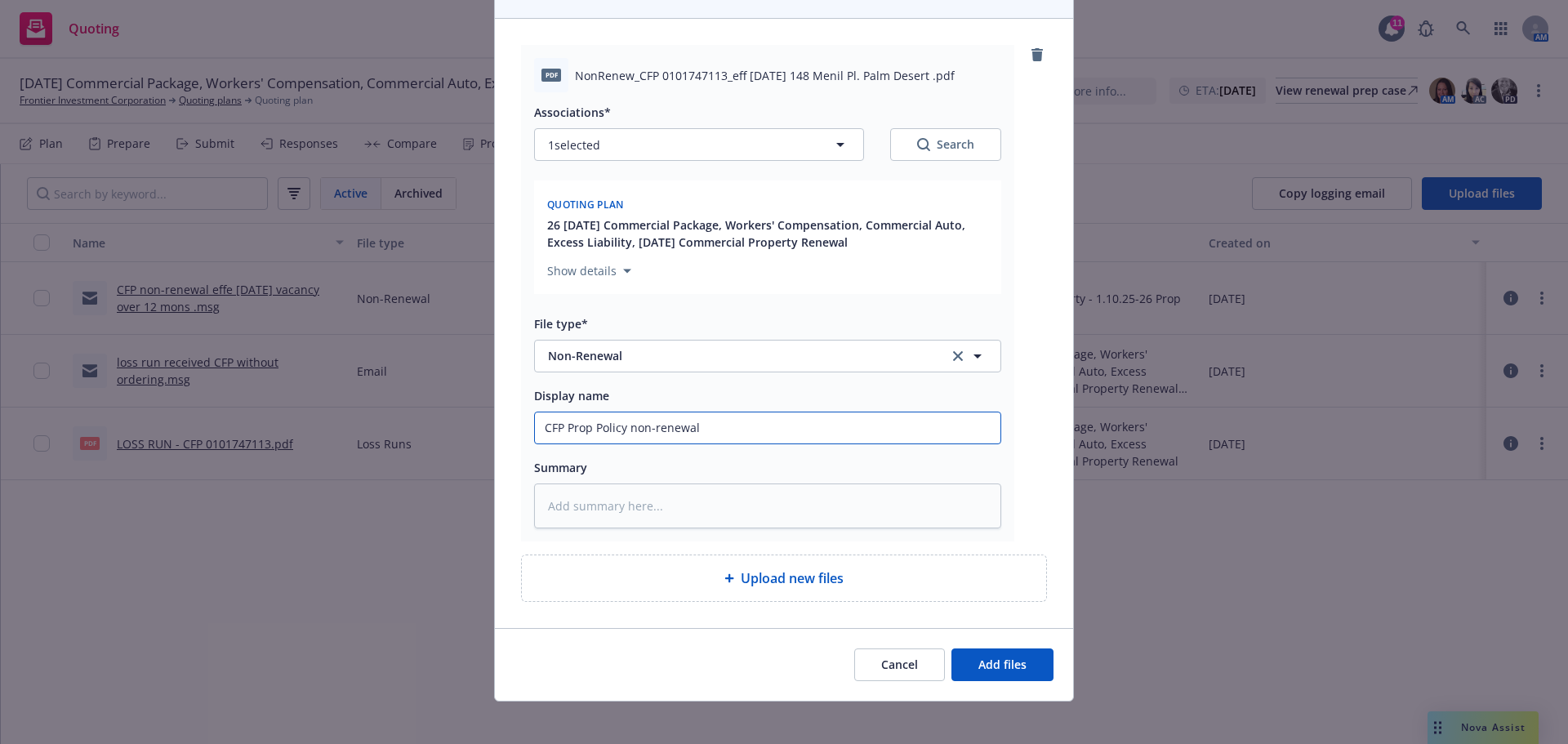
type input "CFP Prop Policy non-renewal"
type textarea "x"
type input "CFP Prop Policy non-renewal n"
type textarea "x"
type input "CFP Prop Policy non-renewal no"
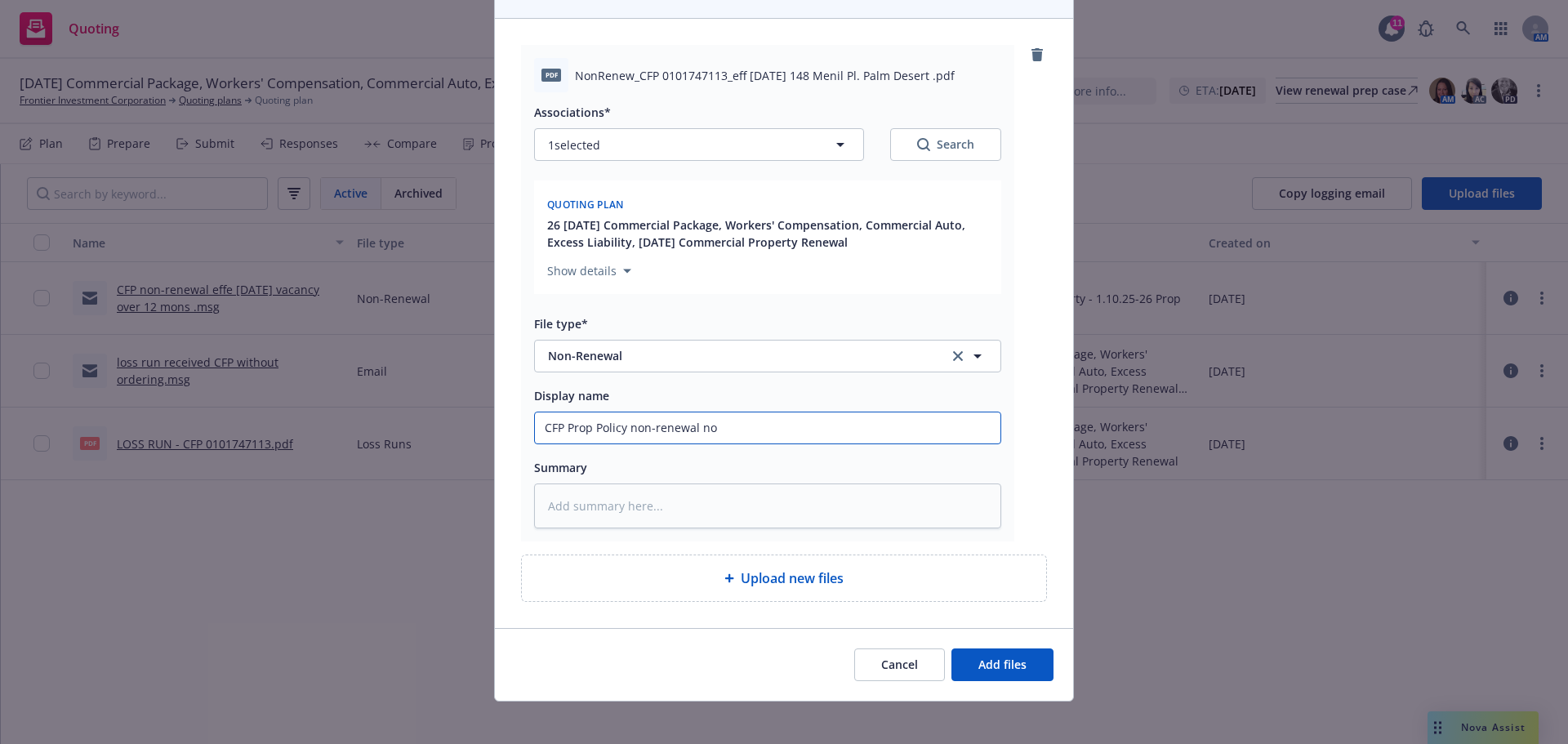
type textarea "x"
type input "CFP Prop Policy non-renewal not"
type textarea "x"
type input "CFP Prop Policy non-renewal noti"
type textarea "x"
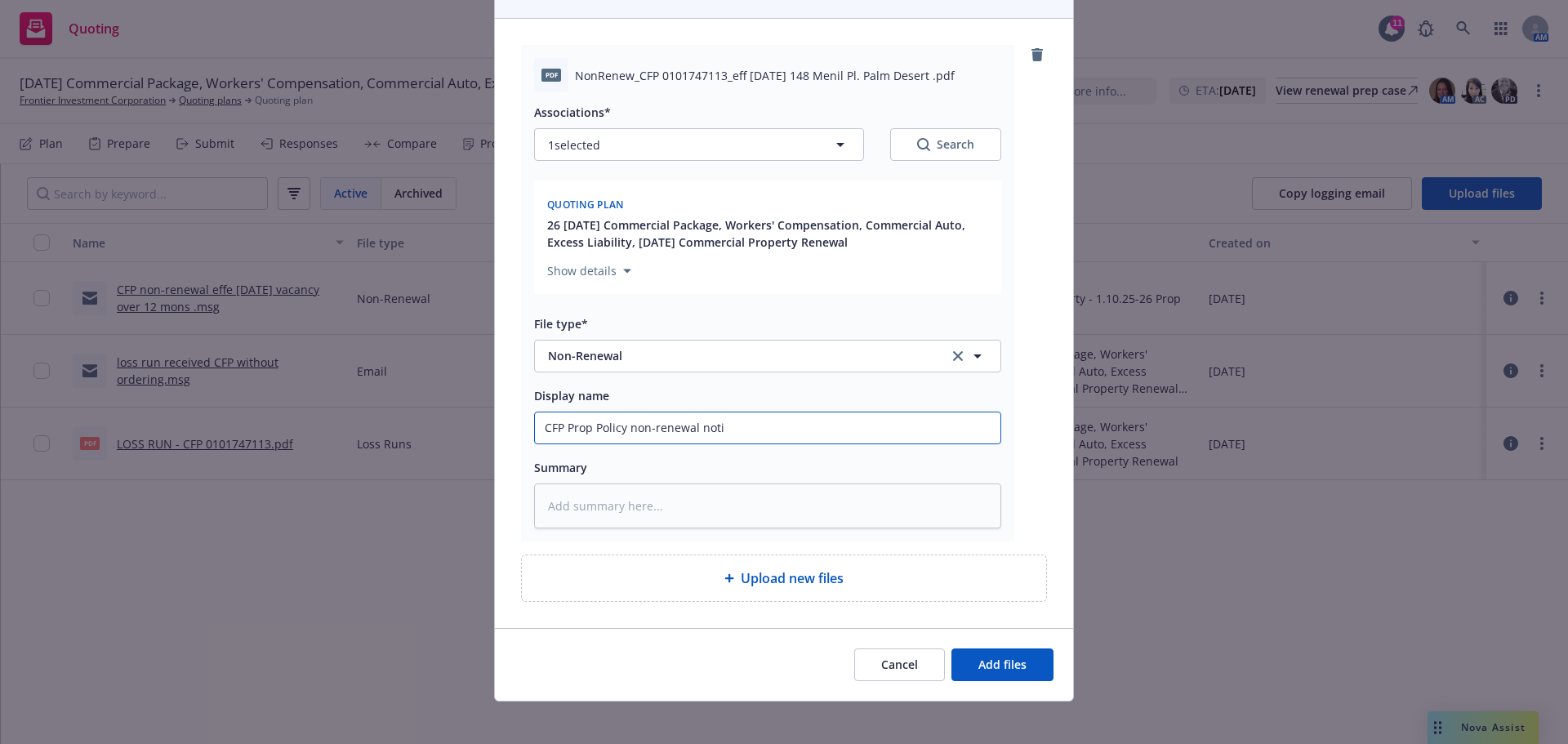
type input "CFP Prop Policy non-renewal notic"
type textarea "x"
type input "CFP Prop Policy non-renewal notice"
type textarea "x"
click at [716, 509] on textarea at bounding box center [767, 506] width 467 height 45
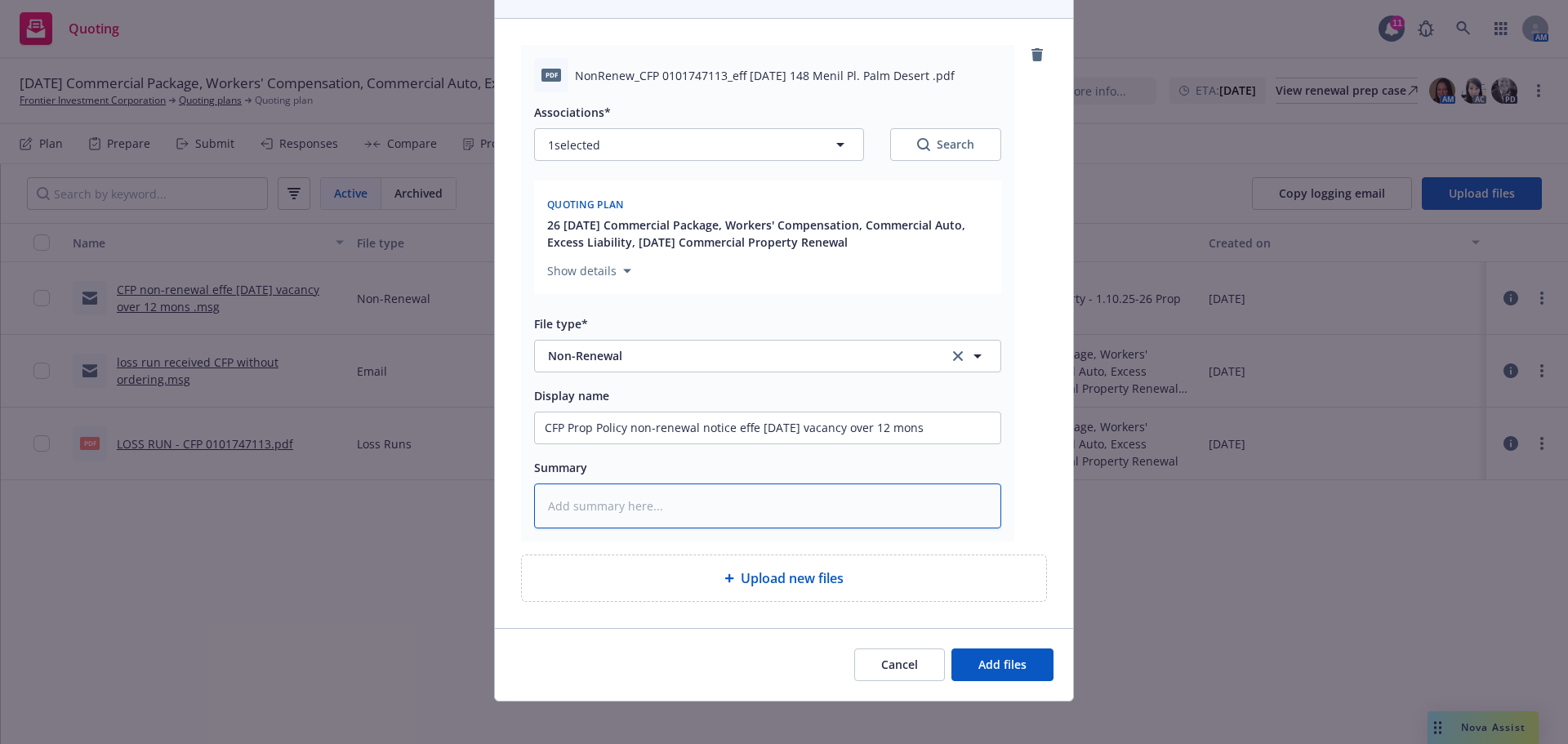
click at [651, 504] on textarea at bounding box center [767, 506] width 467 height 45
paste textarea "148 Menil Pl, Palm Desert"
click at [978, 659] on span "Add files" at bounding box center [1001, 664] width 48 height 15
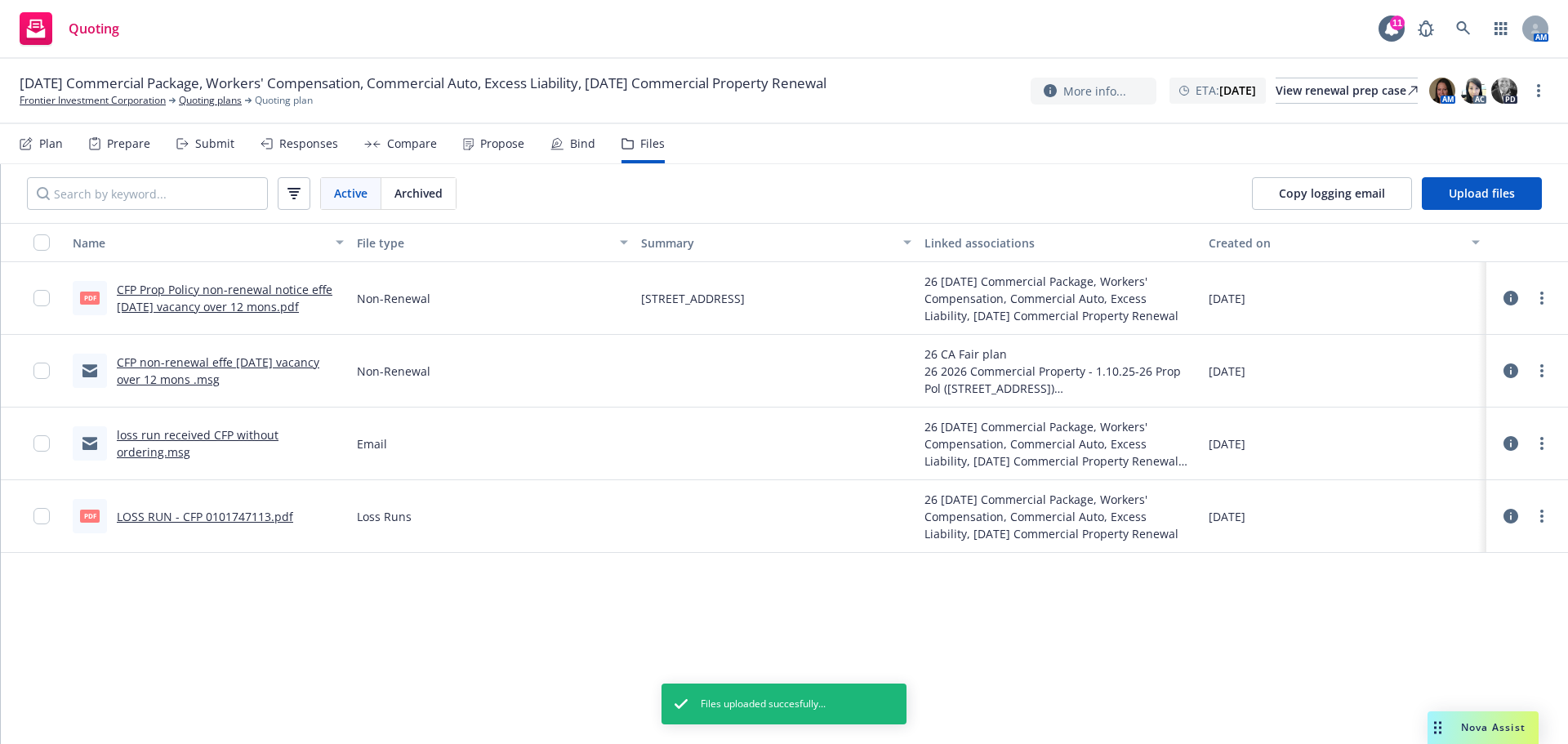
click at [1512, 373] on icon at bounding box center [1510, 371] width 14 height 14
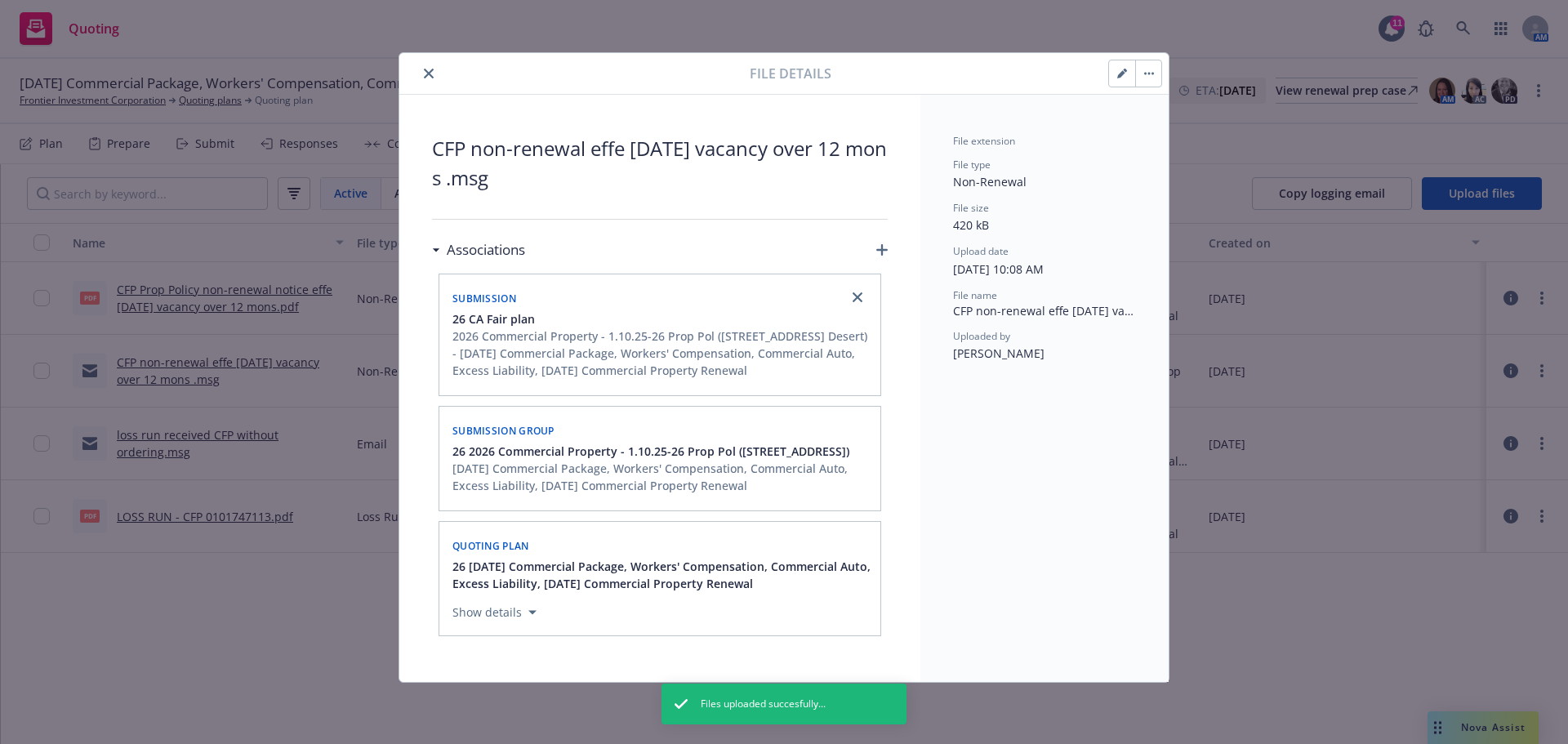
click at [1117, 77] on icon "button" at bounding box center [1122, 73] width 10 height 10
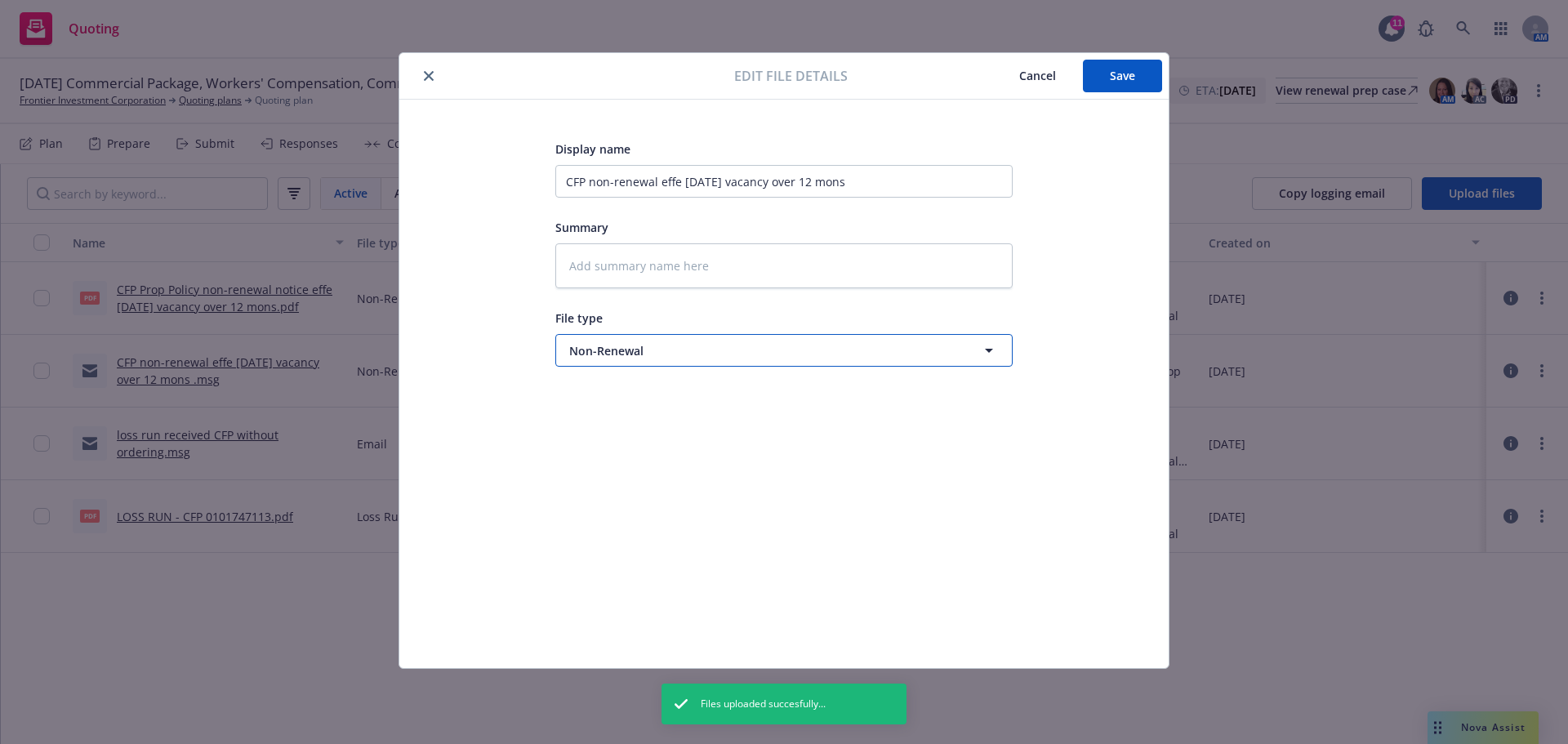
click at [646, 345] on span "Non-Renewal" at bounding box center [754, 351] width 369 height 17
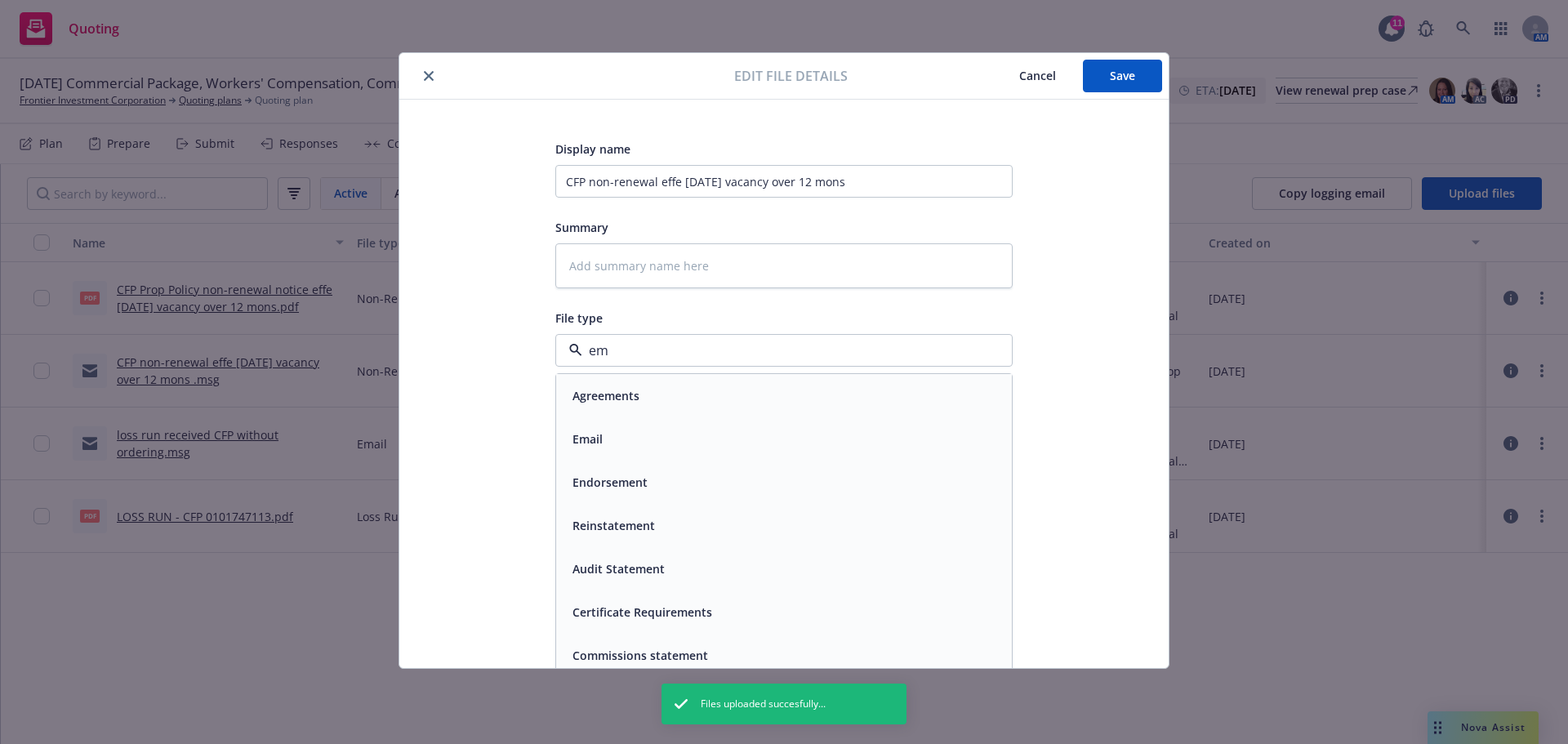
click at [615, 429] on div "Email" at bounding box center [784, 439] width 436 height 24
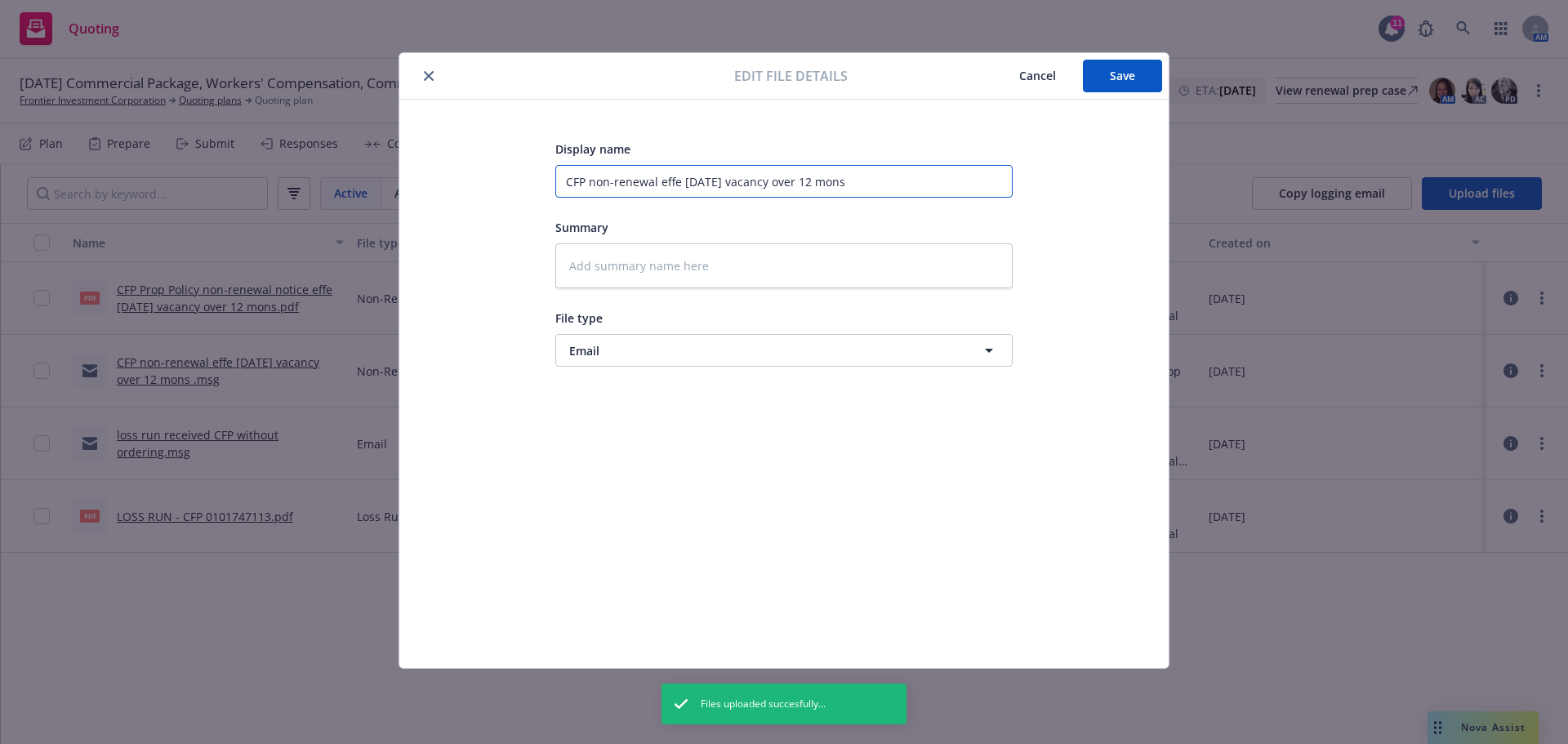
click at [565, 181] on input "CFP non-renewal effe 1/10/26 vacancy over 12 mons" at bounding box center [784, 182] width 457 height 33
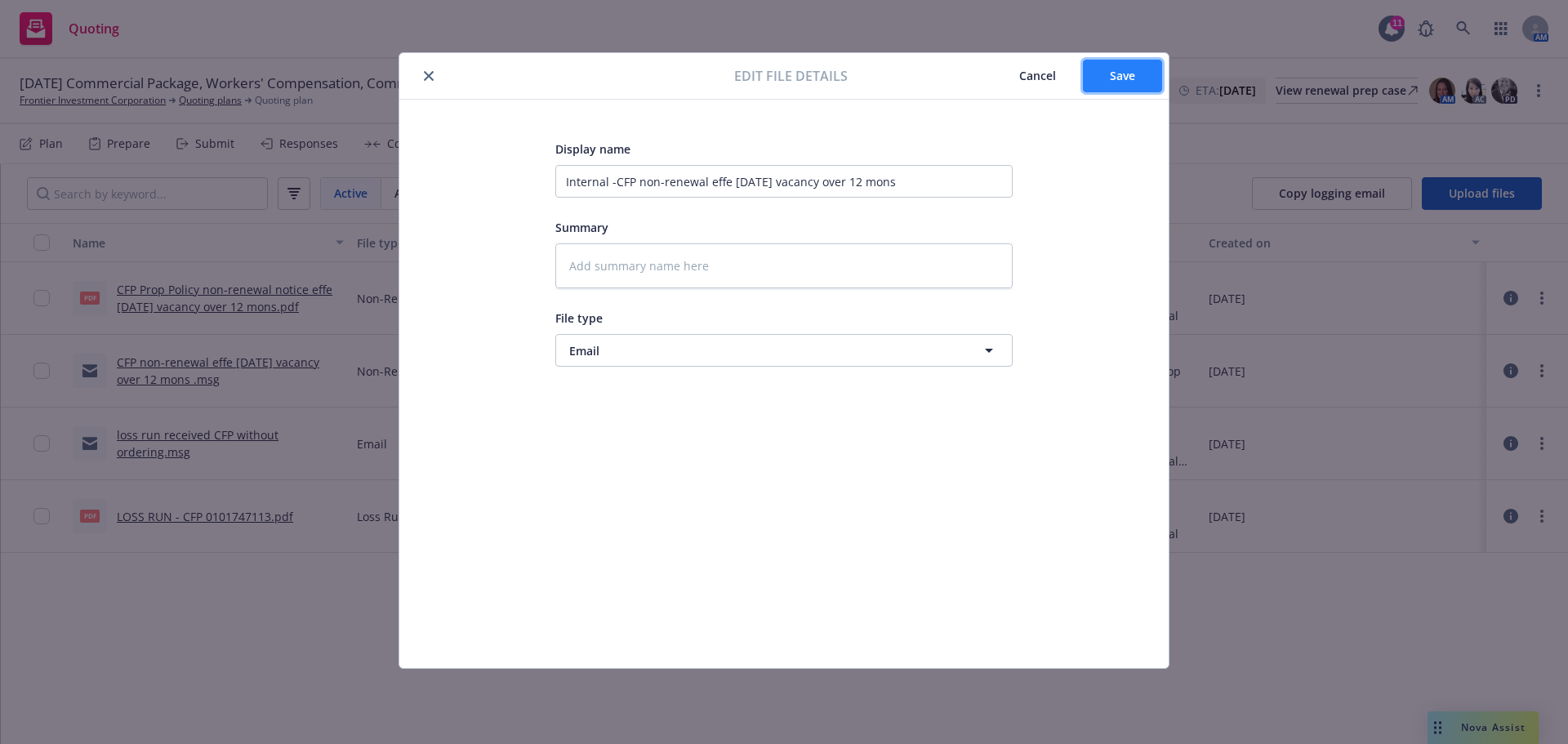
click at [1119, 87] on button "Save" at bounding box center [1122, 76] width 80 height 33
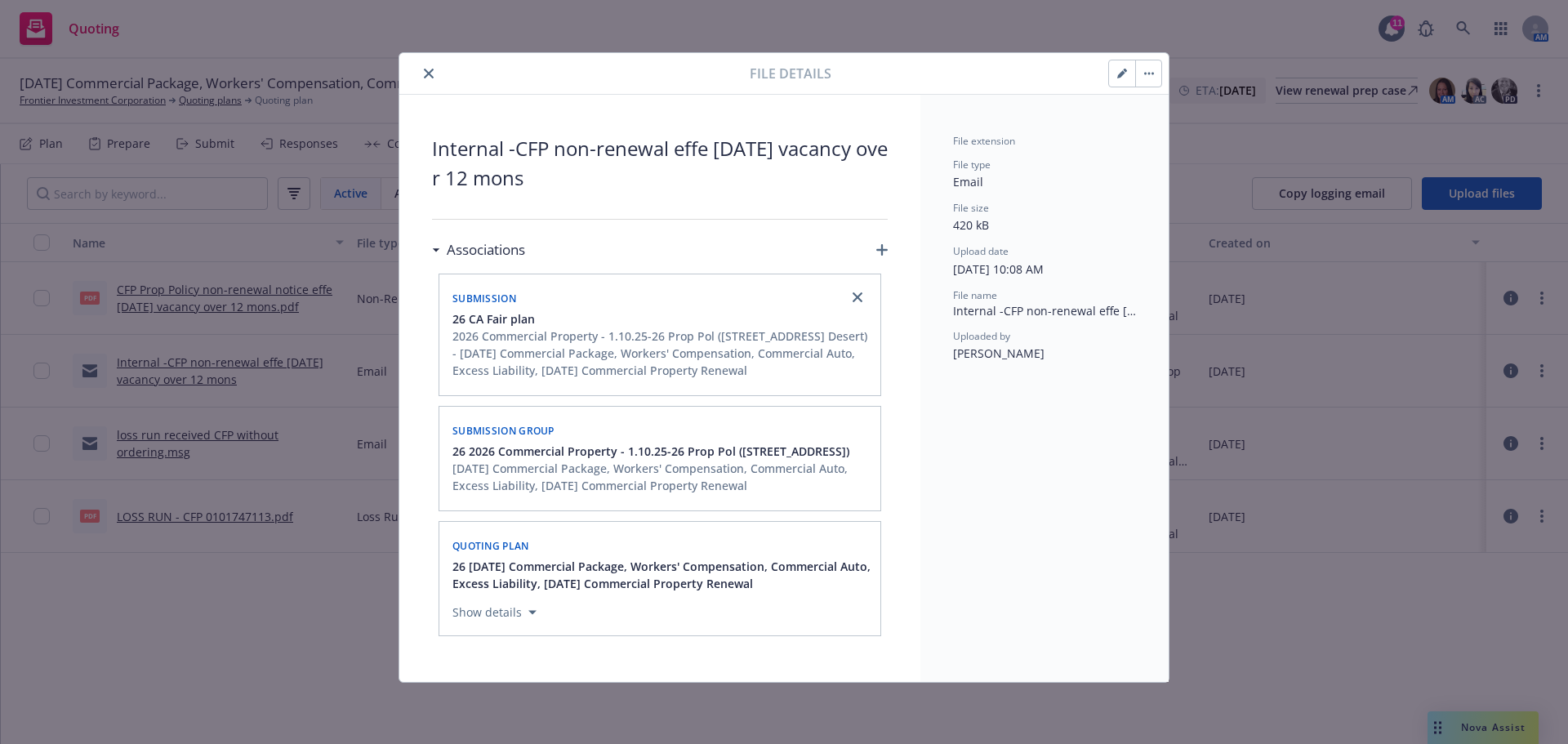
click at [429, 74] on button "close" at bounding box center [429, 73] width 20 height 20
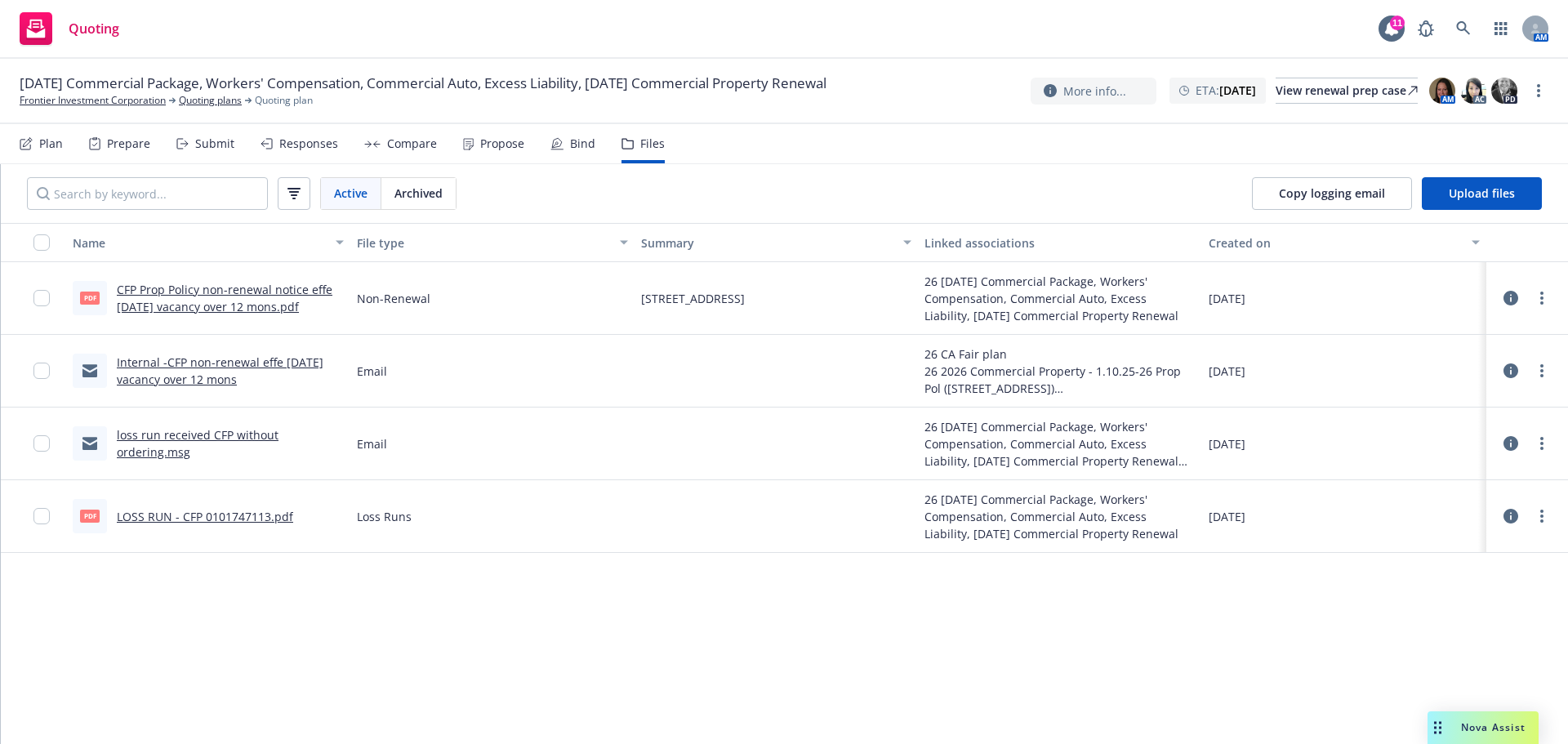
drag, startPoint x: 808, startPoint y: 301, endPoint x: 636, endPoint y: 309, distance: 172.2
click at [636, 309] on div "148 Menil Pl, Palm Desert" at bounding box center [776, 298] width 284 height 72
copy span "148 Menil Pl, Palm Desert"
click at [1517, 369] on icon at bounding box center [1510, 371] width 14 height 14
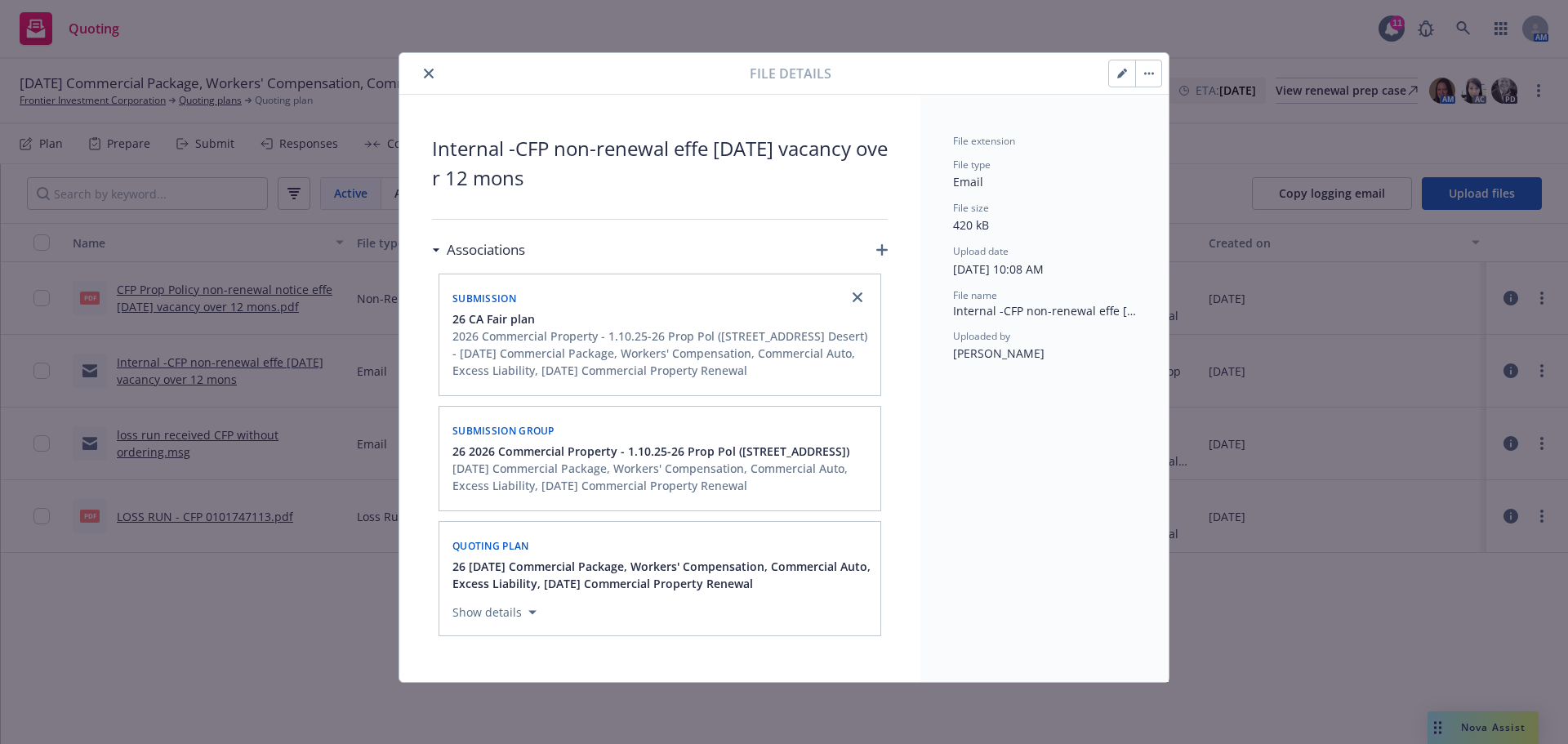
click at [1117, 77] on icon "button" at bounding box center [1122, 73] width 10 height 10
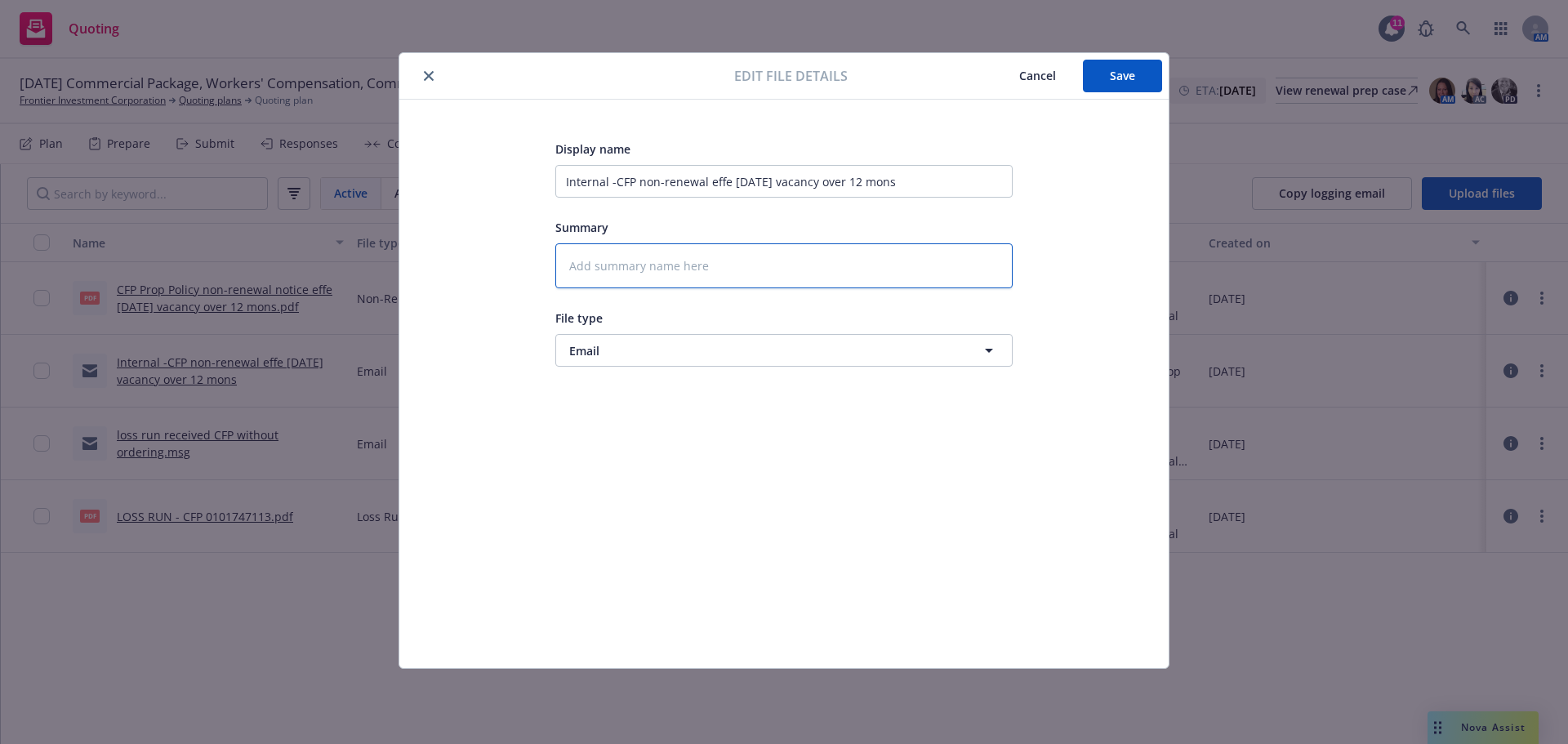
click at [683, 266] on textarea at bounding box center [784, 266] width 457 height 45
paste textarea "148 Menil Pl, Palm Desert"
click at [1118, 80] on span "Save" at bounding box center [1122, 75] width 25 height 15
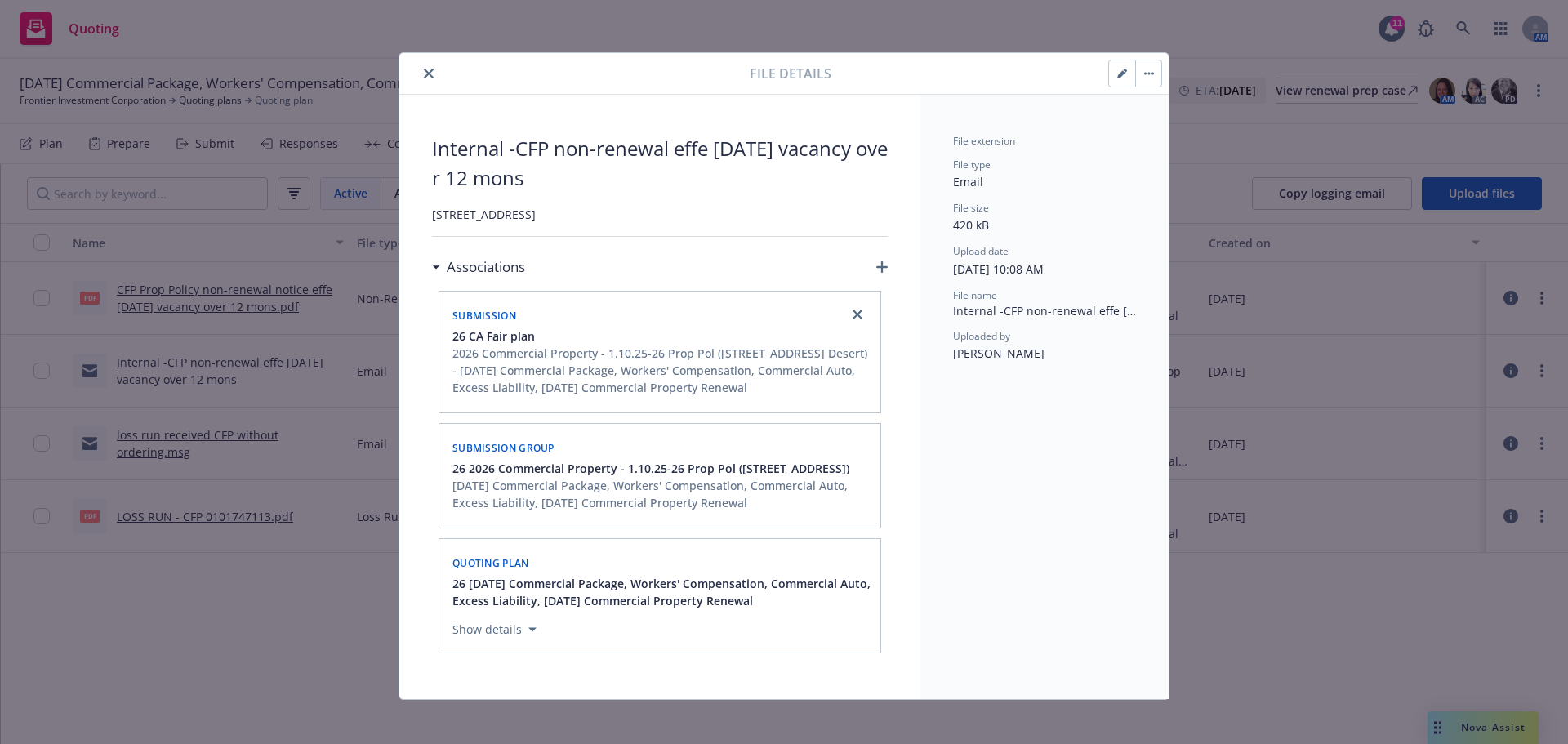
click at [424, 73] on icon "close" at bounding box center [428, 73] width 10 height 10
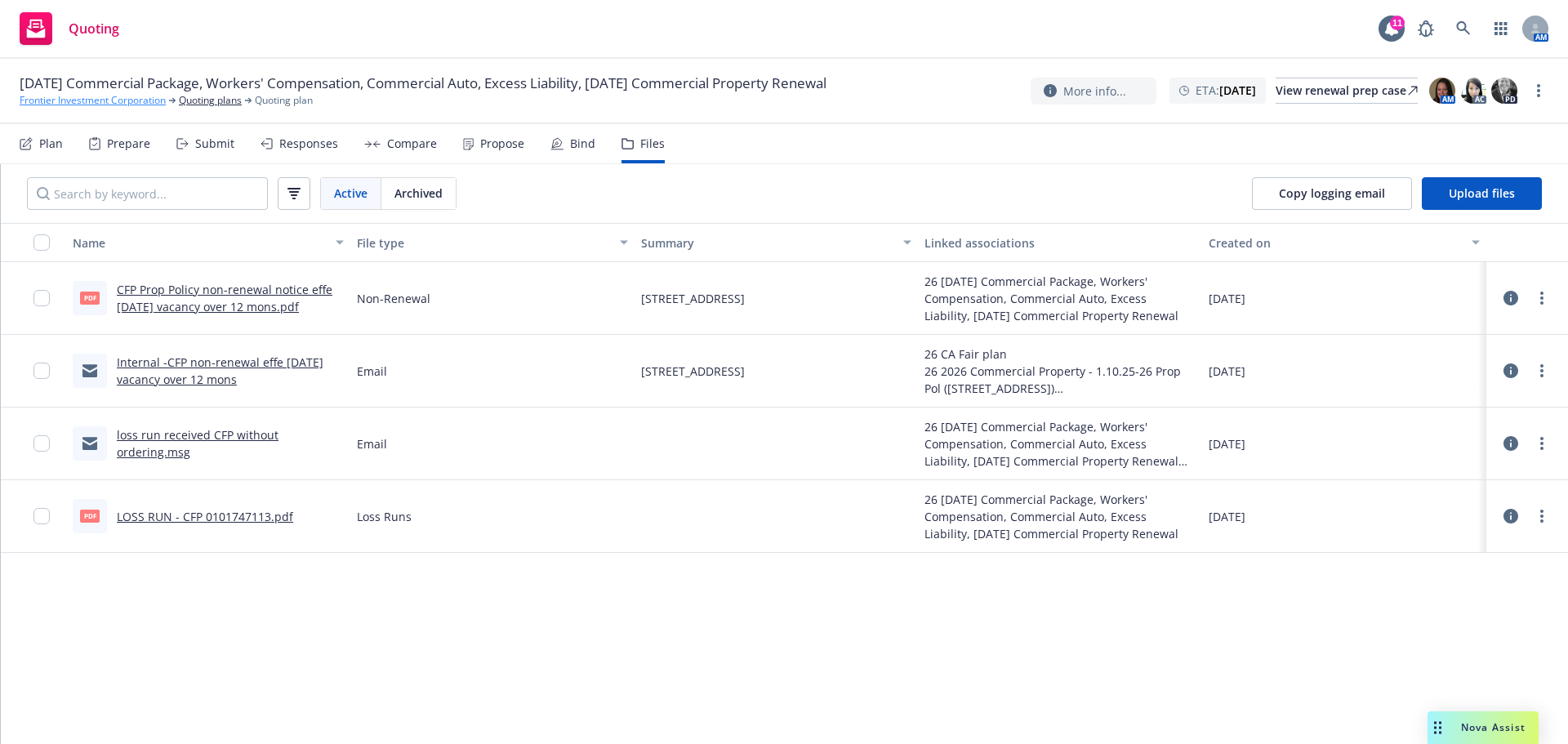
click at [115, 106] on link "Frontier Investment Corporation" at bounding box center [93, 100] width 146 height 14
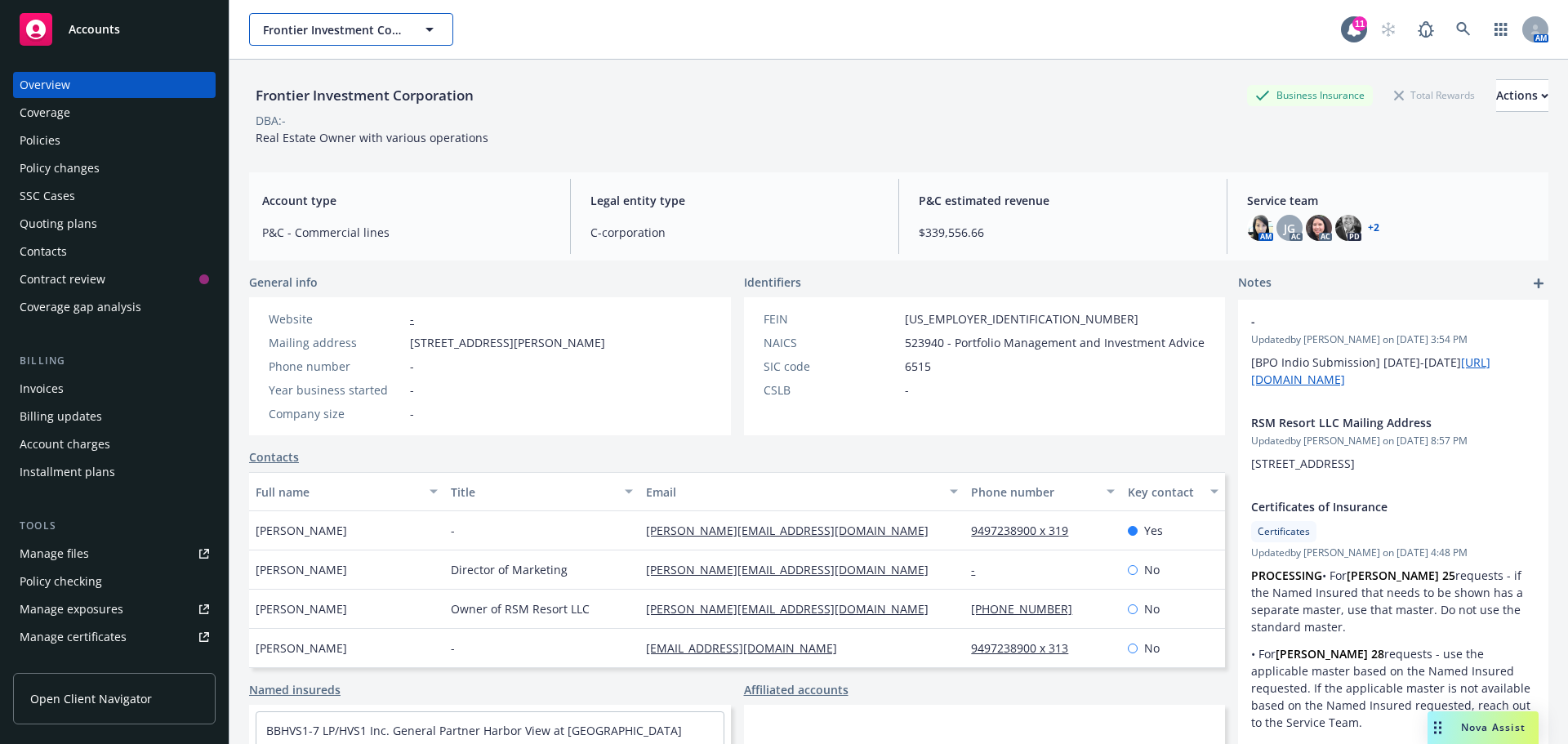
click at [296, 40] on button "Frontier Investment Corporation" at bounding box center [352, 29] width 204 height 33
type input "mariett"
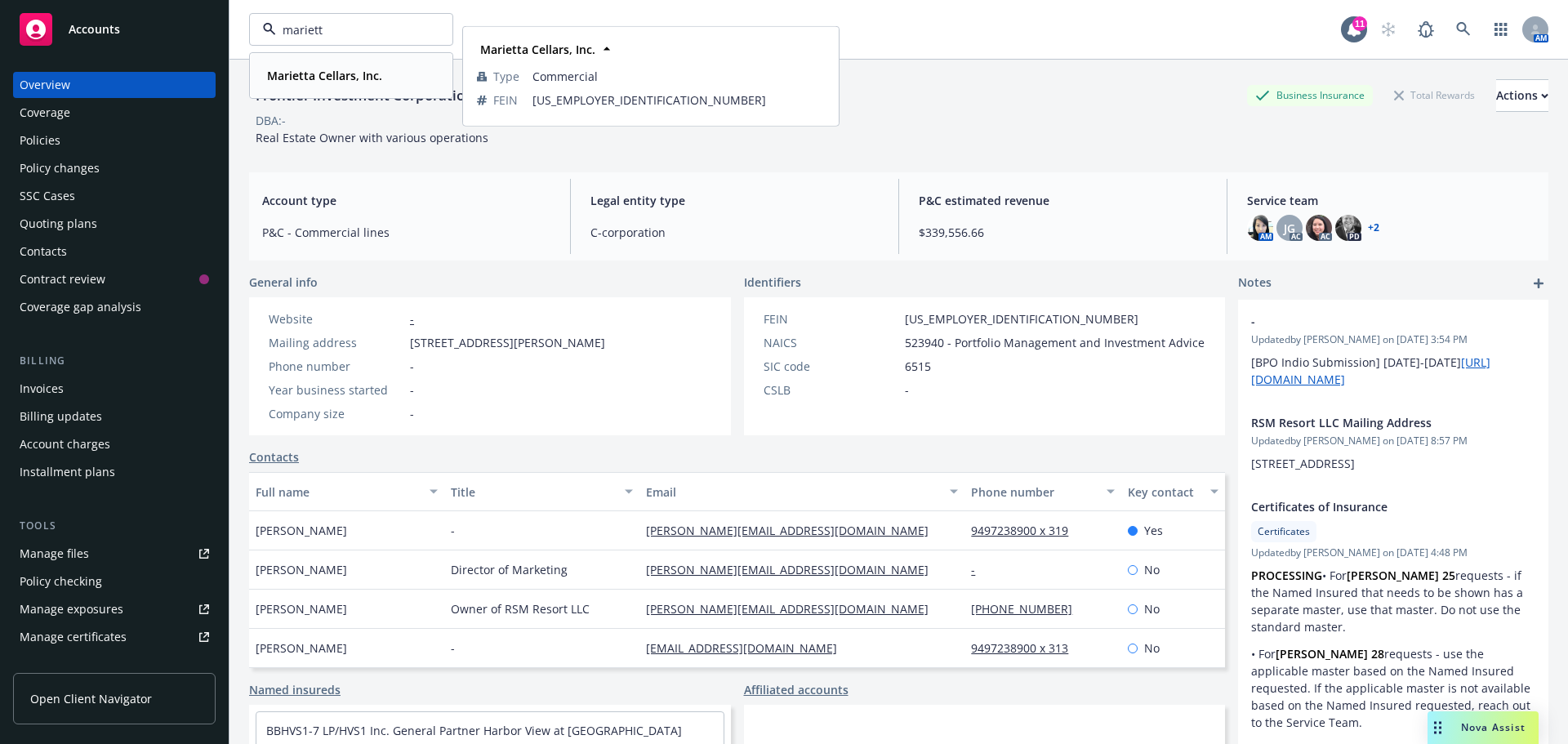
click at [308, 73] on strong "Marietta Cellars, Inc." at bounding box center [324, 75] width 115 height 15
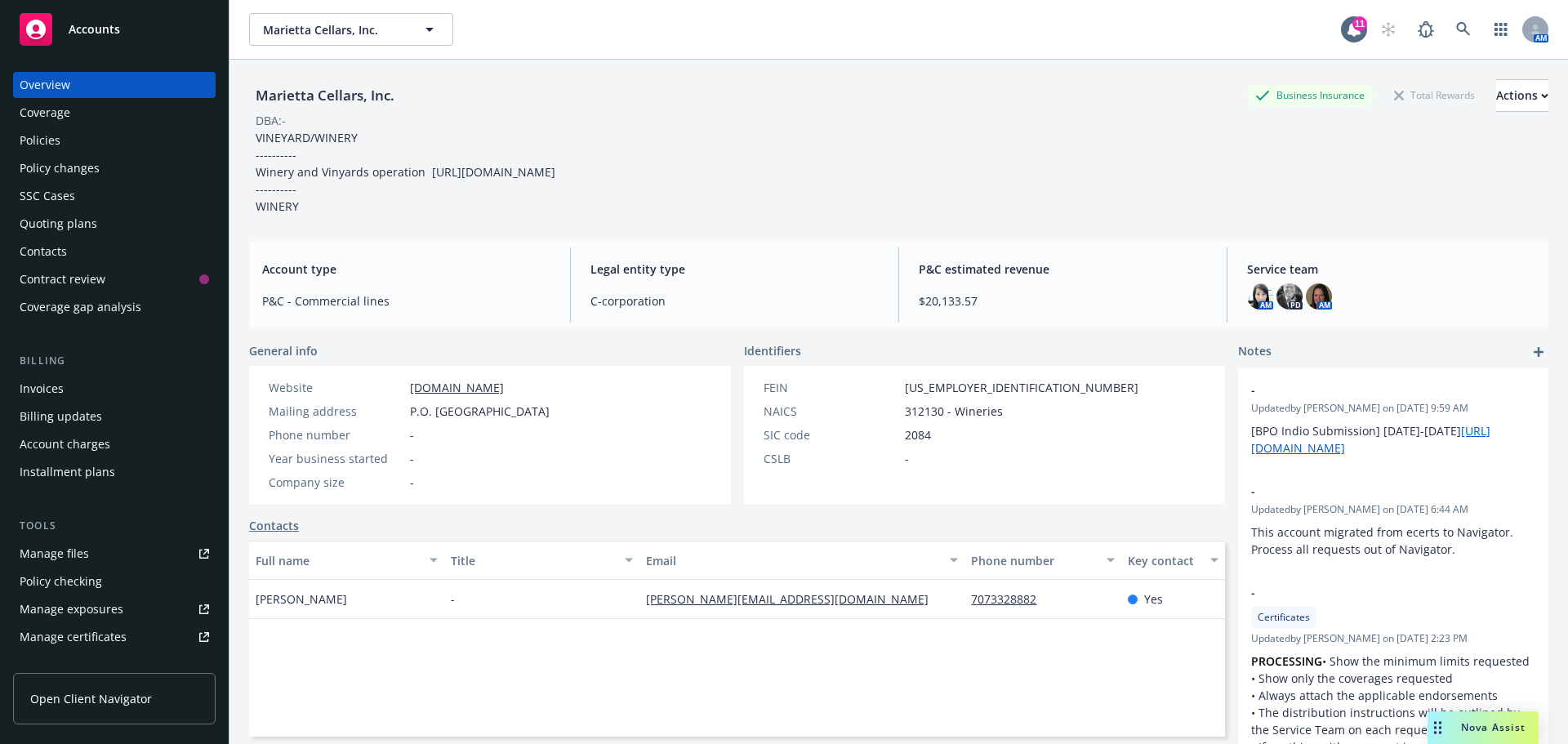
click at [51, 145] on div "Policies" at bounding box center [40, 140] width 41 height 26
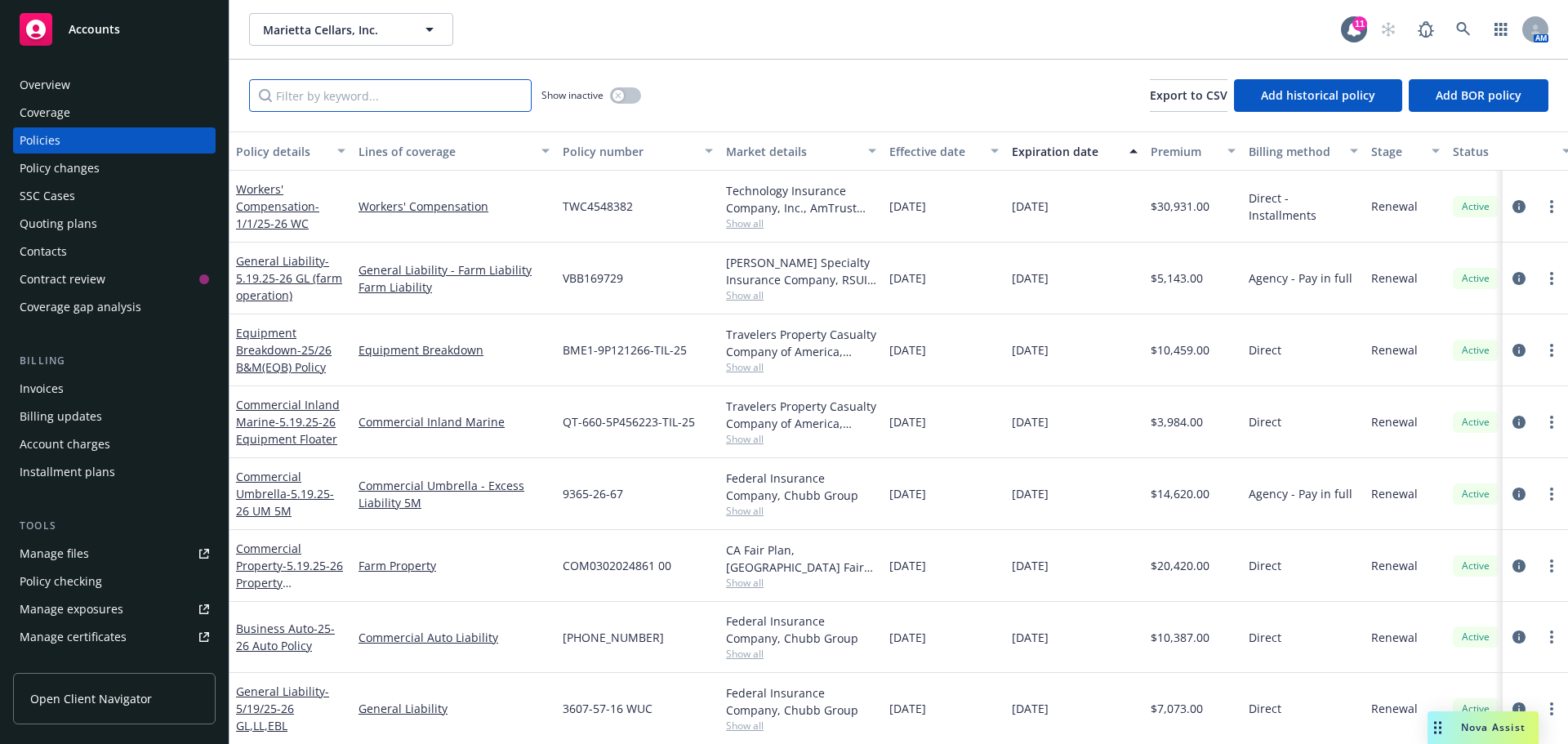
click at [391, 96] on input "Filter by keyword..." at bounding box center [390, 96] width 283 height 33
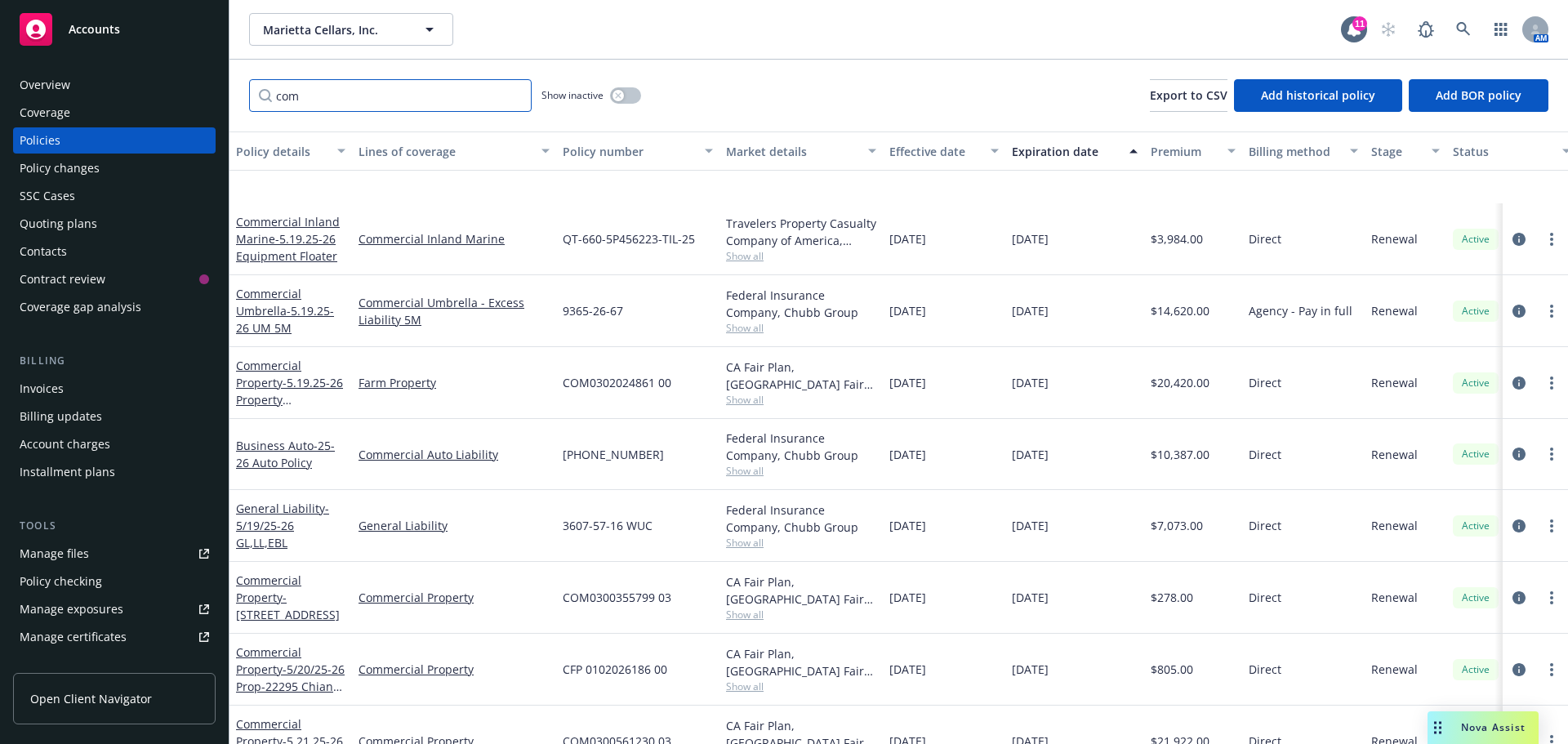
scroll to position [326, 0]
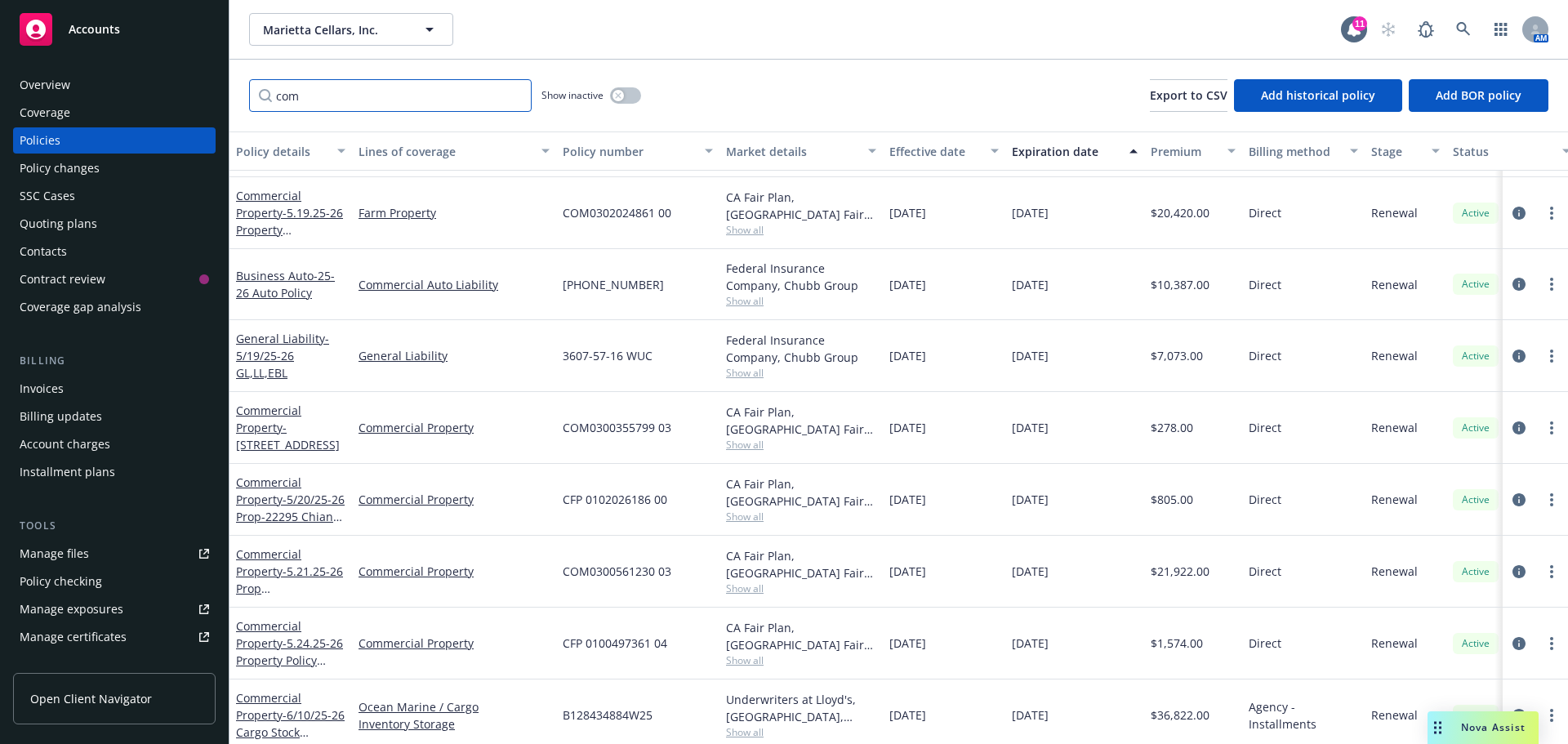
type input "com"
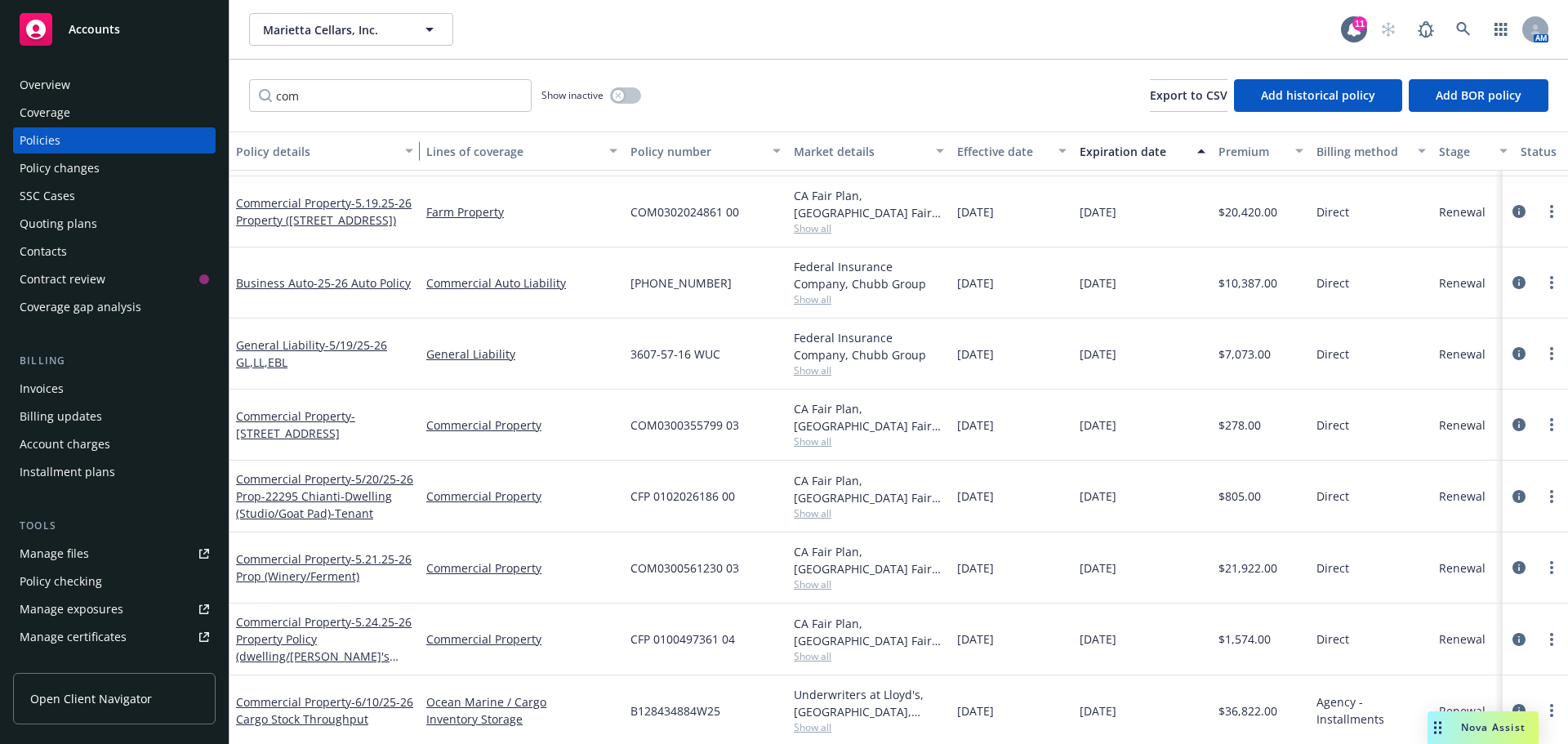
drag, startPoint x: 351, startPoint y: 155, endPoint x: 418, endPoint y: 157, distance: 67.0
click at [416, 157] on div "button" at bounding box center [411, 151] width 8 height 38
click at [1512, 571] on icon "circleInformation" at bounding box center [1518, 568] width 13 height 13
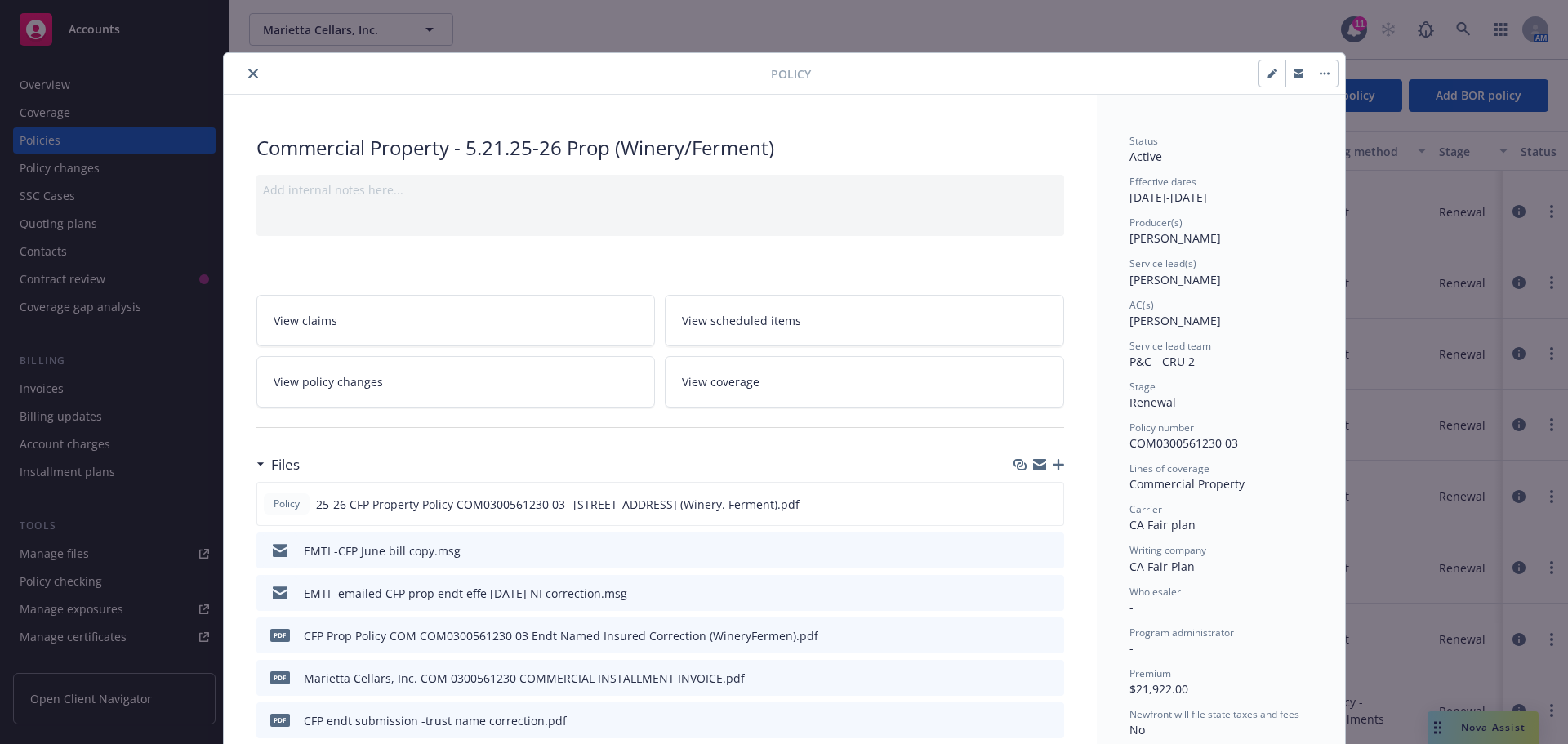
click at [1041, 638] on icon "preview file" at bounding box center [1048, 635] width 14 height 12
click at [249, 73] on icon "close" at bounding box center [253, 73] width 10 height 10
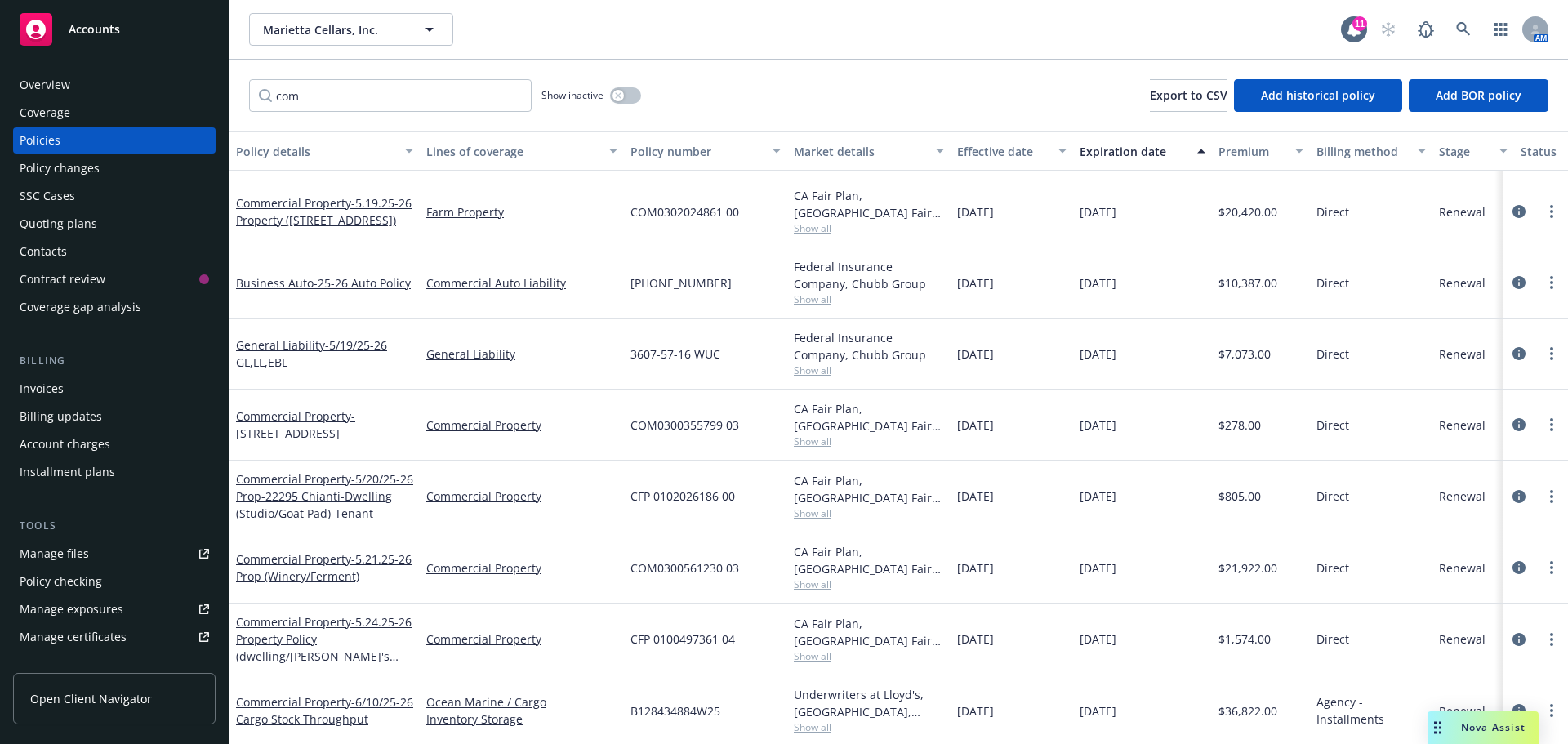
click at [44, 245] on div "Contacts" at bounding box center [43, 251] width 47 height 26
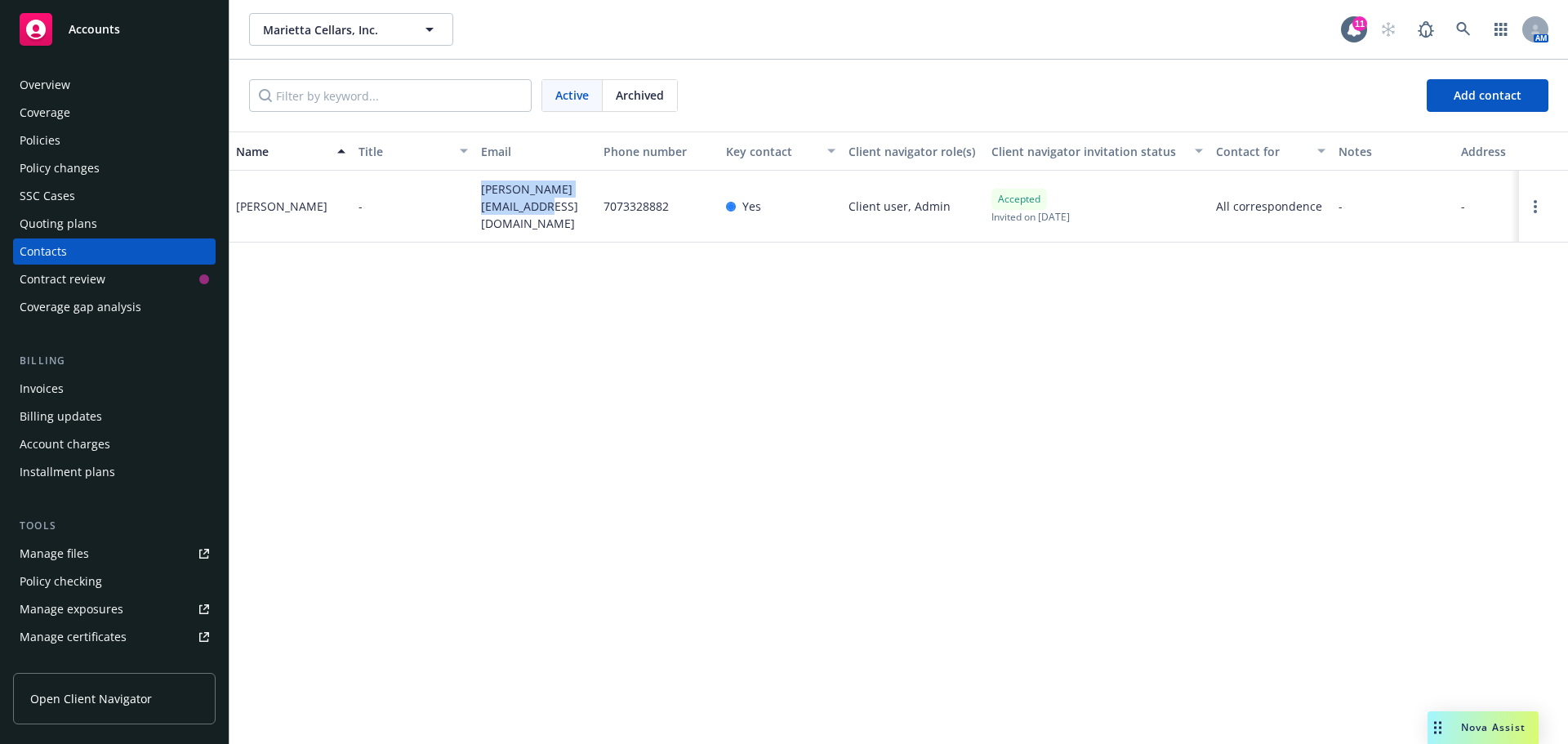
drag, startPoint x: 482, startPoint y: 191, endPoint x: 512, endPoint y: 216, distance: 39.1
click at [512, 216] on span "[PERSON_NAME][EMAIL_ADDRESS][DOMAIN_NAME]" at bounding box center [535, 206] width 109 height 52
copy span "[PERSON_NAME][EMAIL_ADDRESS][DOMAIN_NAME]"
click at [49, 90] on div "Overview" at bounding box center [45, 85] width 51 height 26
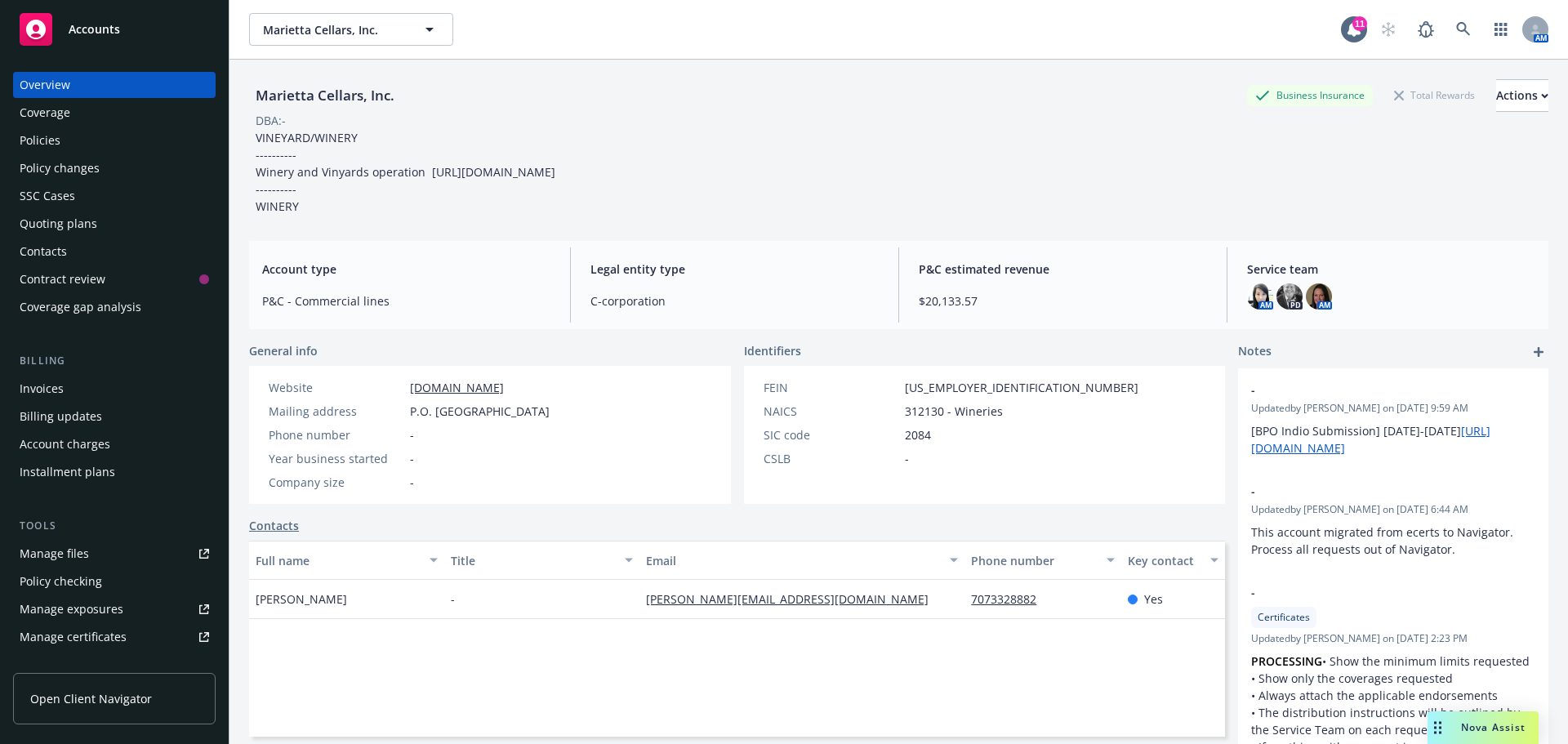
drag, startPoint x: 485, startPoint y: 411, endPoint x: 540, endPoint y: 417, distance: 55.3
click at [540, 417] on span "P.O. [GEOGRAPHIC_DATA]" at bounding box center [480, 410] width 140 height 17
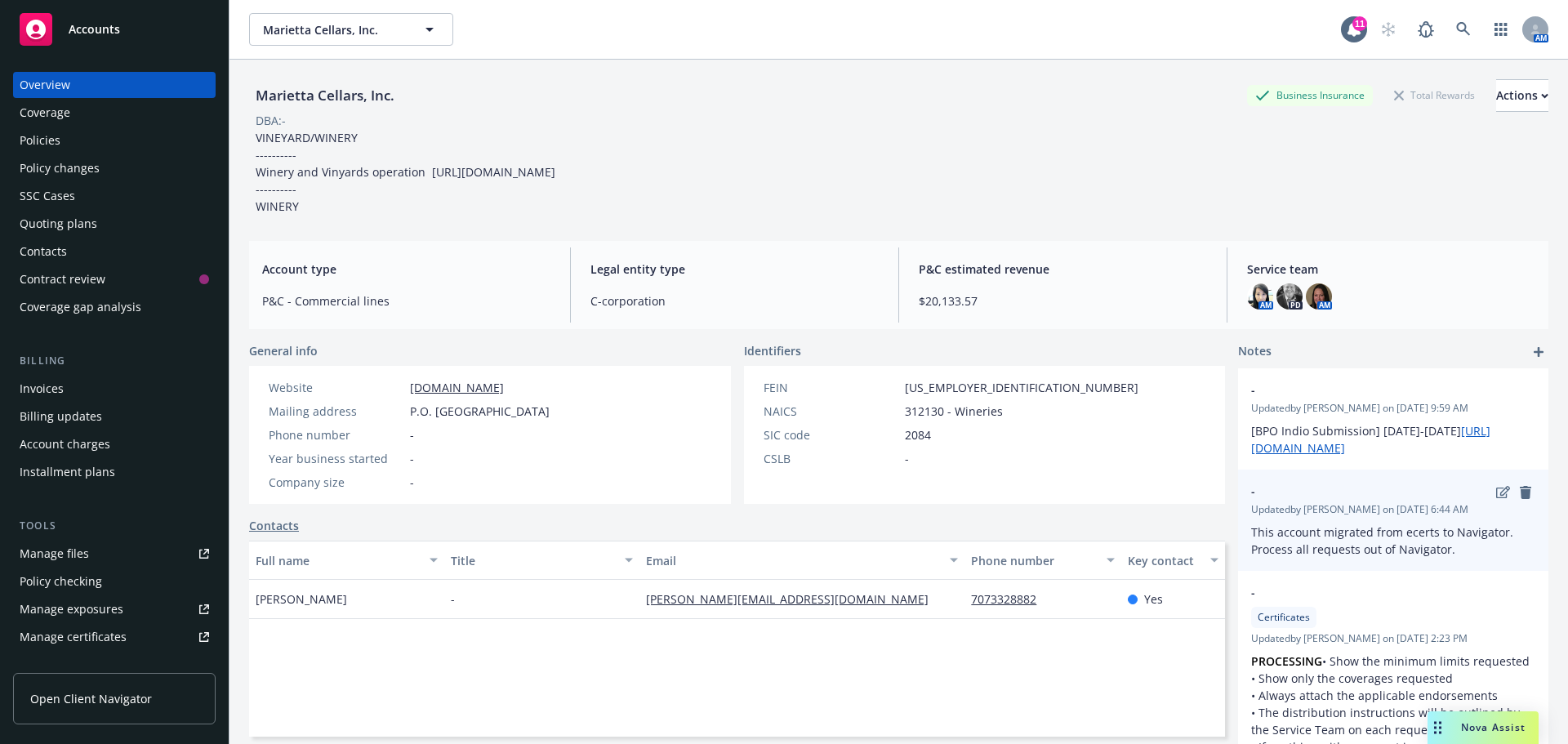
copy span "Geyserville"
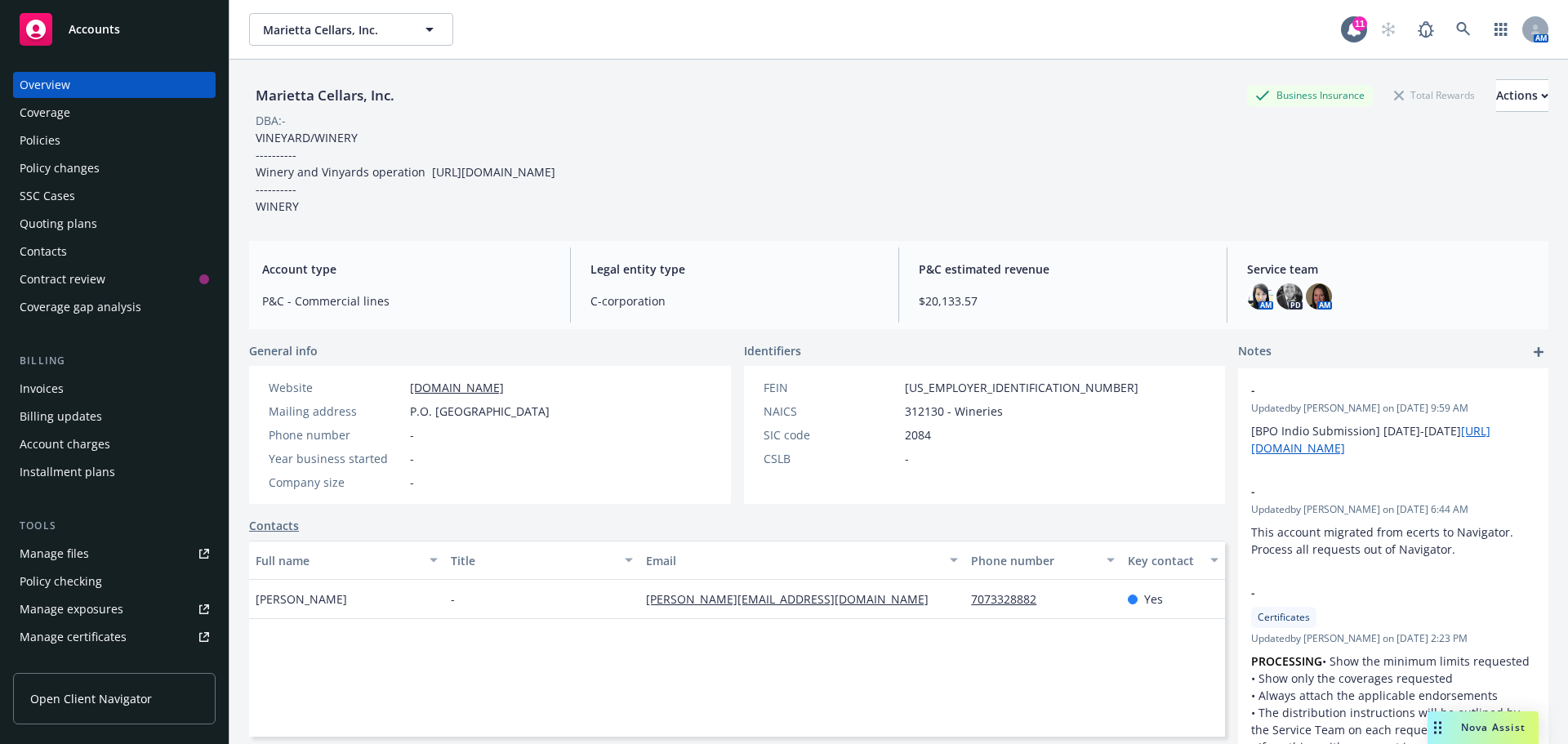
click at [33, 146] on div "Policies" at bounding box center [40, 140] width 41 height 26
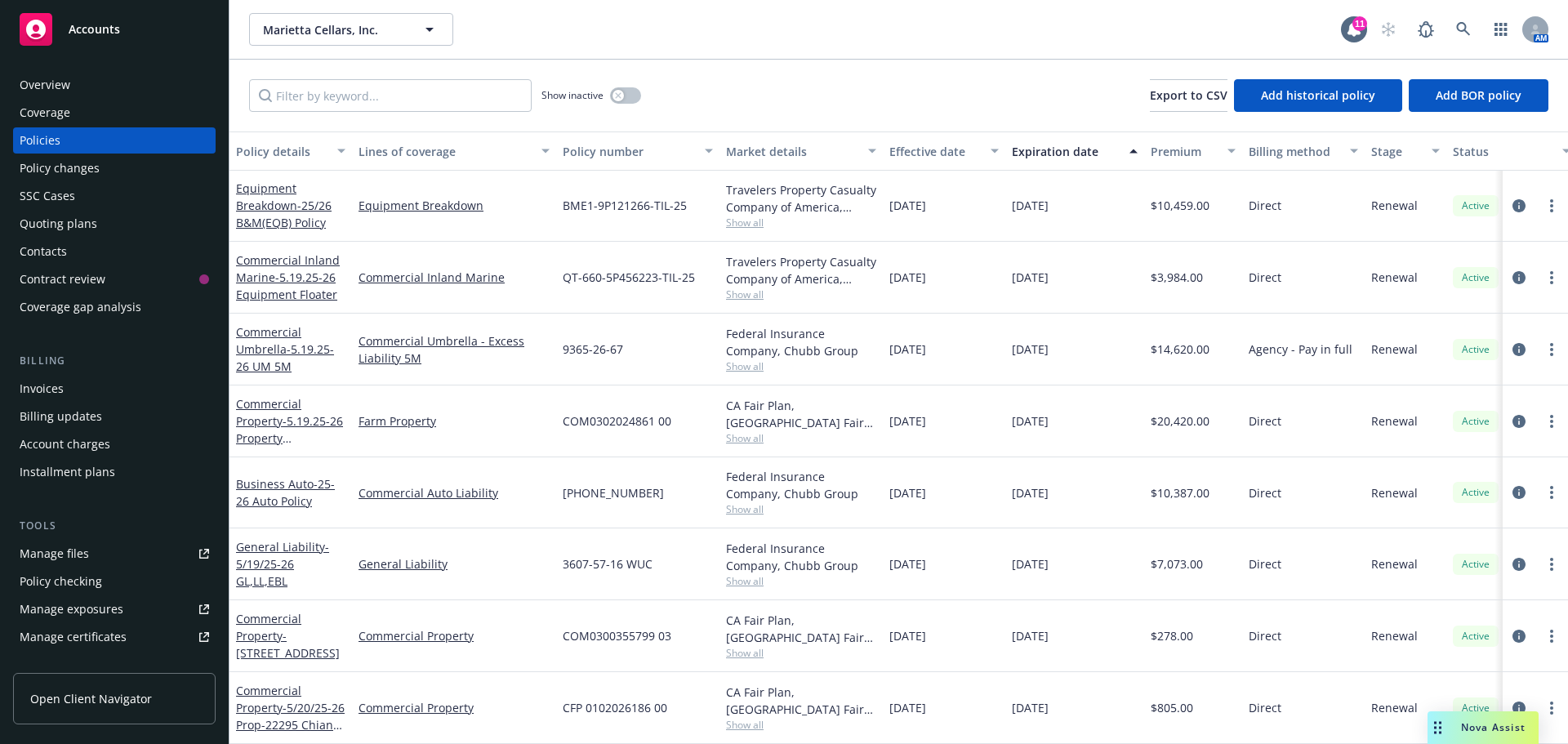
scroll to position [164, 0]
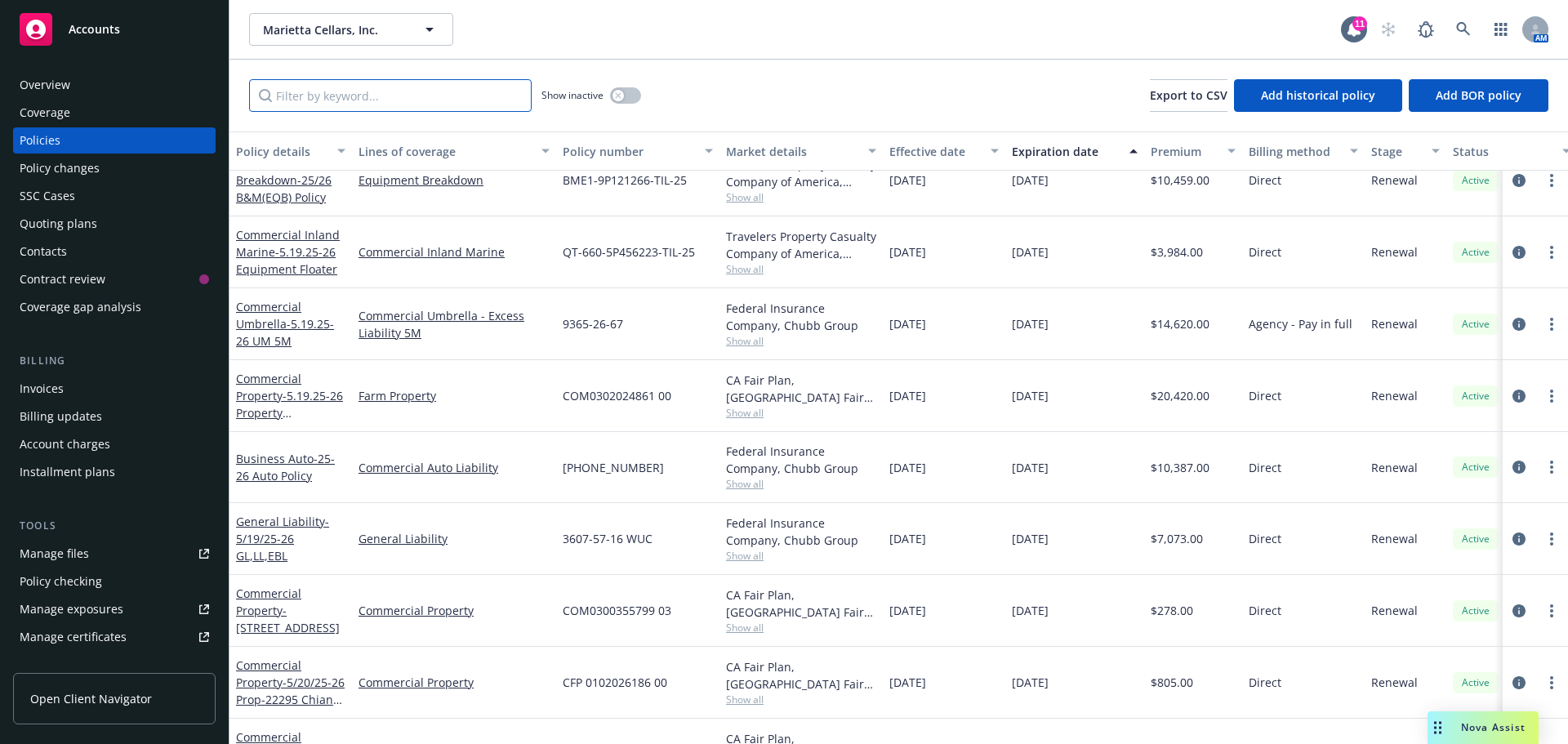
click at [337, 99] on input "Filter by keyword..." at bounding box center [390, 96] width 283 height 33
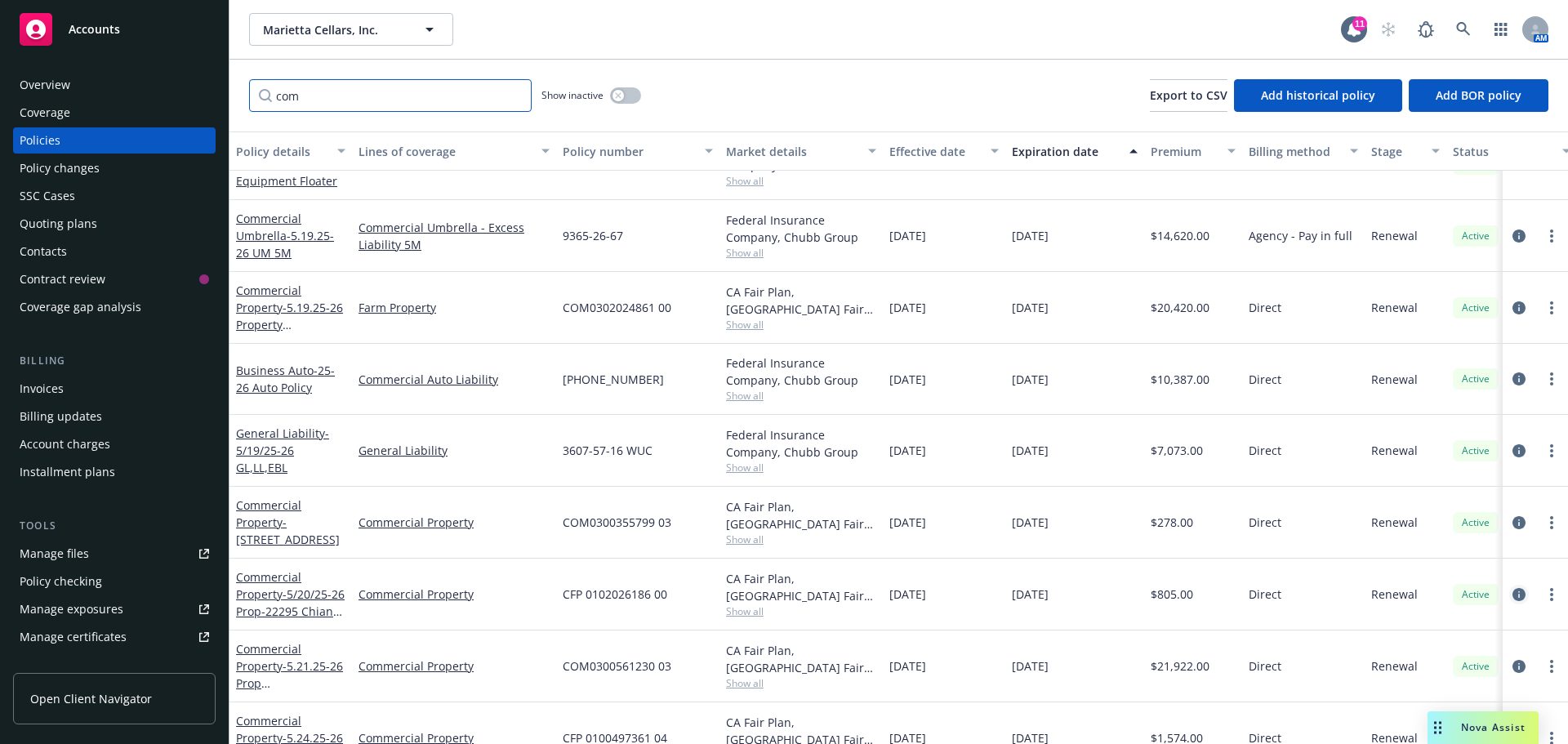
type input "com"
click at [1509, 588] on link "circleInformation" at bounding box center [1519, 595] width 20 height 20
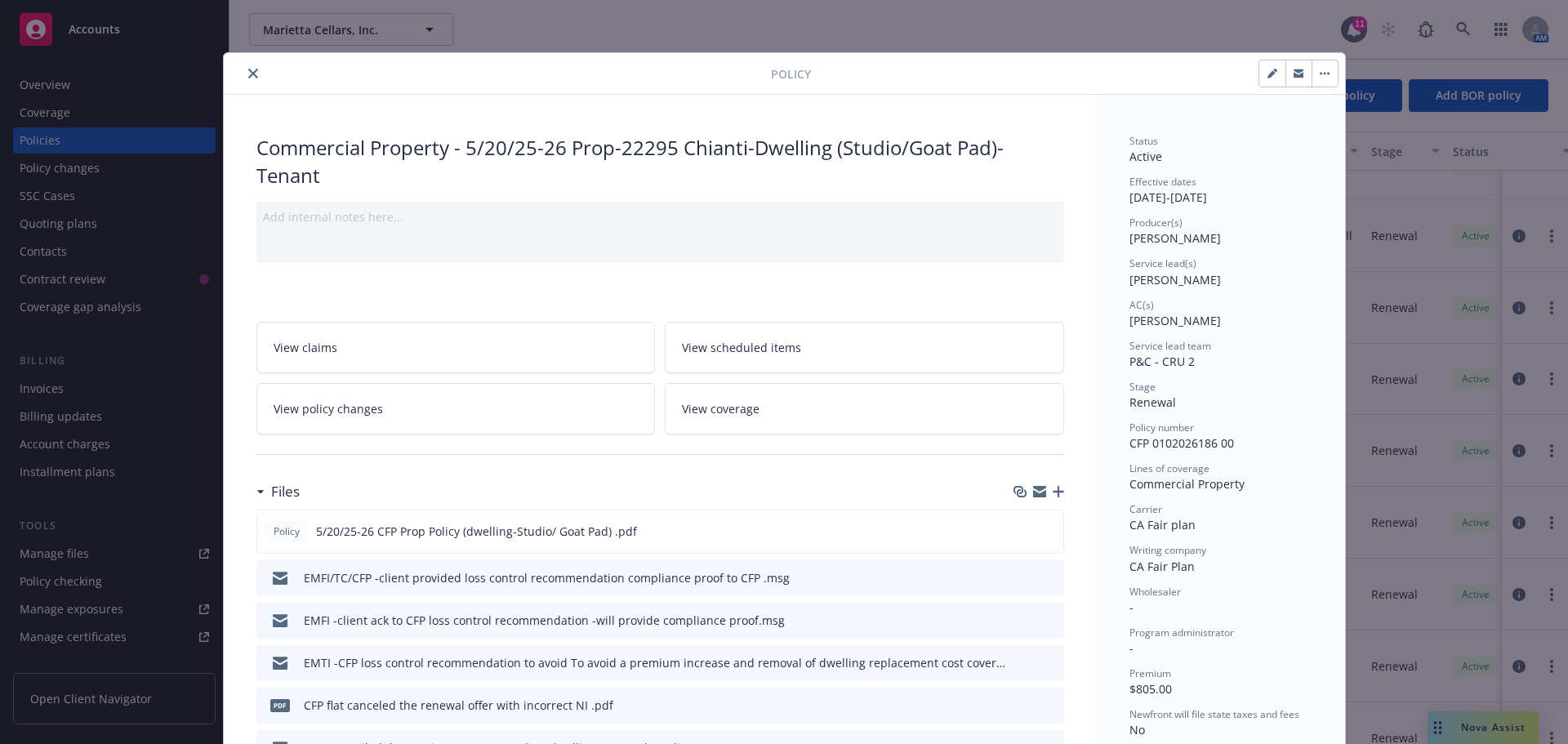
click at [249, 71] on icon "close" at bounding box center [253, 73] width 10 height 10
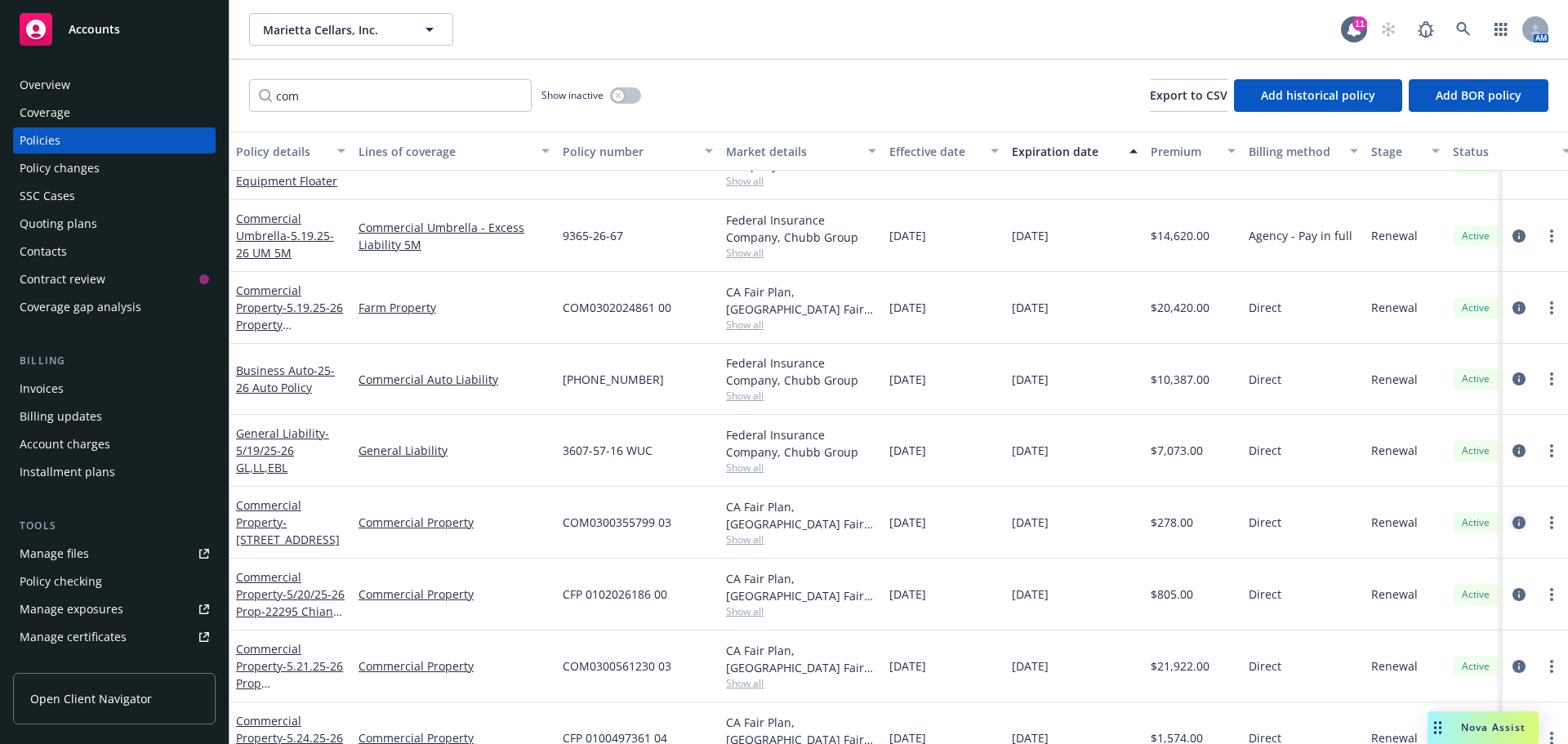
click at [1512, 529] on link "circleInformation" at bounding box center [1519, 523] width 20 height 20
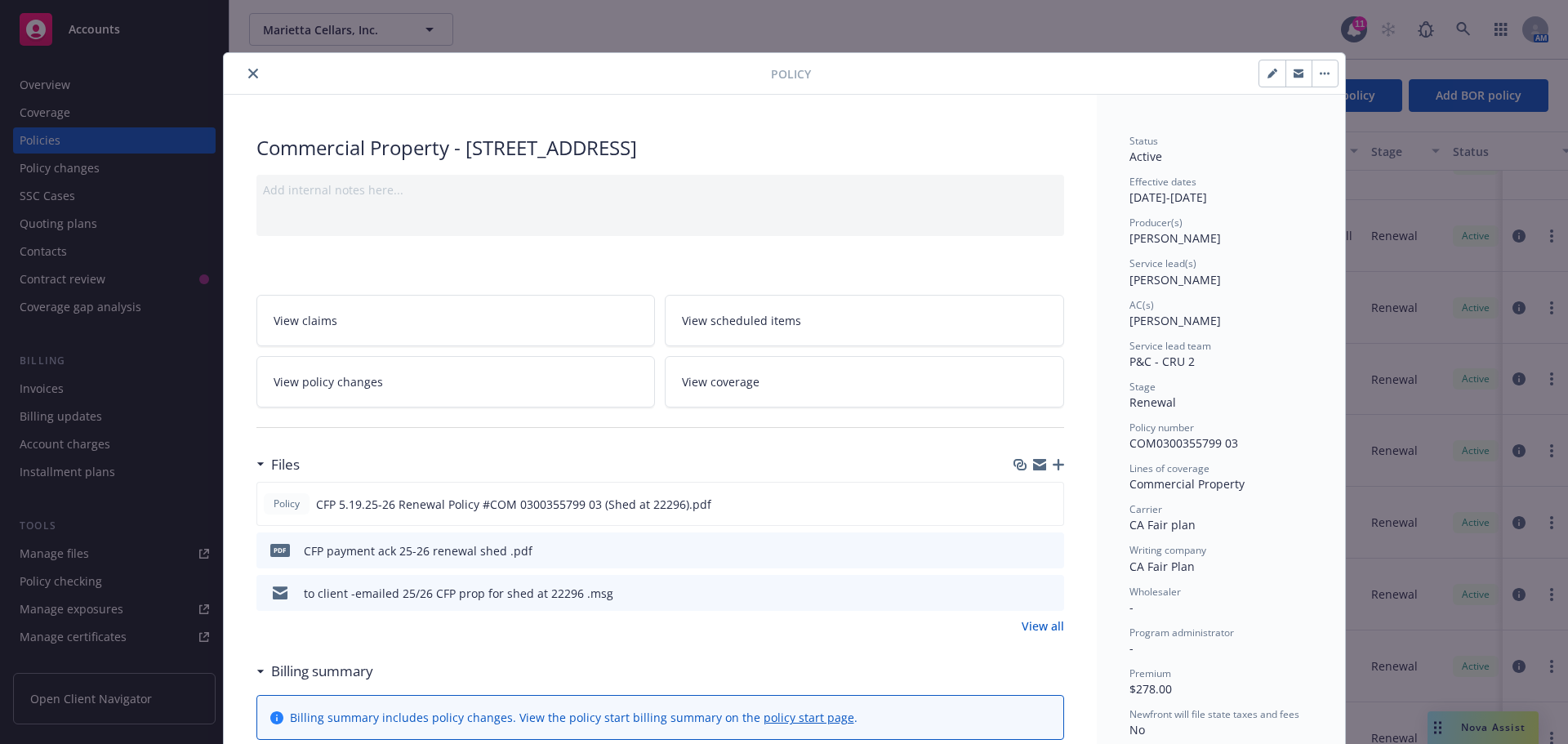
click at [249, 72] on icon "close" at bounding box center [253, 73] width 10 height 10
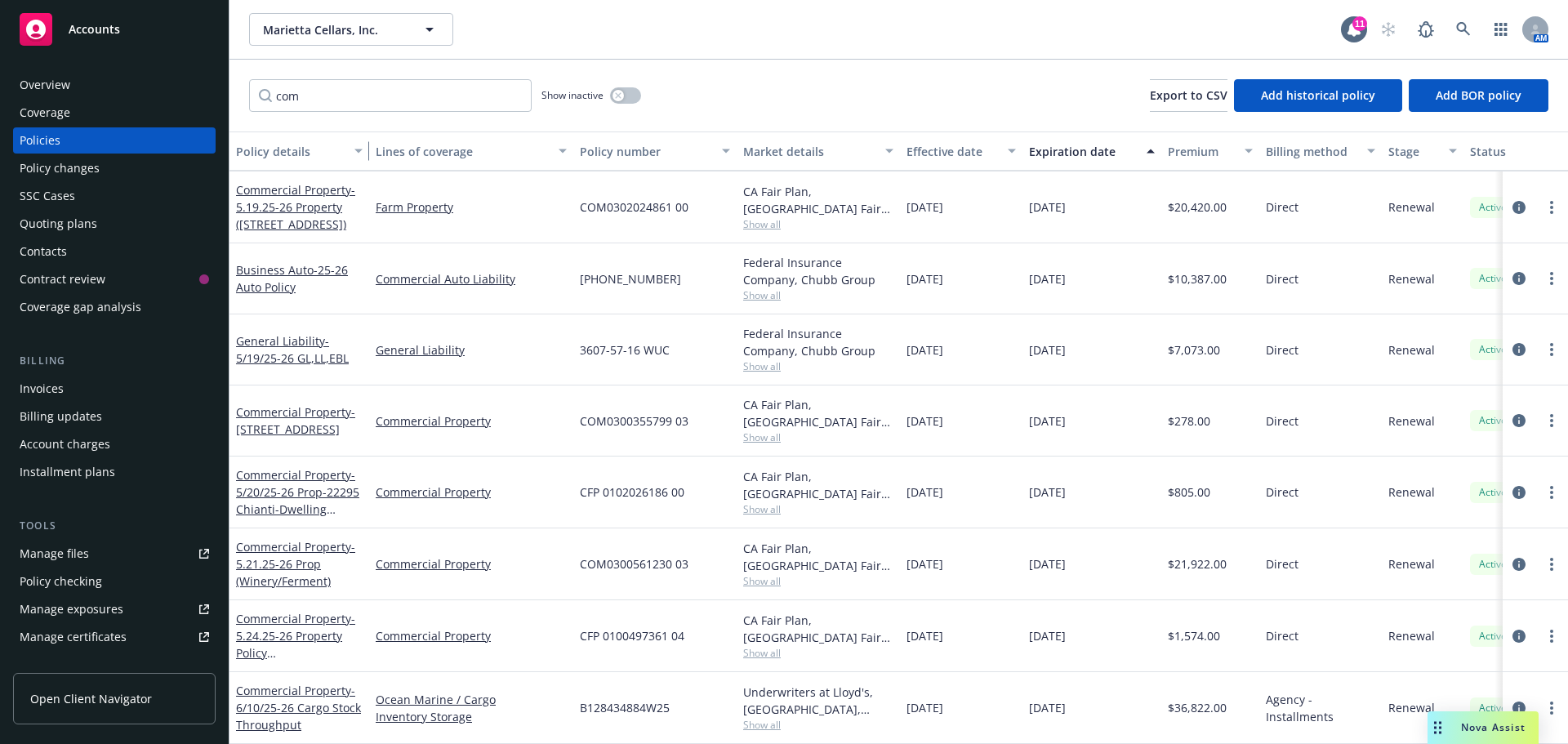
scroll to position [344, 0]
drag, startPoint x: 347, startPoint y: 151, endPoint x: 368, endPoint y: 148, distance: 21.2
click at [368, 148] on div "button" at bounding box center [363, 151] width 8 height 38
click at [1512, 558] on icon "circleInformation" at bounding box center [1518, 564] width 13 height 13
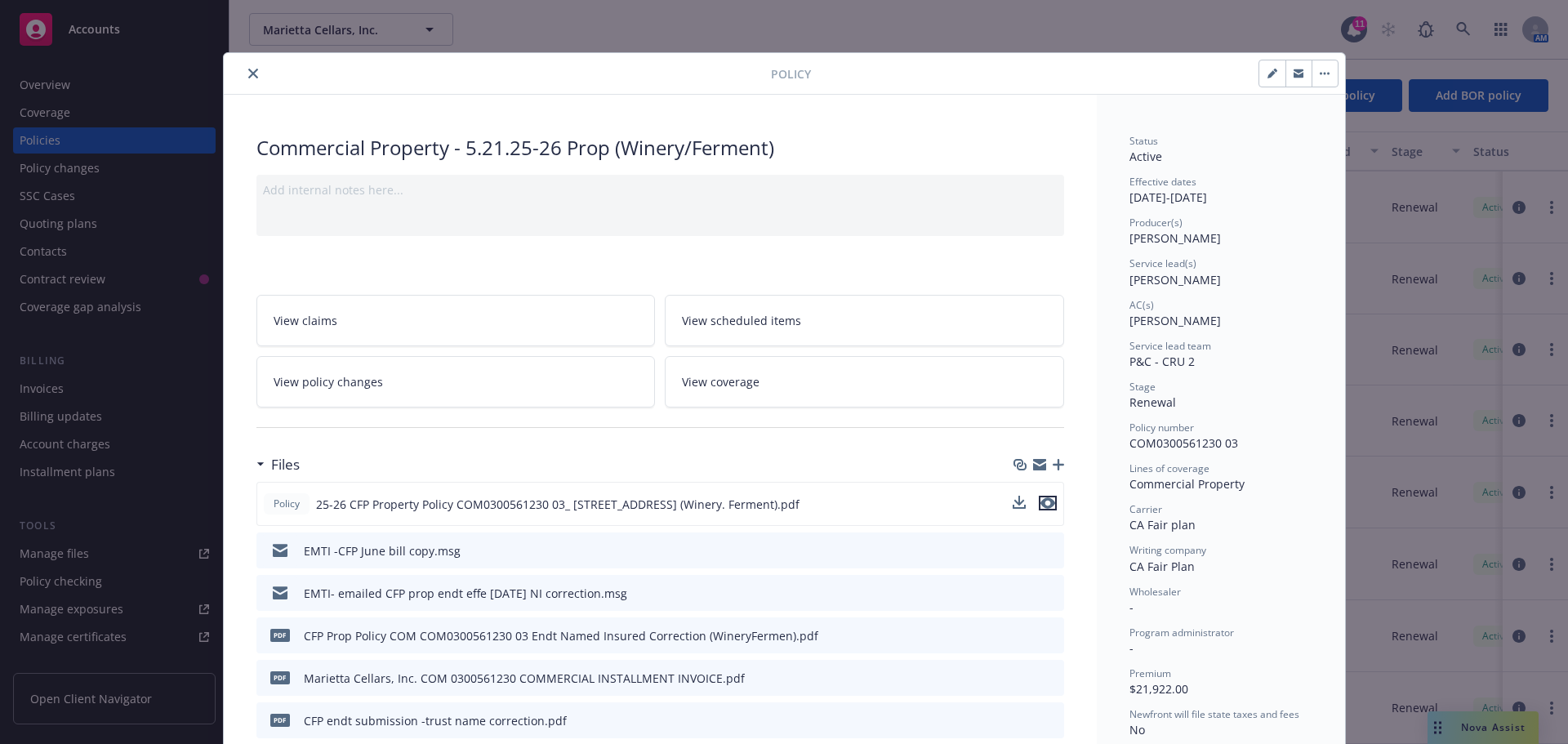
click at [1040, 504] on icon "preview file" at bounding box center [1047, 503] width 14 height 12
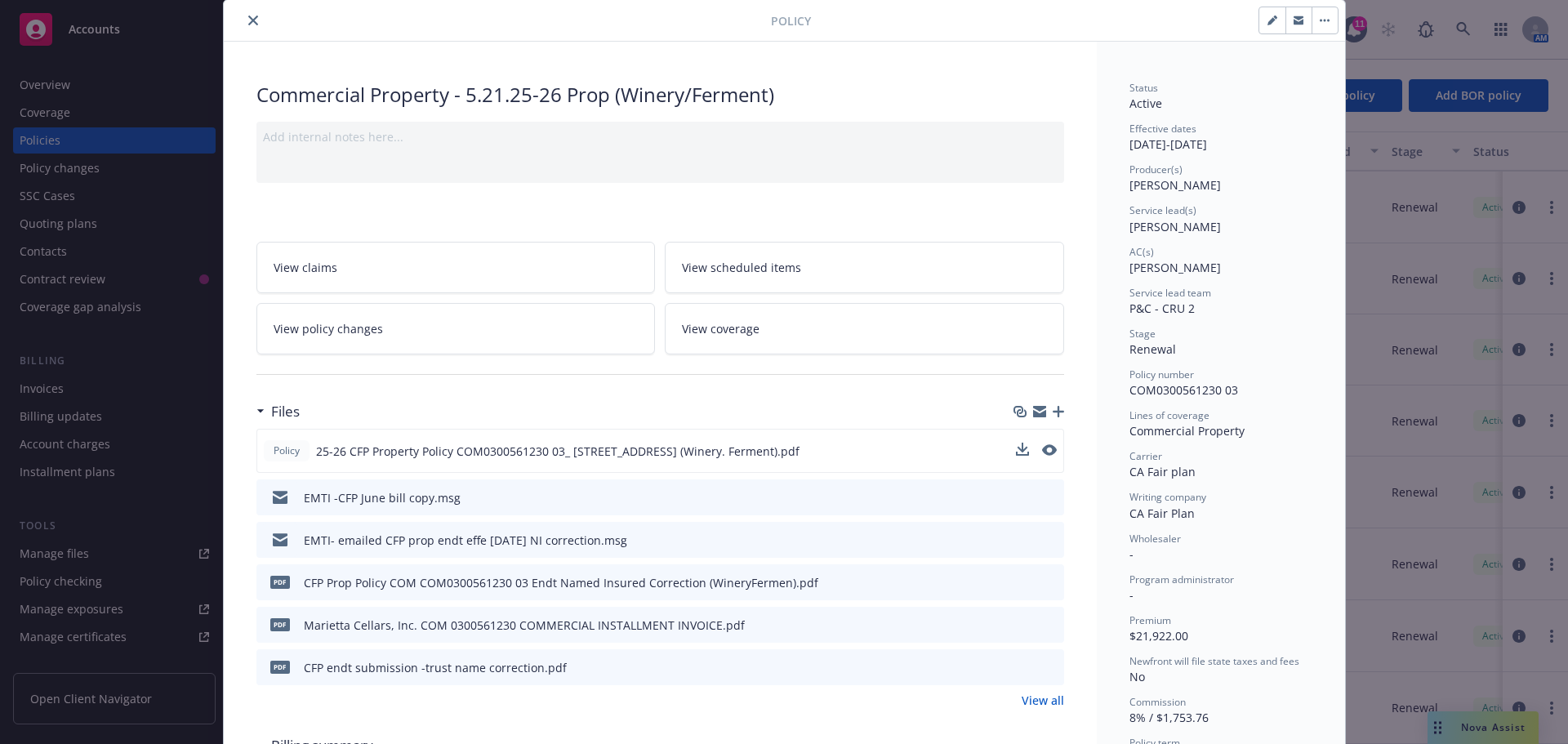
scroll to position [81, 0]
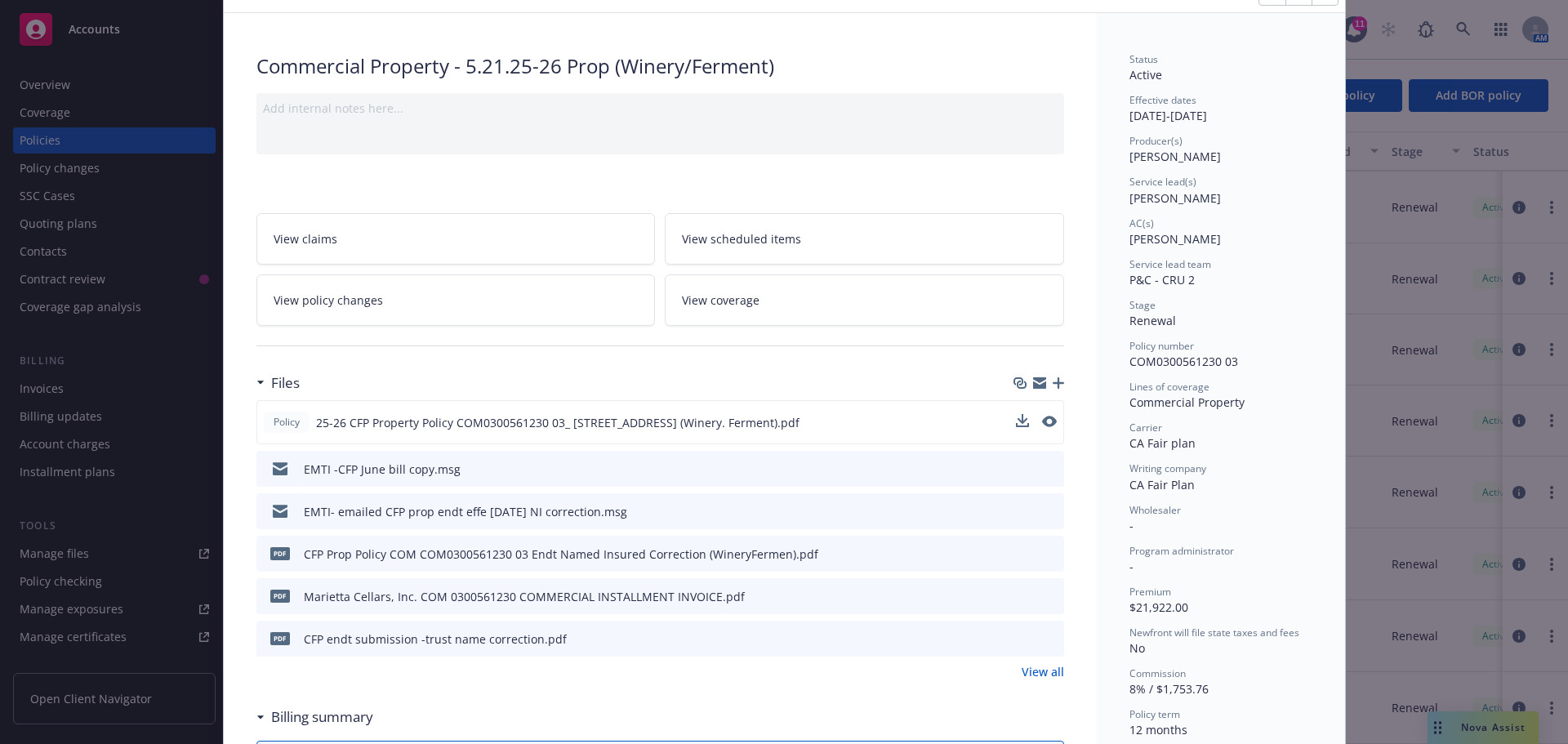
click at [1041, 552] on icon "preview file" at bounding box center [1048, 552] width 14 height 12
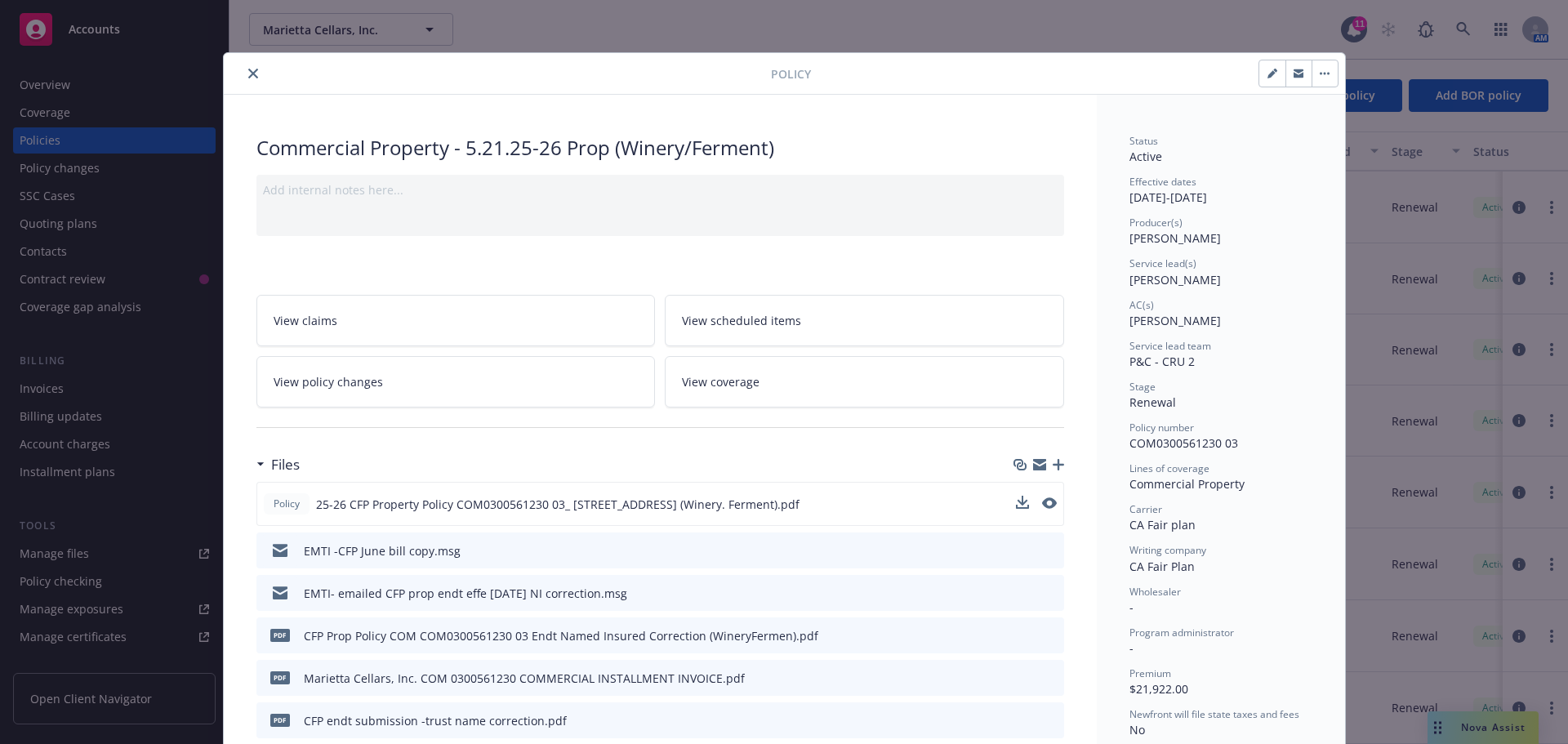
click at [251, 73] on button "close" at bounding box center [253, 73] width 20 height 20
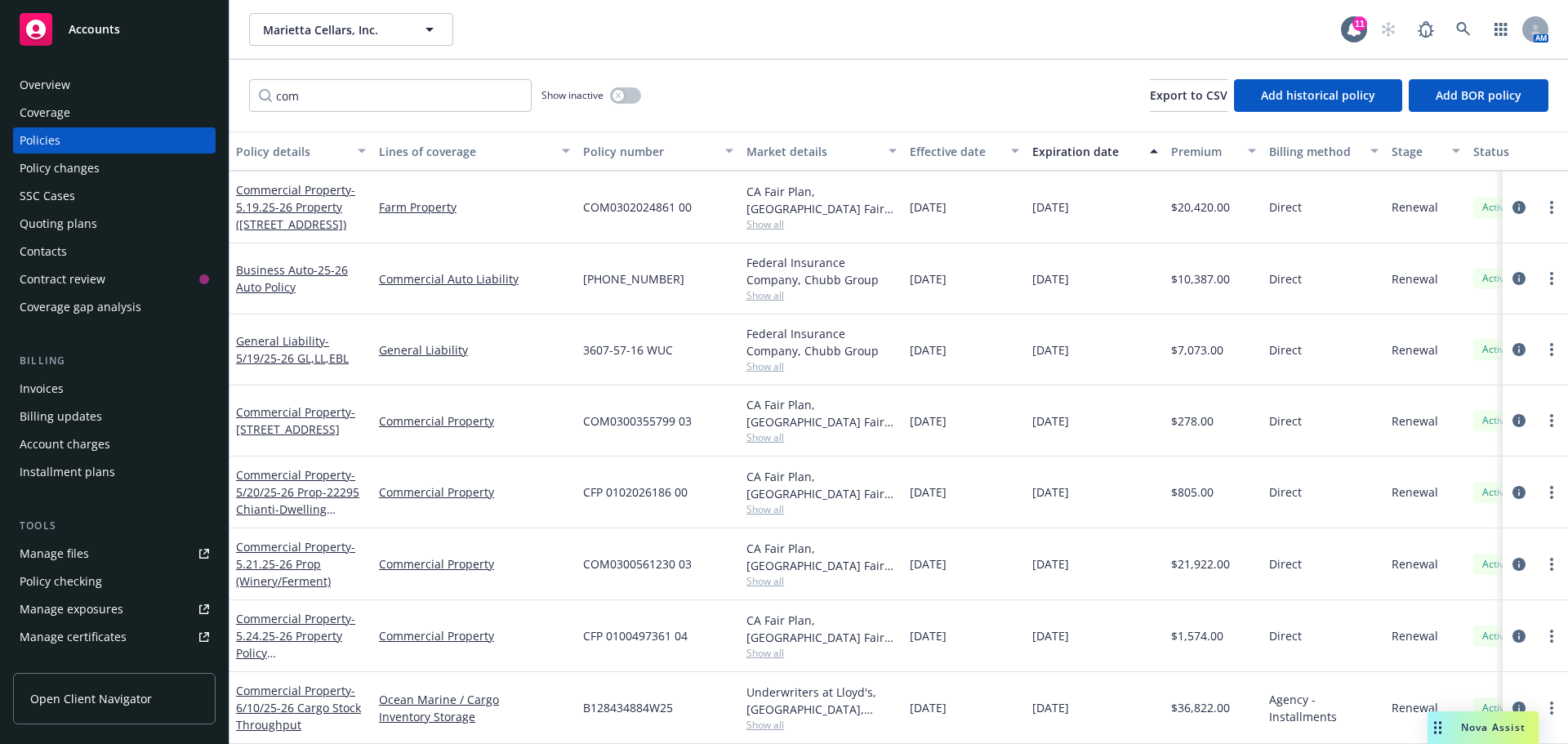
click at [1469, 728] on span "Nova Assist" at bounding box center [1492, 727] width 64 height 14
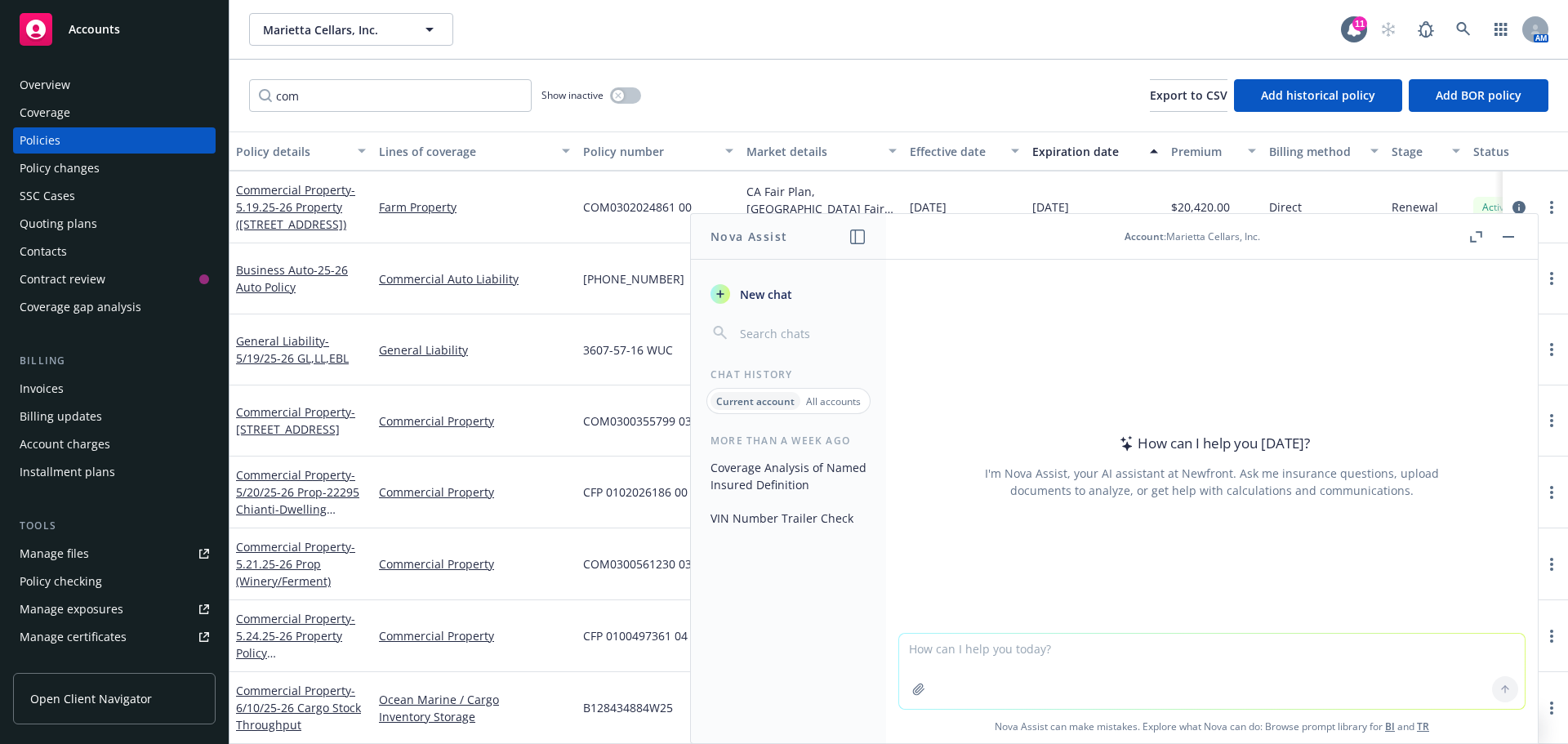
click at [1005, 665] on textarea at bounding box center [1212, 671] width 625 height 75
paste textarea "[STREET_ADDRESS]"
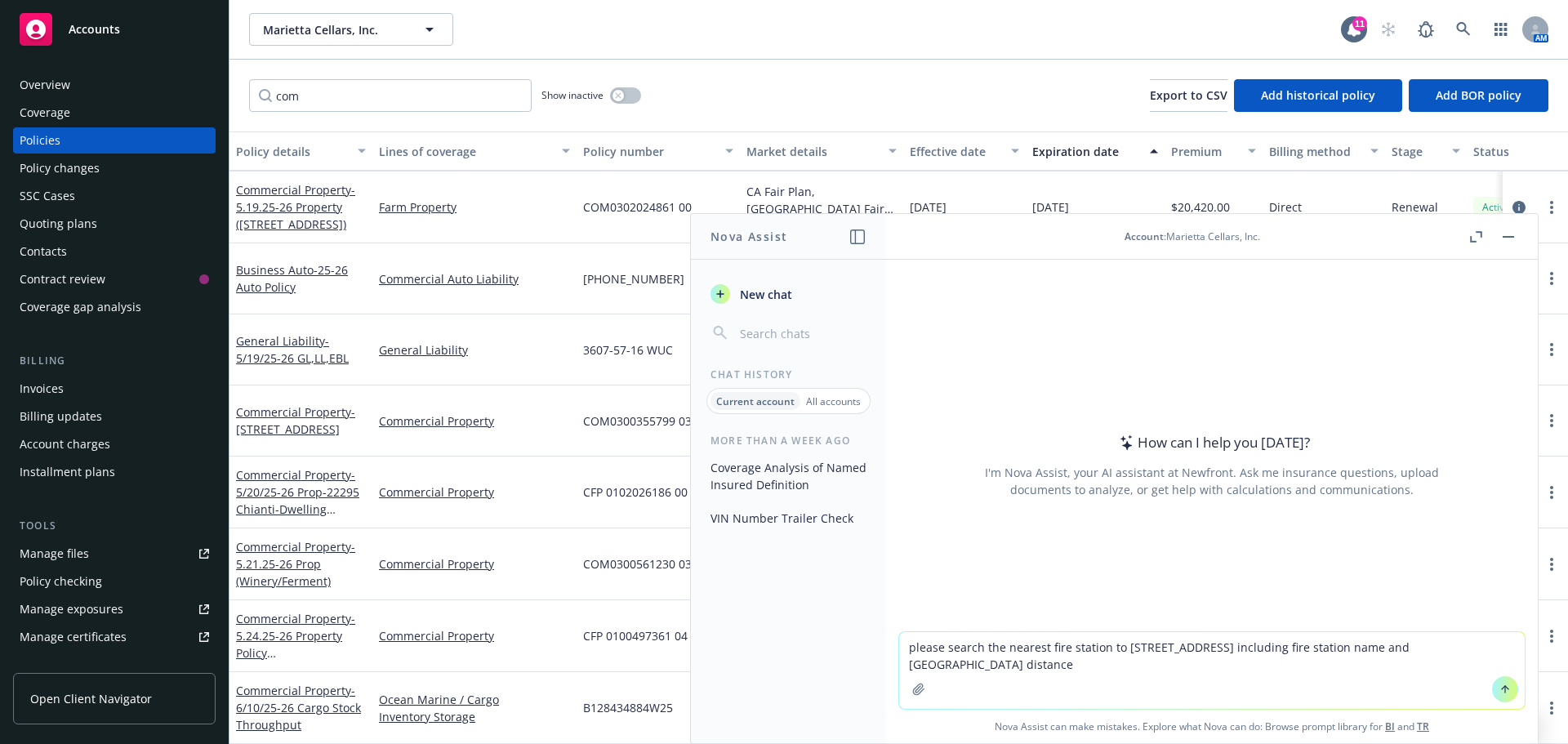
type textarea "please search the nearest fire station to [STREET_ADDRESS] including fire stati…"
click at [1499, 685] on icon at bounding box center [1505, 689] width 12 height 12
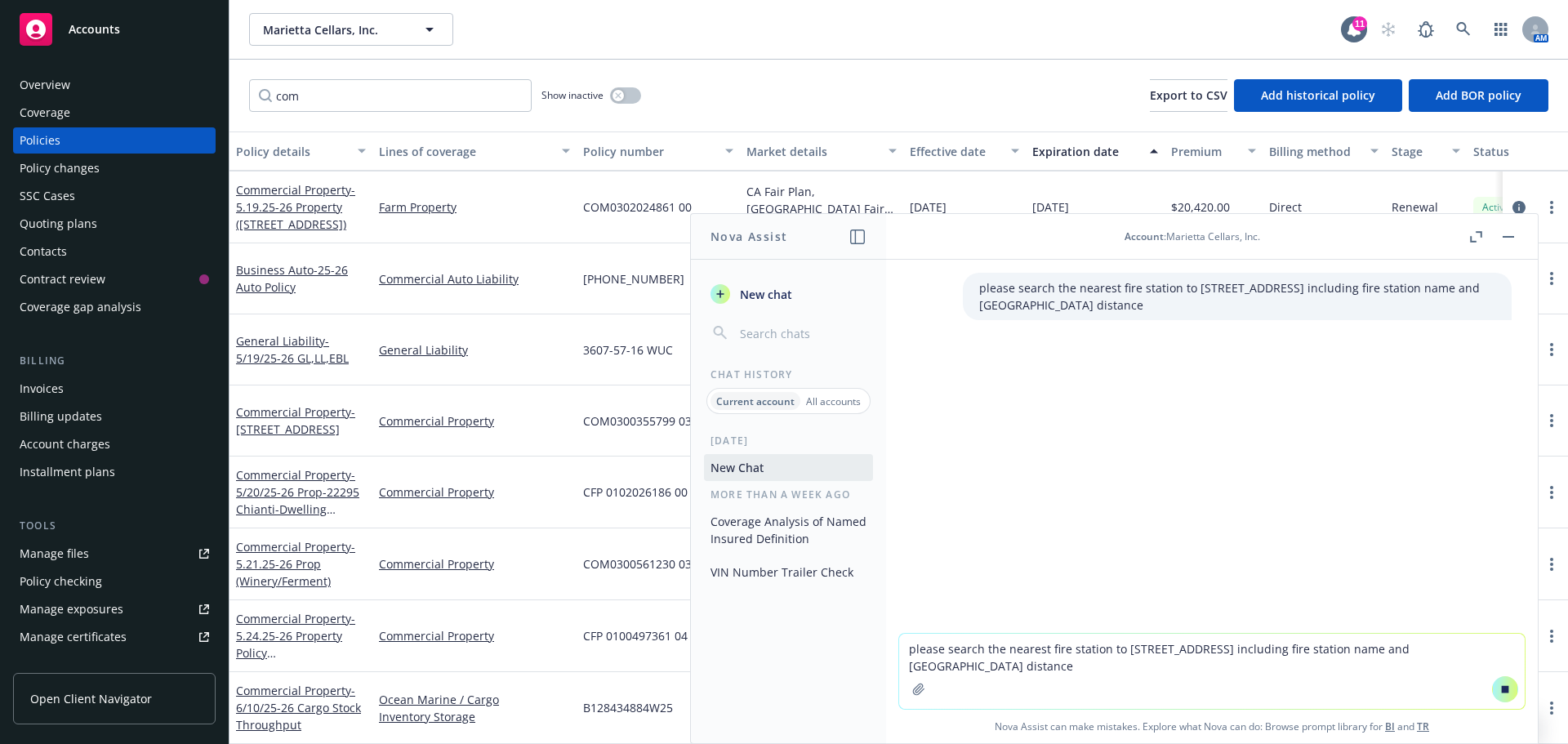
drag, startPoint x: 966, startPoint y: 288, endPoint x: 1164, endPoint y: 305, distance: 198.7
click at [1164, 305] on div "please search the nearest fire station to [STREET_ADDRESS] including fire stati…" at bounding box center [1236, 297] width 549 height 47
click at [1019, 298] on p "please search the nearest fire station to [STREET_ADDRESS] including fire stati…" at bounding box center [1236, 297] width 516 height 34
drag, startPoint x: 968, startPoint y: 287, endPoint x: 1158, endPoint y: 348, distance: 199.6
click at [1154, 303] on p "please search the nearest fire station to [STREET_ADDRESS] including fire stati…" at bounding box center [1236, 297] width 516 height 34
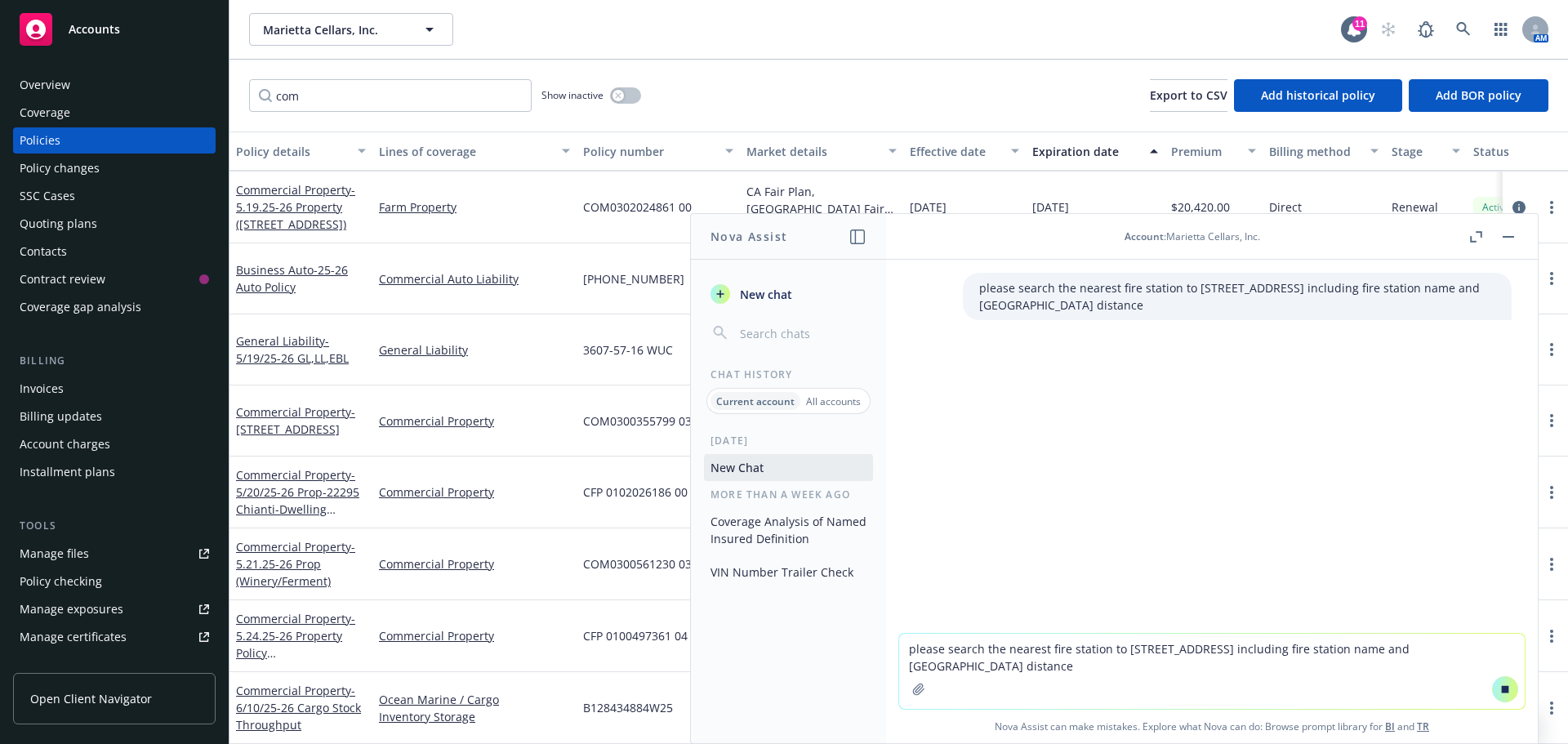
copy p "please search the nearest fire station to [STREET_ADDRESS] including fire stati…"
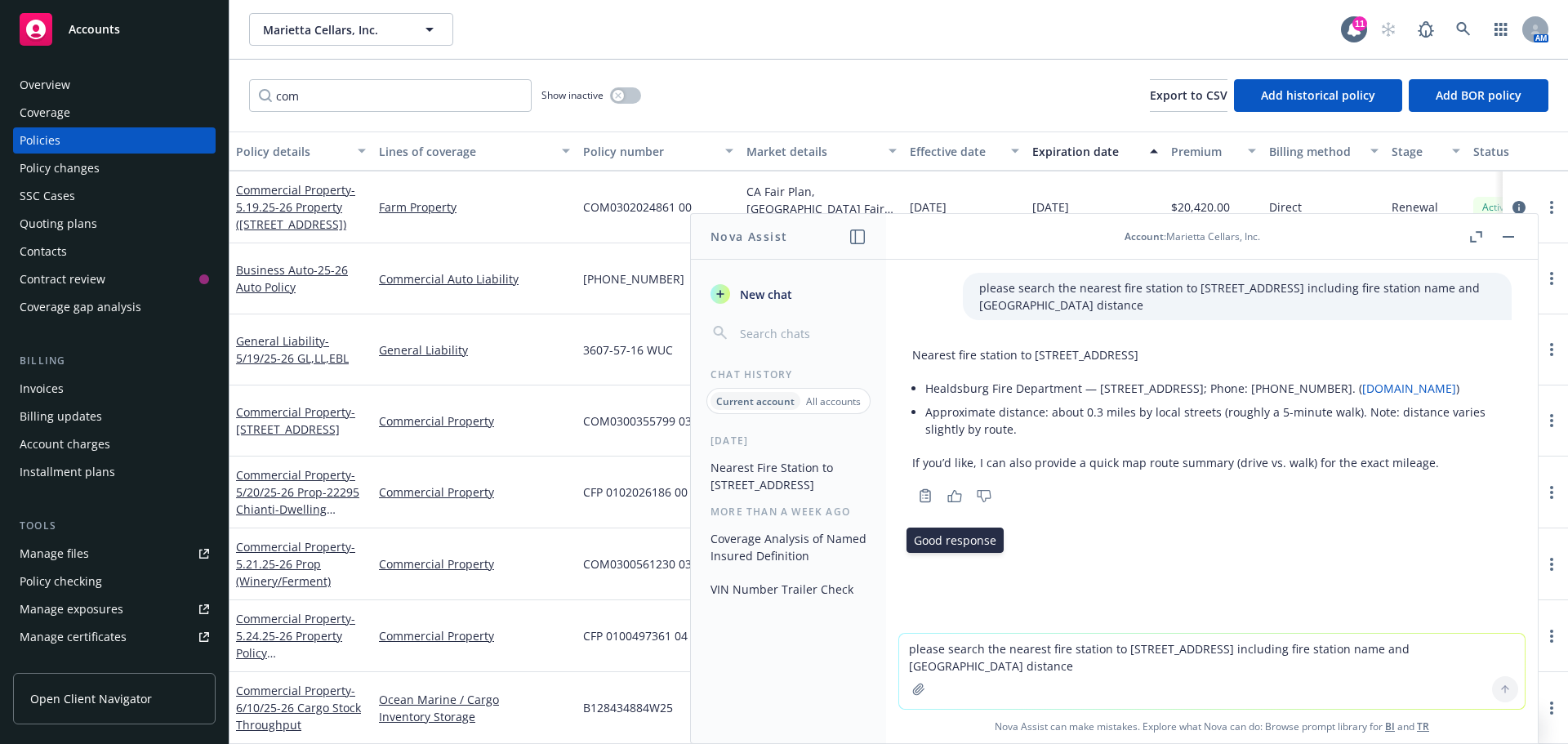
drag, startPoint x: 951, startPoint y: 516, endPoint x: 972, endPoint y: 518, distance: 21.1
click at [951, 503] on icon "button" at bounding box center [954, 496] width 14 height 13
click at [1175, 679] on textarea "please search the nearest fire station to [STREET_ADDRESS] including fire stati…" at bounding box center [1212, 671] width 625 height 75
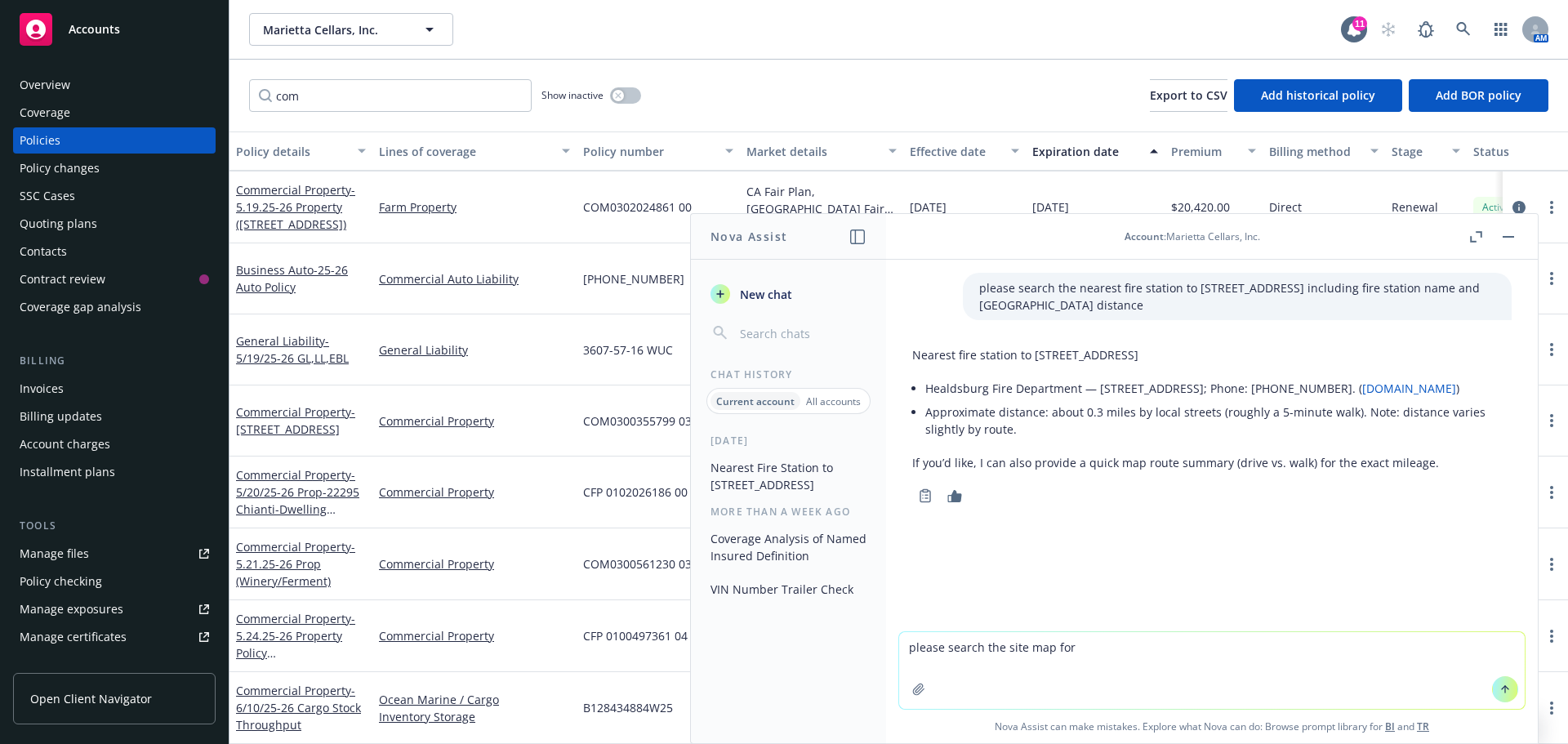
click at [1082, 657] on textarea "please search the site map for" at bounding box center [1212, 670] width 625 height 77
drag, startPoint x: 1033, startPoint y: 350, endPoint x: 1240, endPoint y: 346, distance: 207.0
click at [1240, 346] on p "Nearest fire station to [STREET_ADDRESS]" at bounding box center [1211, 354] width 599 height 17
copy p "[STREET_ADDRESS]"
click at [1103, 645] on textarea "please search the site map for" at bounding box center [1212, 670] width 625 height 77
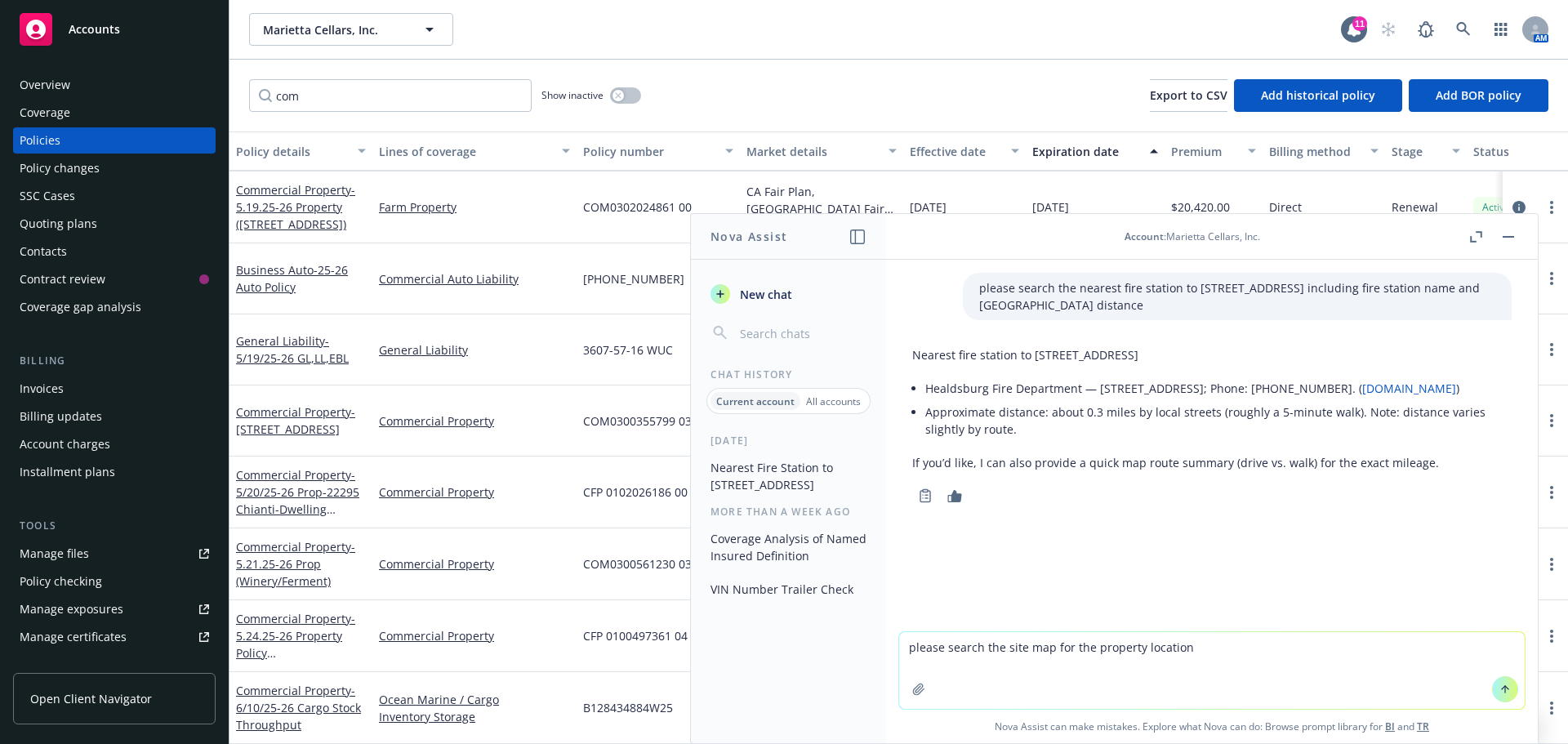
paste textarea "[STREET_ADDRESS]"
type textarea "please search the site map for the property location [STREET_ADDRESS]"
click at [1499, 685] on icon at bounding box center [1505, 689] width 12 height 12
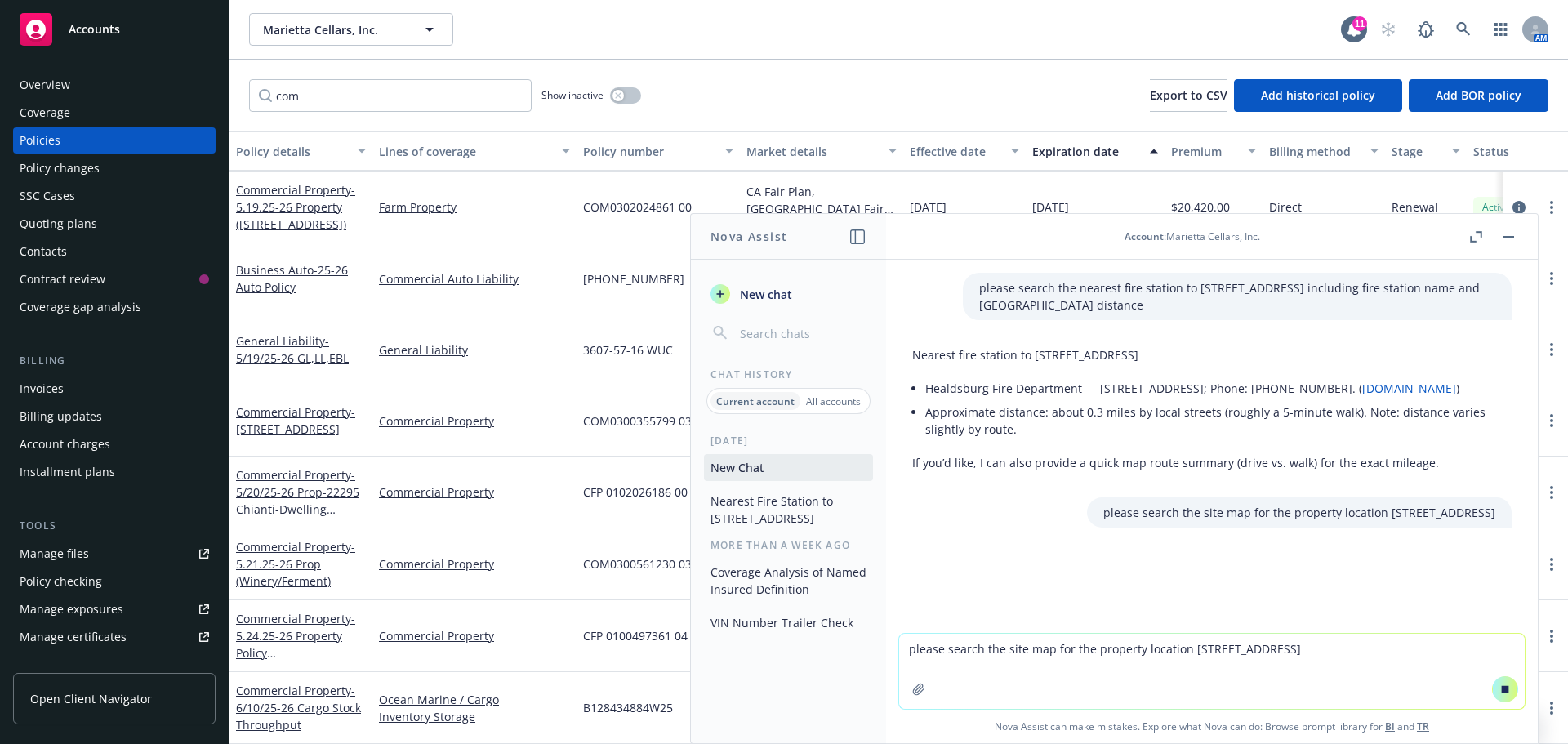
drag, startPoint x: 1008, startPoint y: 528, endPoint x: 1488, endPoint y: 535, distance: 480.1
click at [1488, 528] on div "please search the site map for the property location [STREET_ADDRESS]" at bounding box center [1300, 512] width 425 height 30
copy p "please search the site map for the property location [STREET_ADDRESS]"
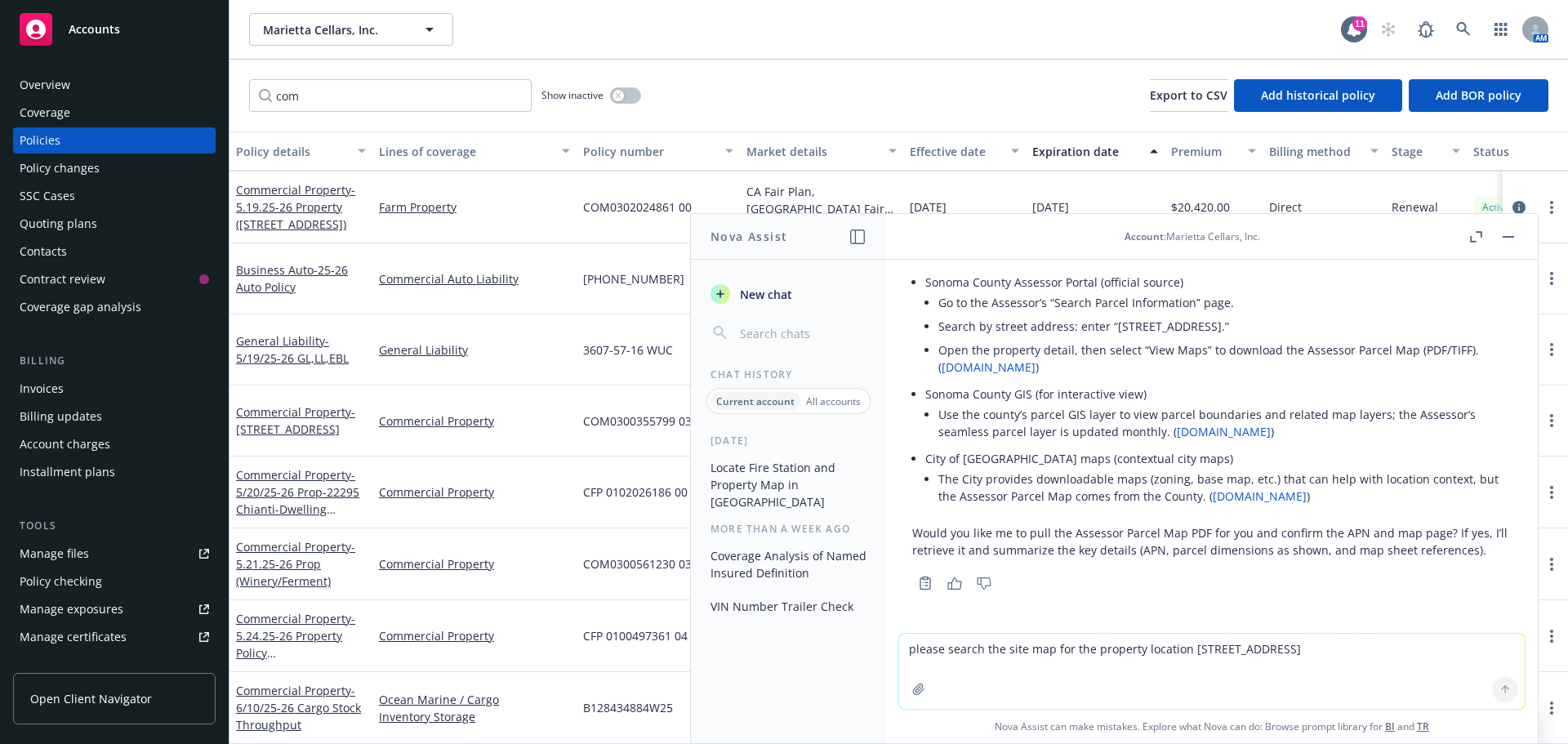
scroll to position [361, 0]
click at [1003, 367] on link "[DOMAIN_NAME]" at bounding box center [989, 366] width 94 height 15
click at [1186, 435] on link "[DOMAIN_NAME]" at bounding box center [1224, 430] width 94 height 15
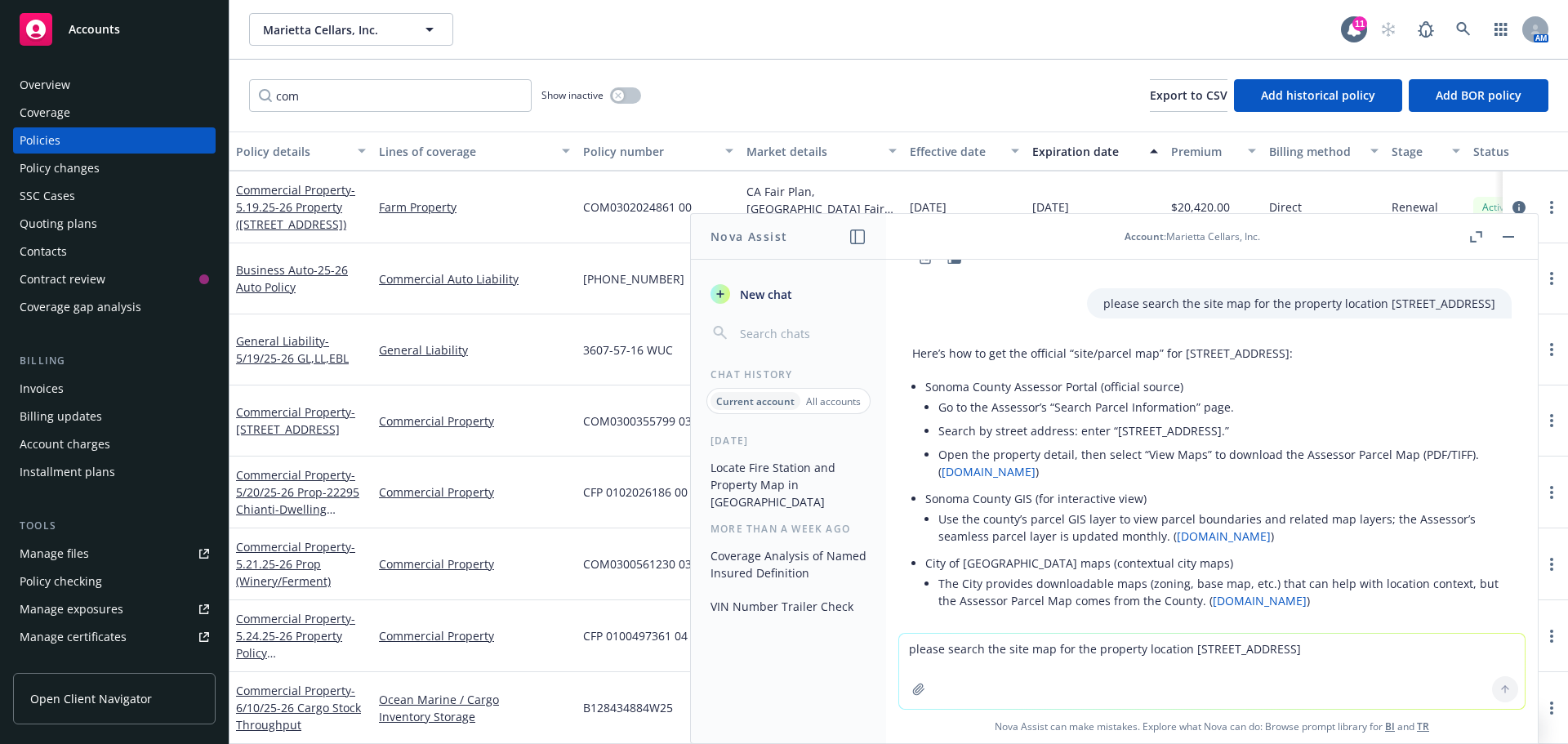
scroll to position [245, 0]
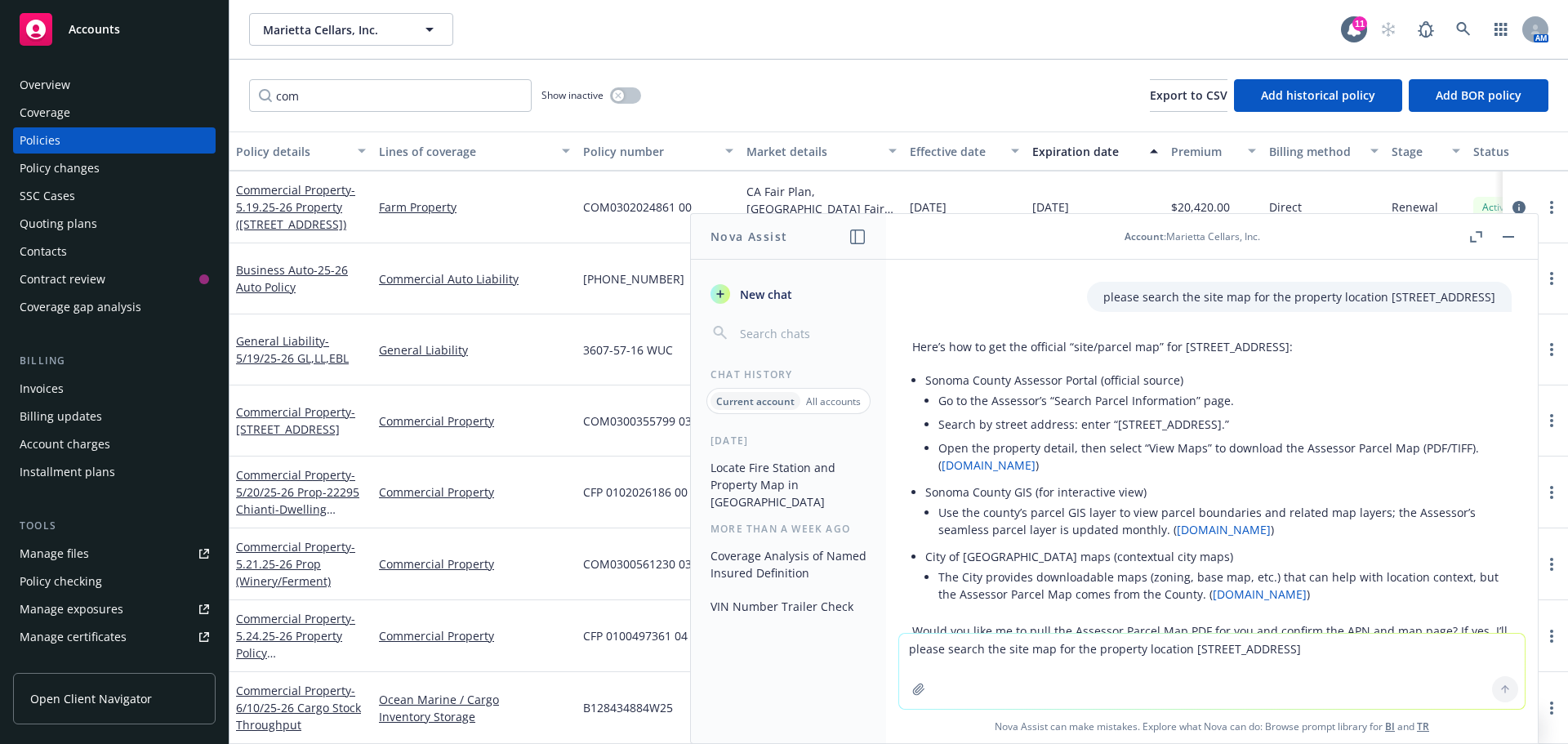
click at [1506, 244] on button "button" at bounding box center [1508, 237] width 20 height 20
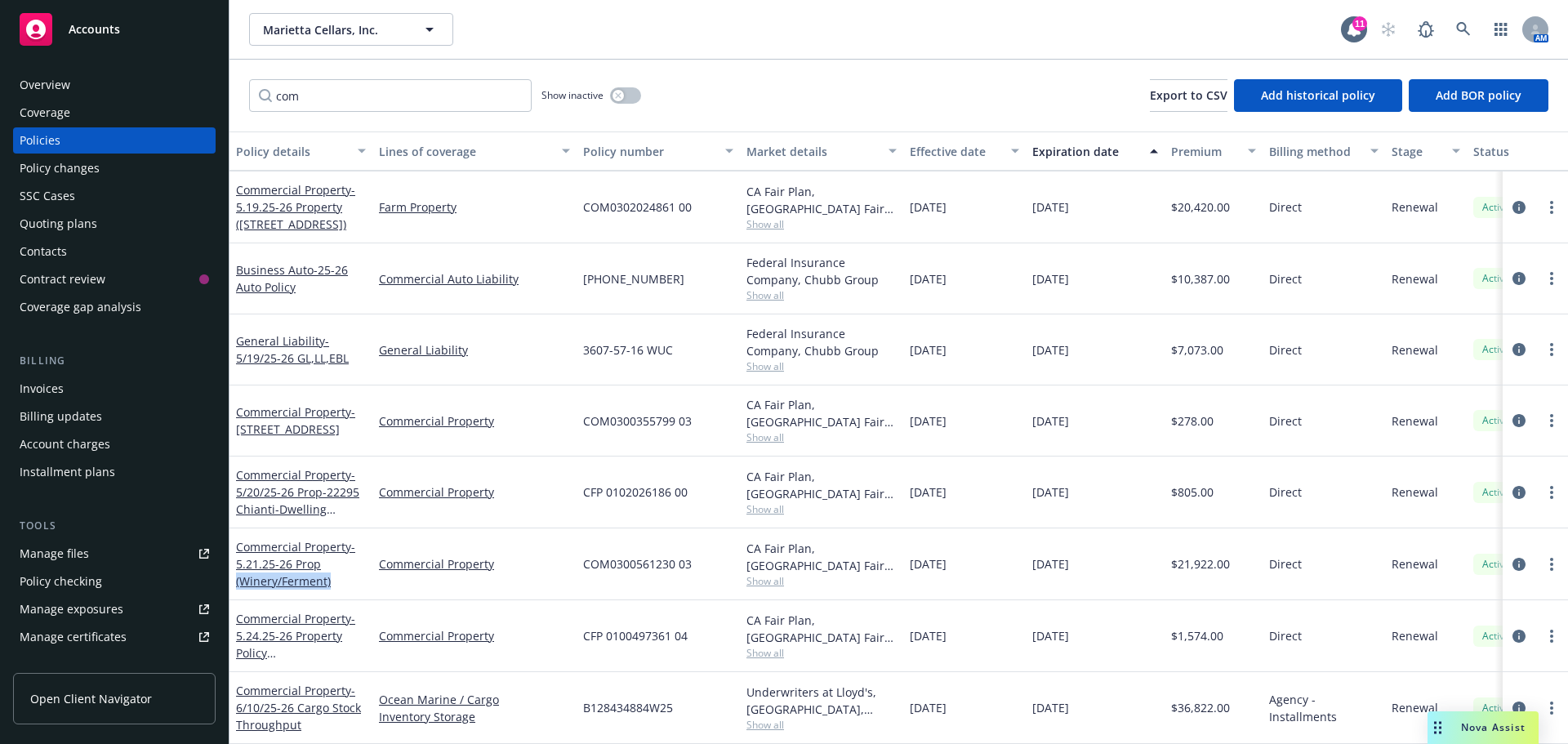
drag, startPoint x: 354, startPoint y: 570, endPoint x: 234, endPoint y: 571, distance: 120.0
click at [234, 571] on div "Commercial Property - 5.21.25-26 Prop (Winery/Ferment)" at bounding box center [301, 565] width 143 height 72
copy span "(Winery/Ferment)"
click at [1512, 558] on icon "circleInformation" at bounding box center [1518, 564] width 13 height 13
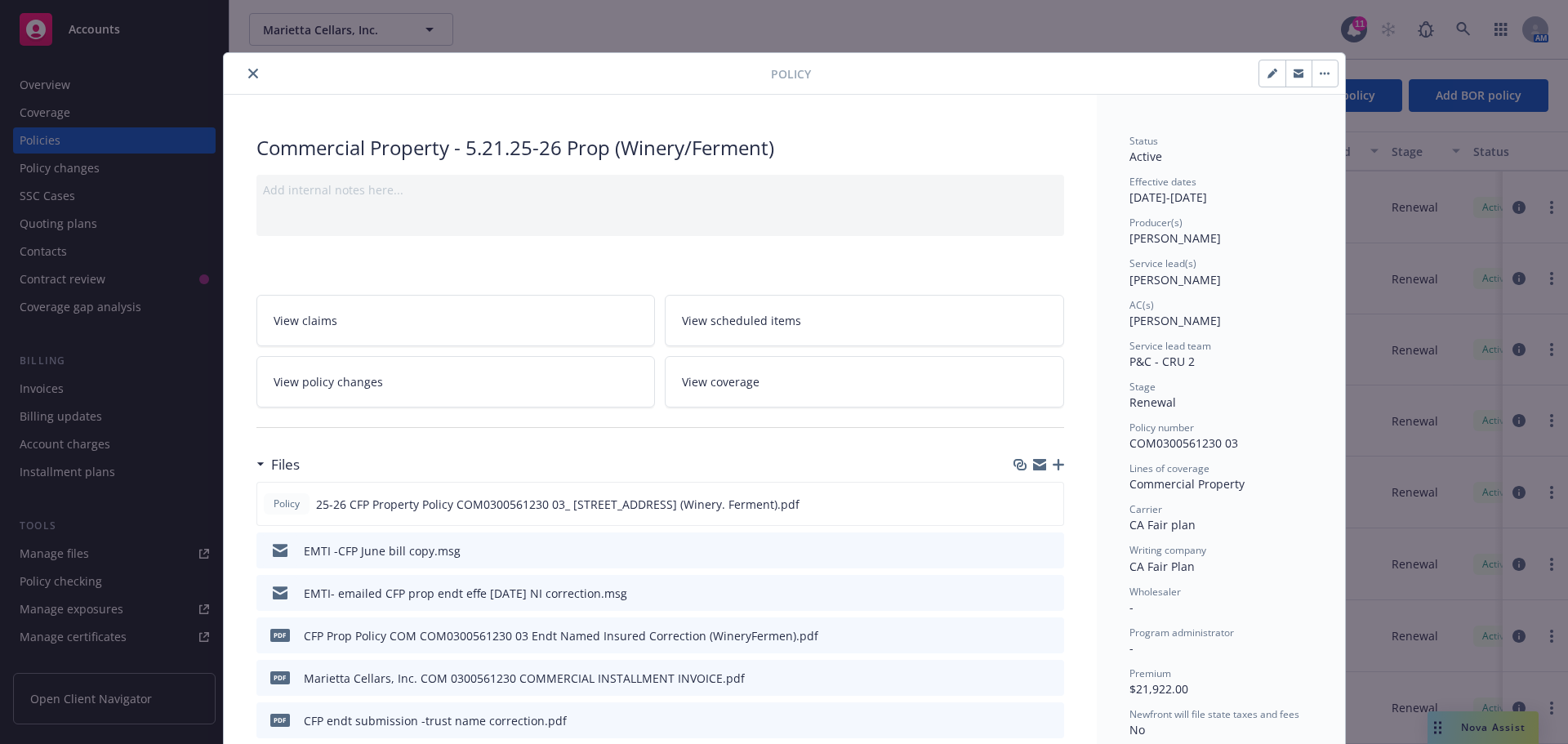
click at [243, 73] on button "close" at bounding box center [253, 73] width 20 height 20
